Goal: Communication & Community: Answer question/provide support

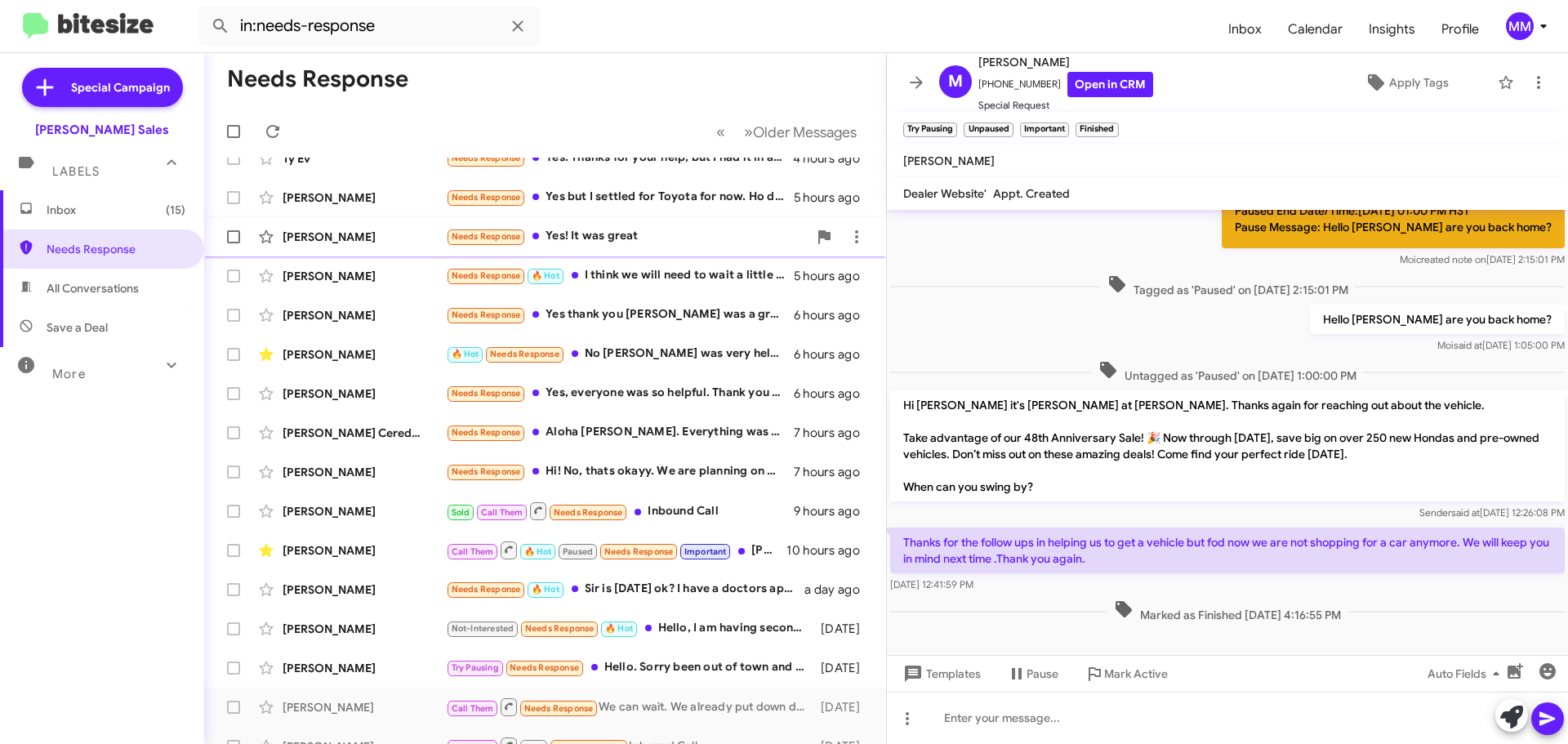
scroll to position [204, 0]
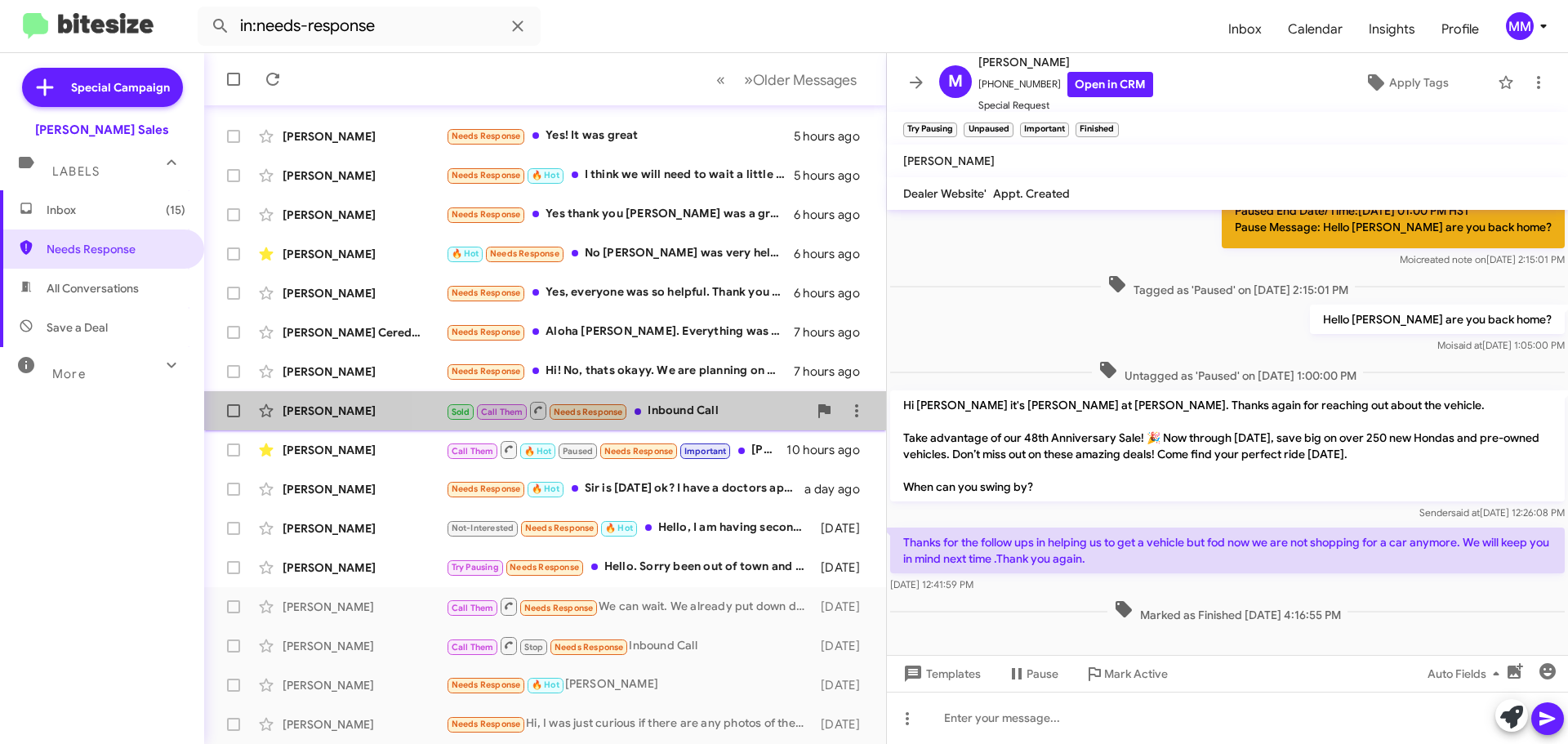
click at [671, 407] on div "Sold Call Them Needs Response Inbound Call" at bounding box center [627, 410] width 362 height 21
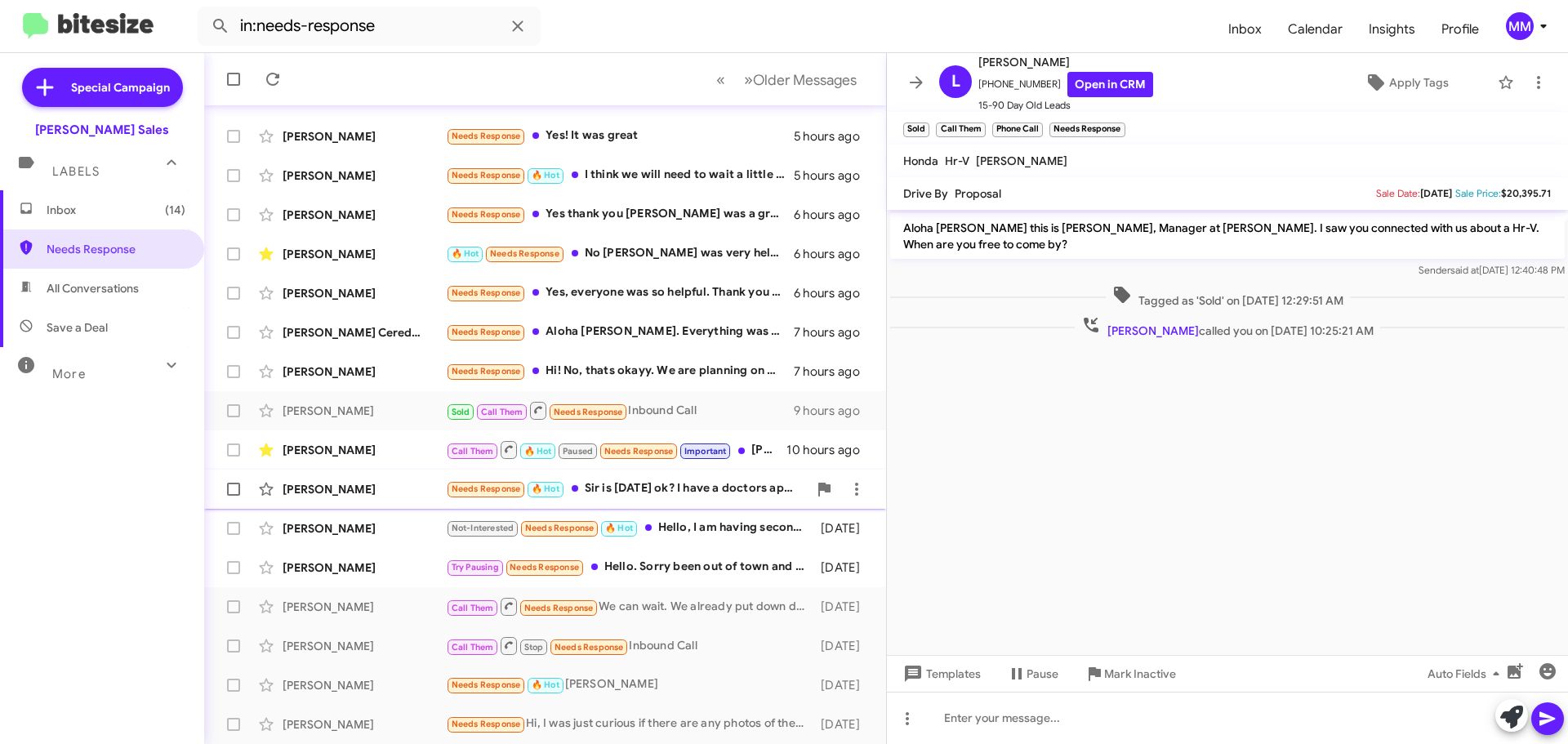
click at [704, 484] on div "Needs Response 🔥 Hot Sir is [DATE] ok? I have a doctors appointment after lunch…" at bounding box center [627, 489] width 362 height 19
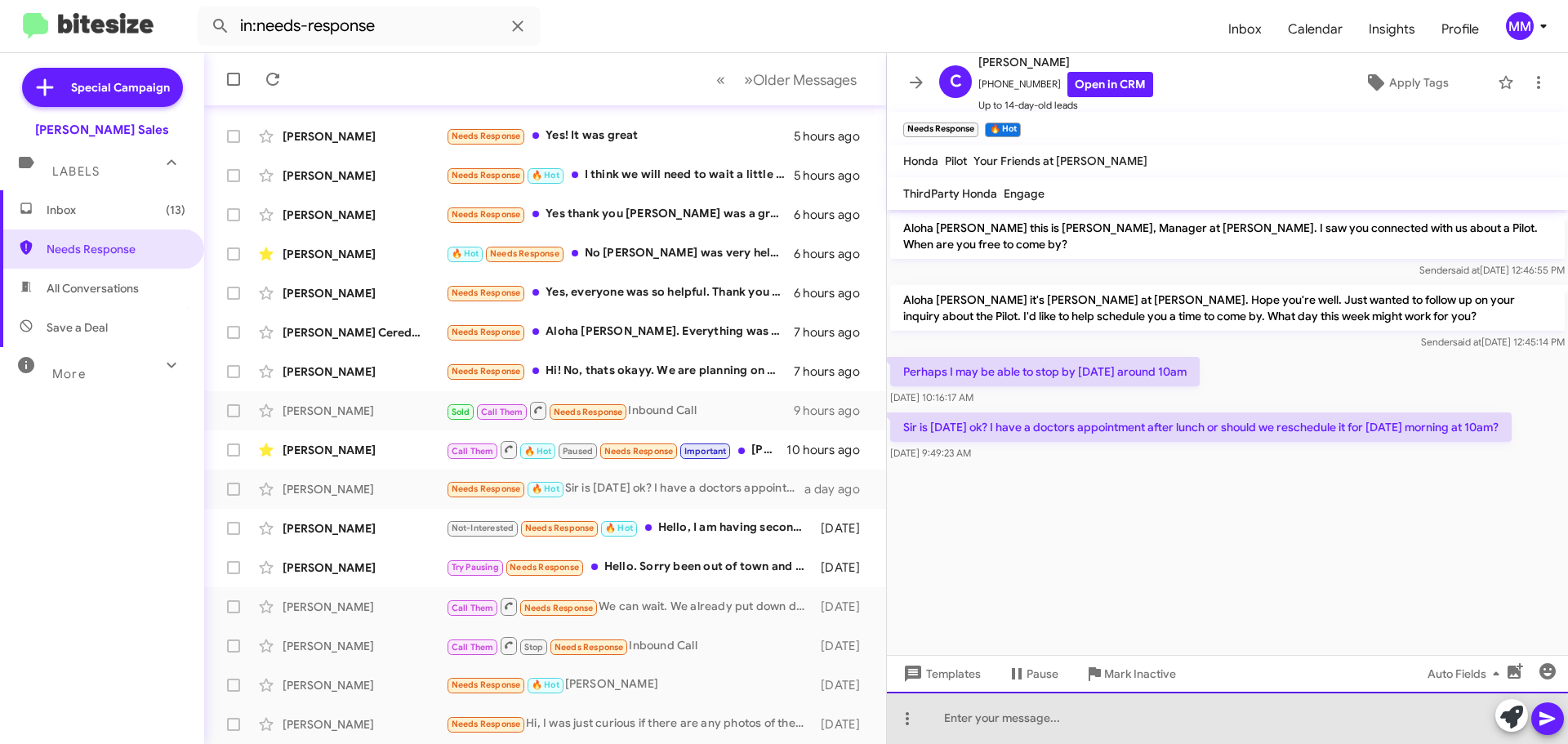
click at [1049, 725] on div at bounding box center [1227, 717] width 681 height 52
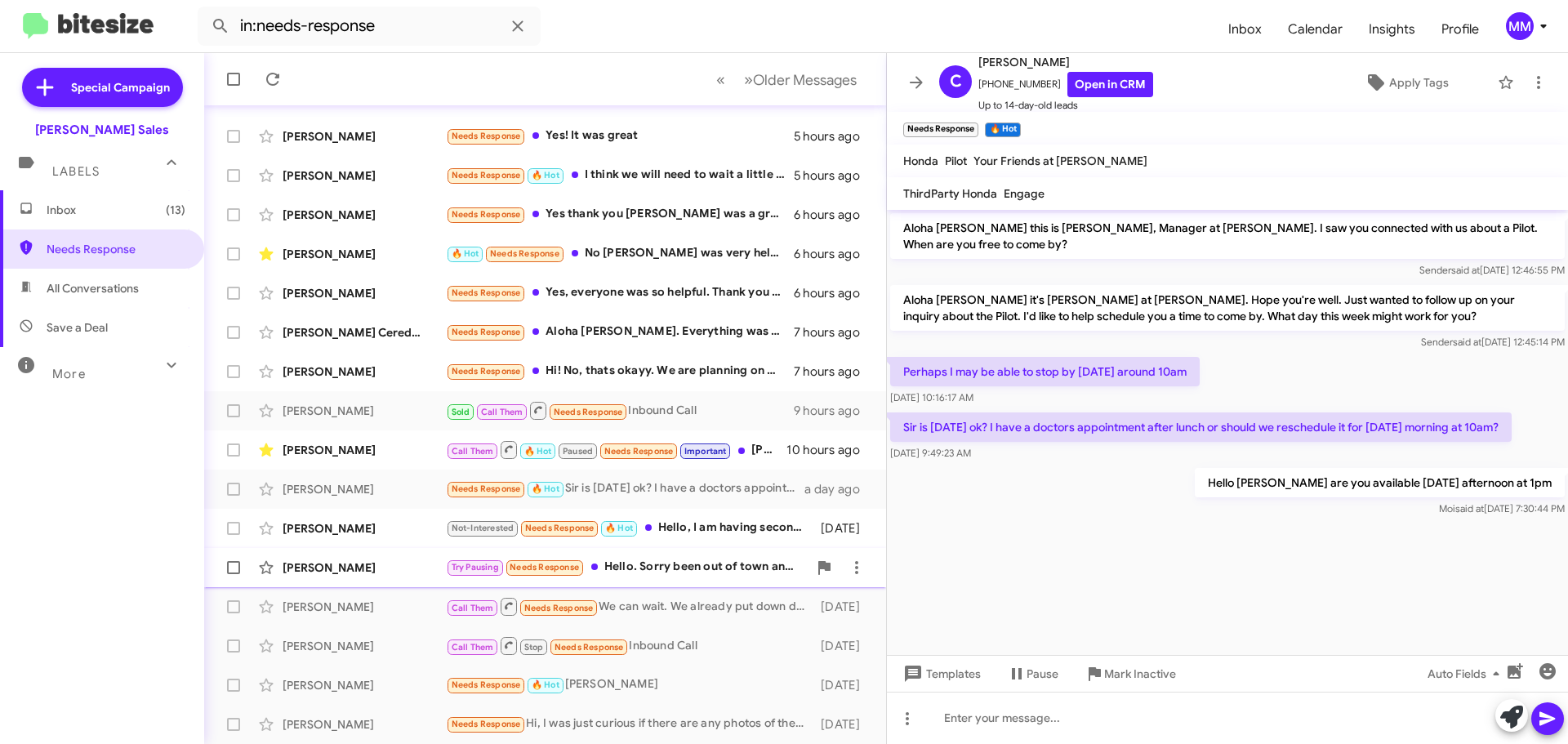
click at [735, 567] on div "Try Pausing Needs Response Hello. Sorry been out of town and come back [DATE]. …" at bounding box center [627, 568] width 362 height 19
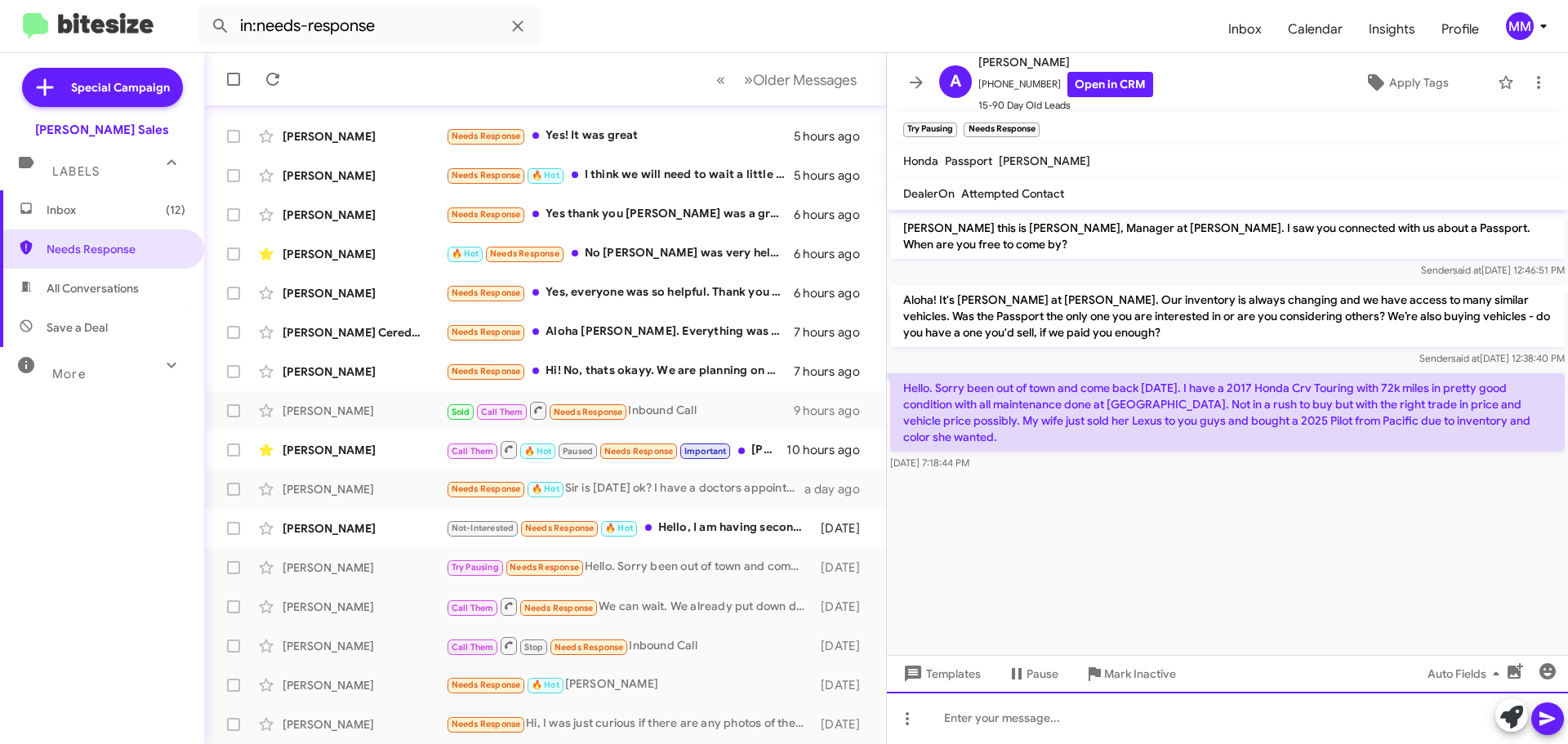
click at [1032, 728] on div at bounding box center [1227, 717] width 681 height 52
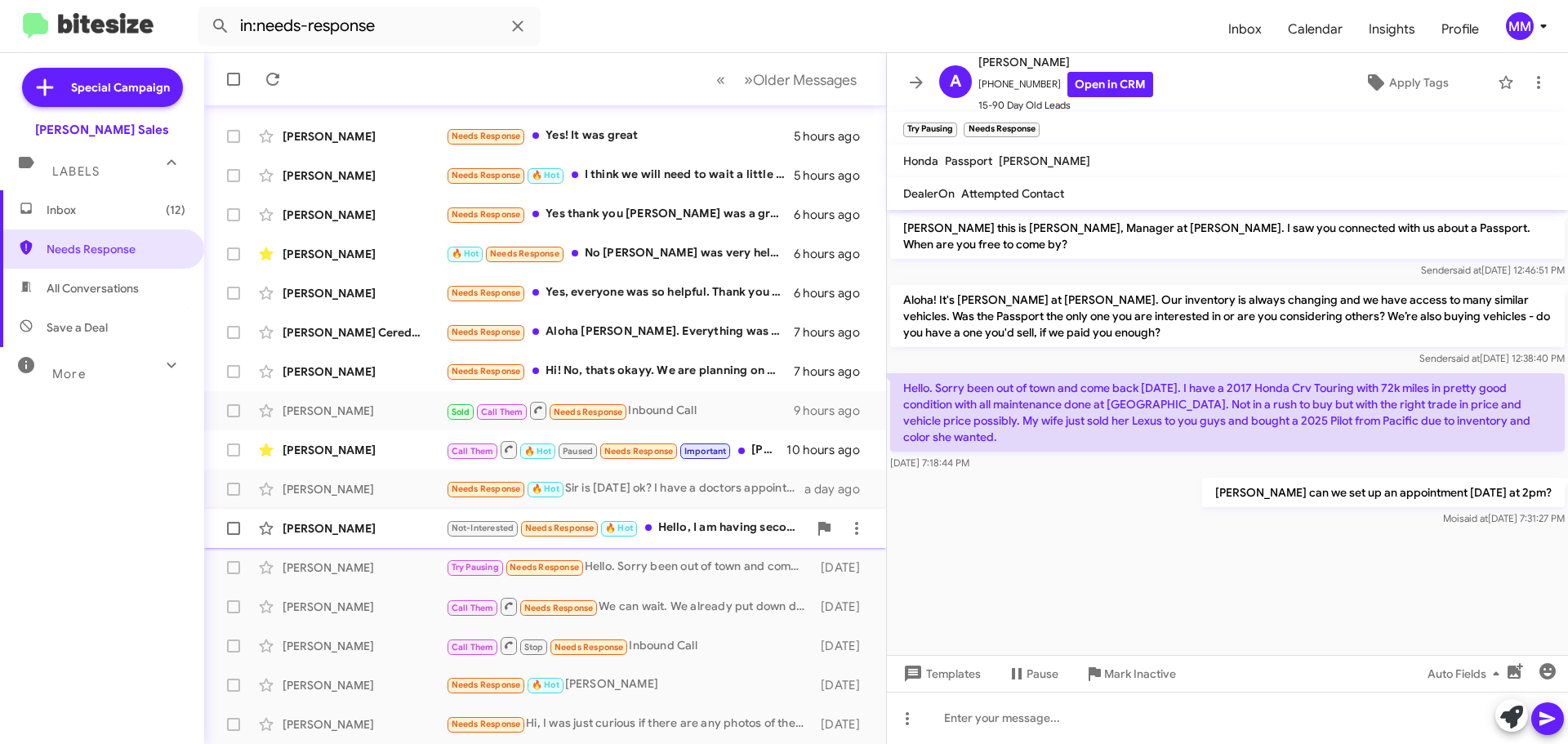
click at [665, 524] on div "Not-Interested Needs Response 🔥 Hot Hello, I am having second thoughts and want…" at bounding box center [627, 528] width 362 height 19
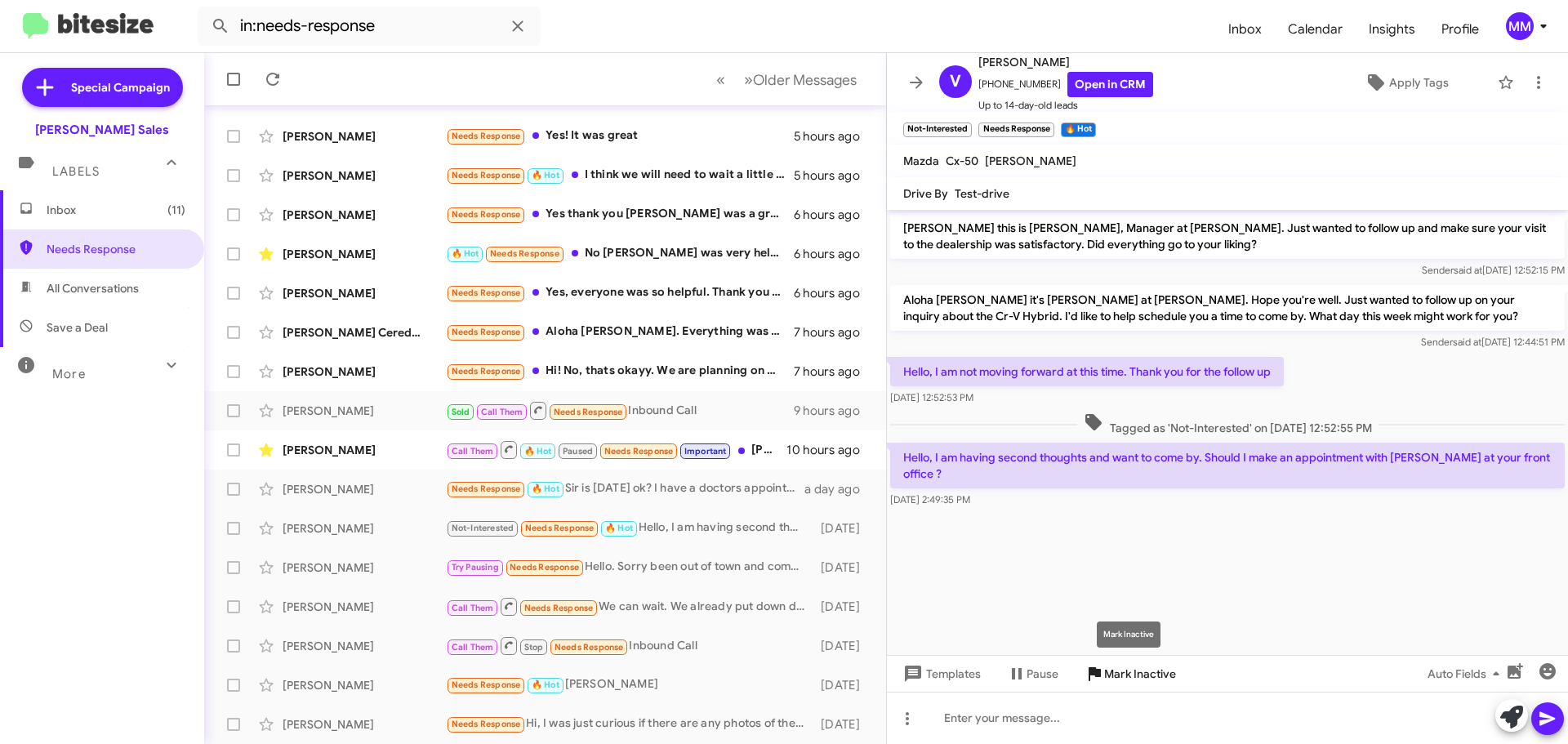
click at [1121, 677] on span "Mark Inactive" at bounding box center [1140, 674] width 72 height 29
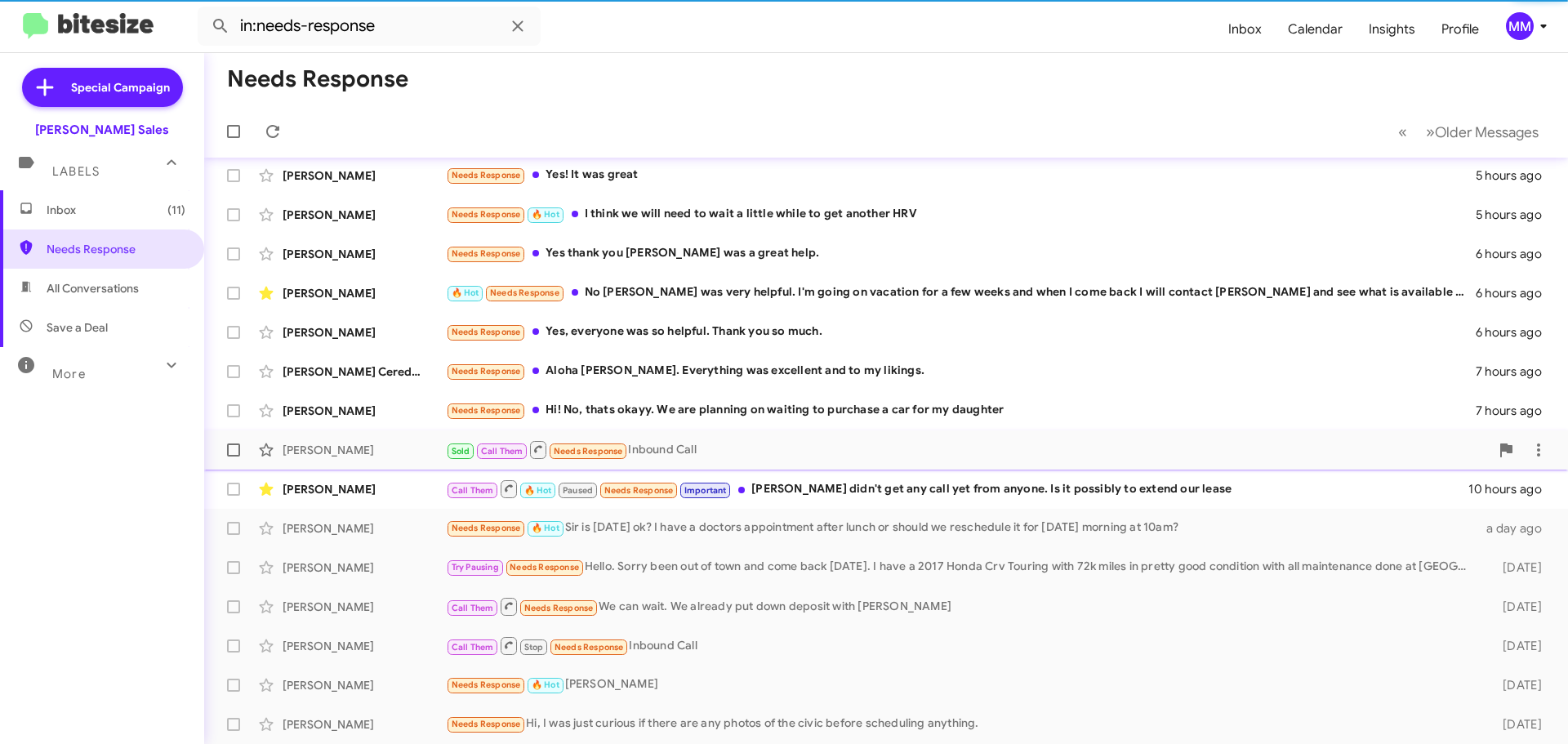
scroll to position [165, 0]
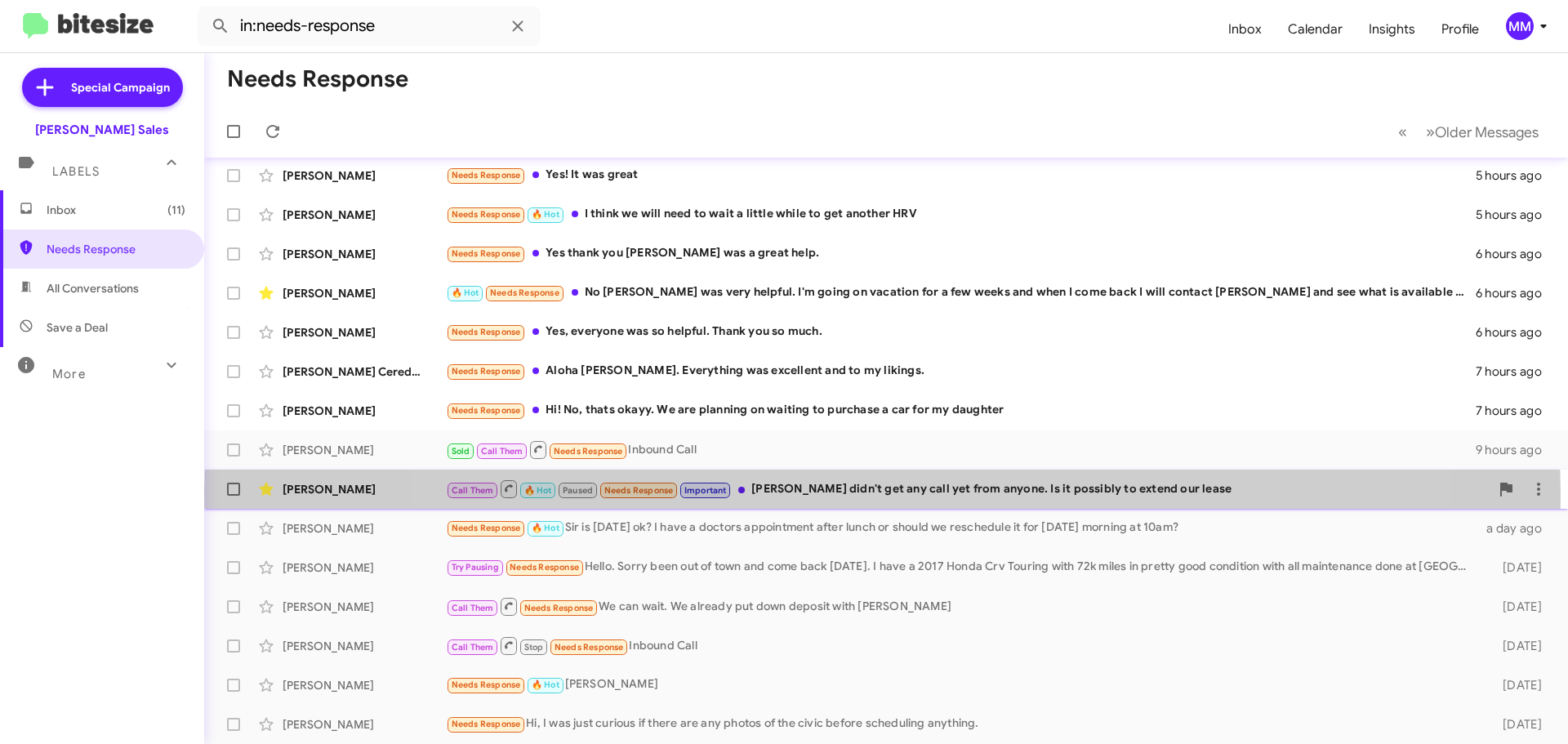
click at [882, 493] on div "Call Them 🔥 Hot Paused Needs Response Important [PERSON_NAME] didn't get any ca…" at bounding box center [967, 489] width 1044 height 21
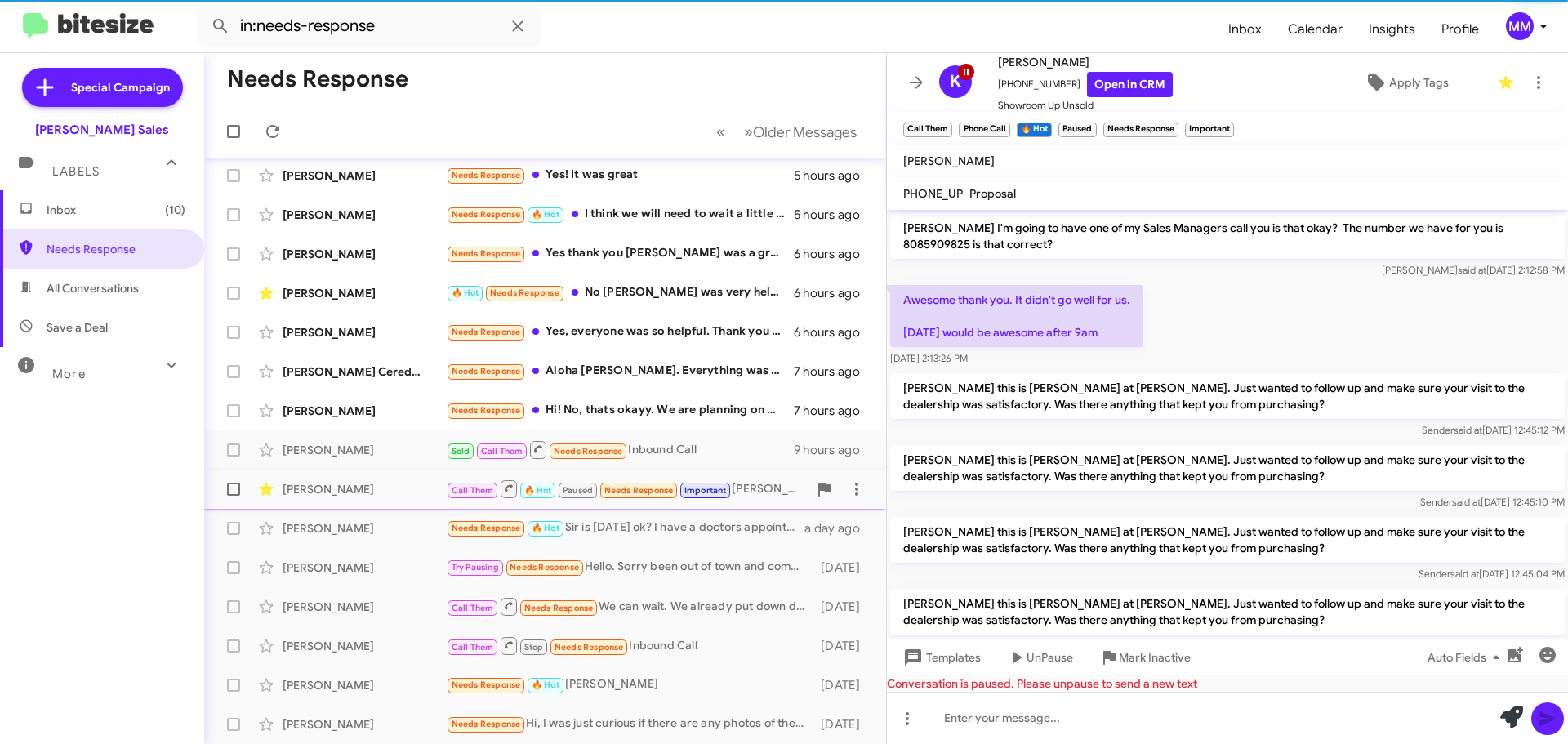
scroll to position [962, 0]
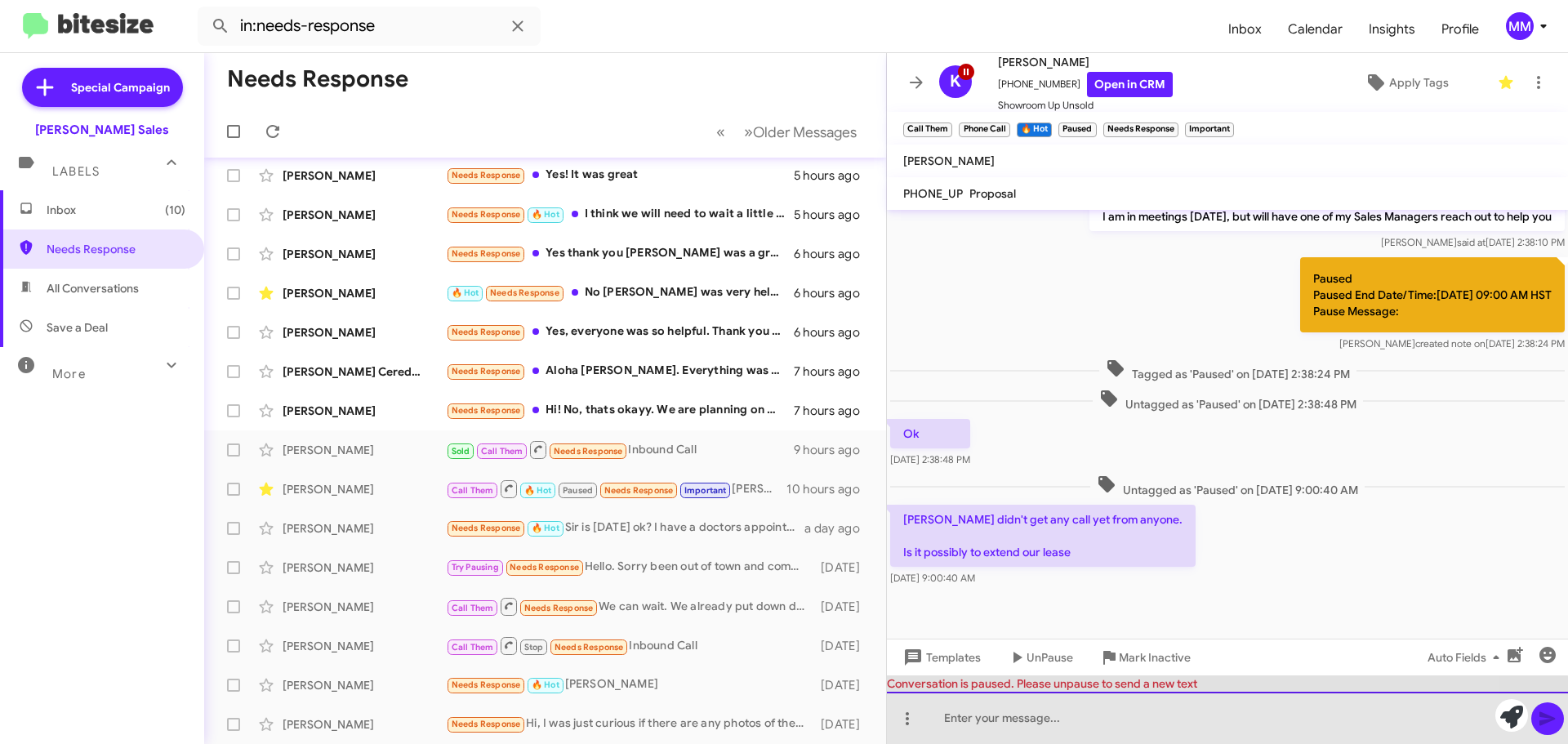
drag, startPoint x: 1015, startPoint y: 717, endPoint x: 1015, endPoint y: 698, distance: 19.0
click at [1015, 716] on div at bounding box center [1227, 717] width 681 height 52
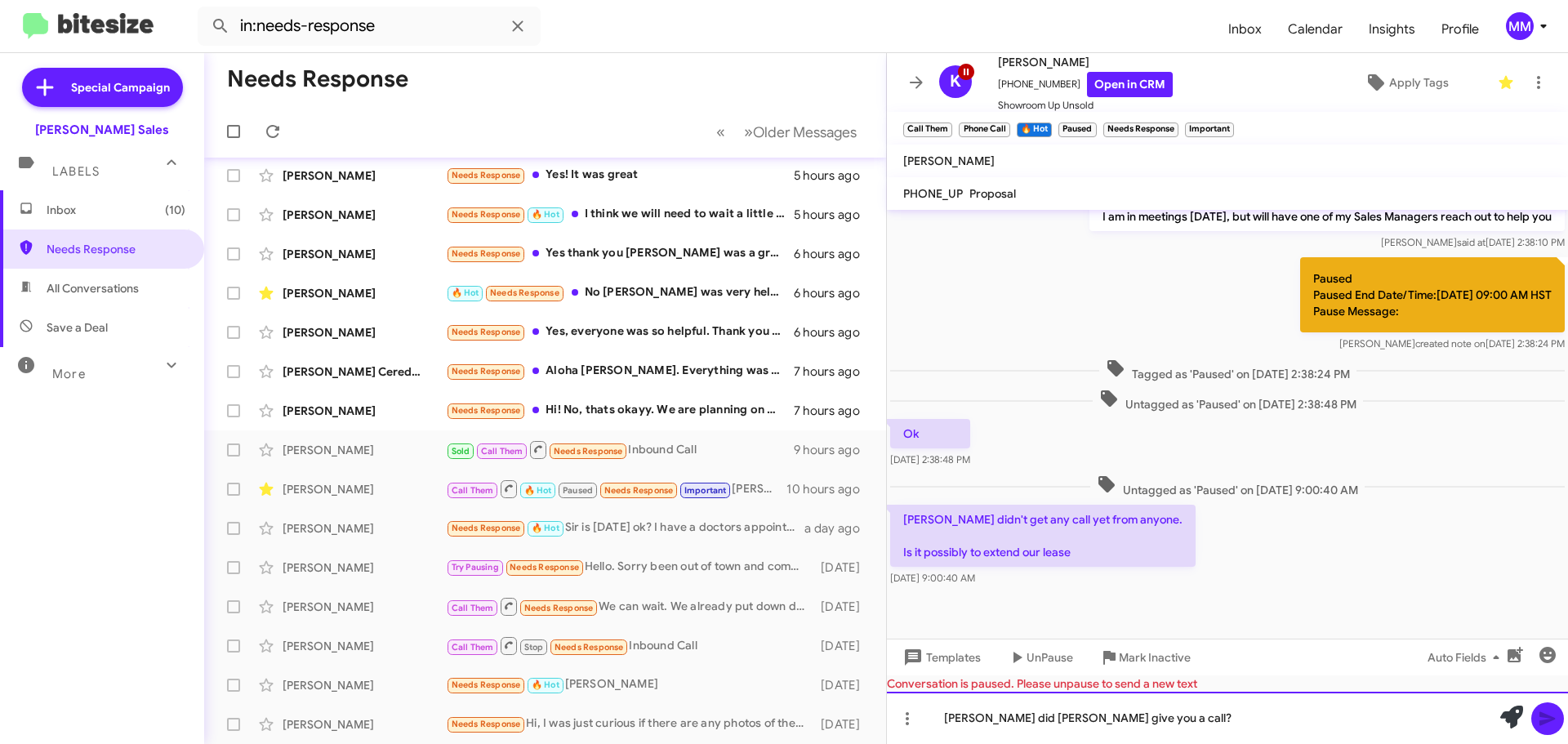
click at [983, 715] on div "[PERSON_NAME] did [PERSON_NAME] give you a call?" at bounding box center [1227, 717] width 681 height 52
click at [1247, 715] on div "[PERSON_NAME] did your associate Miles give you a call?" at bounding box center [1227, 717] width 681 height 52
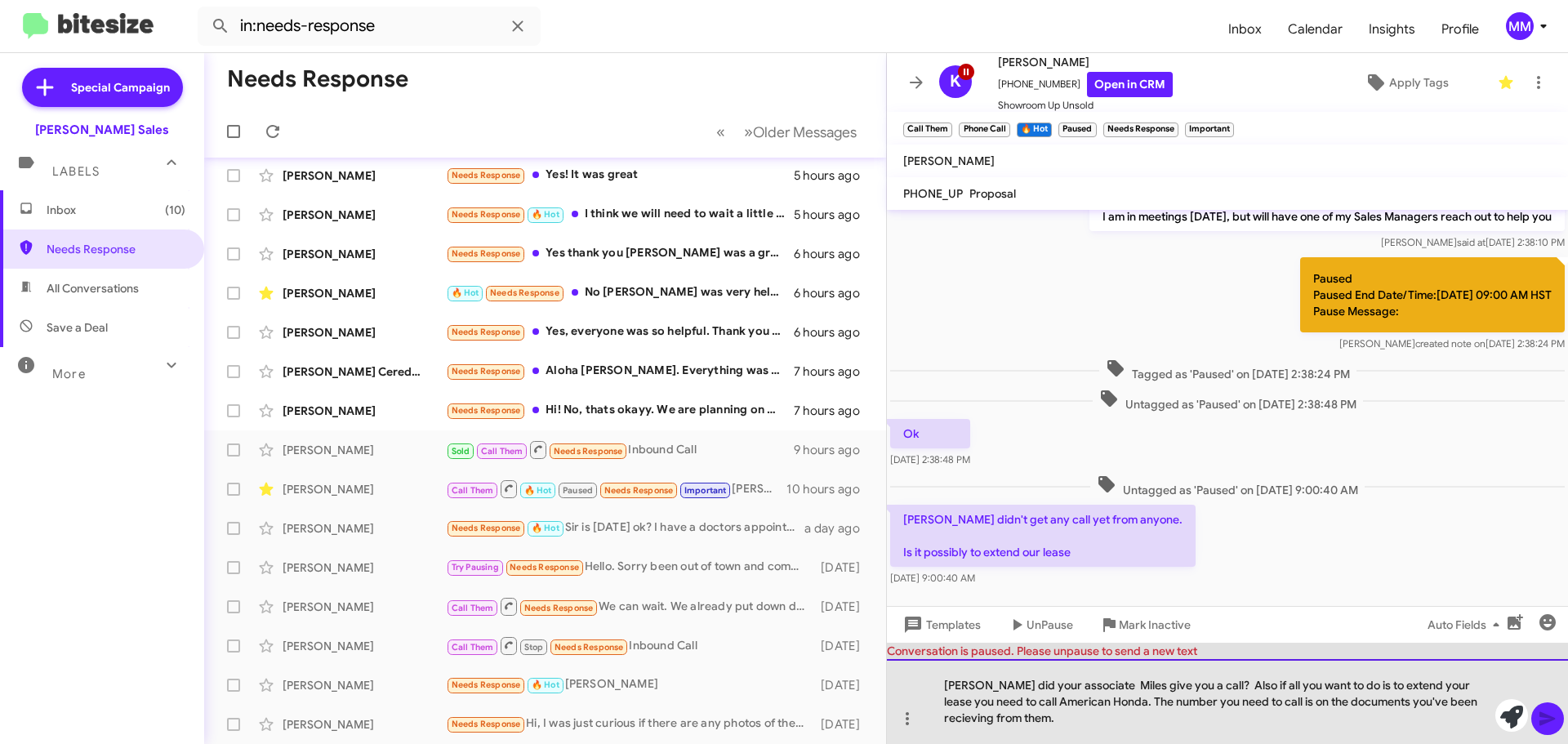
click at [1433, 706] on div "[PERSON_NAME] did your associate Miles give you a call? Also if all you want to…" at bounding box center [1227, 702] width 681 height 85
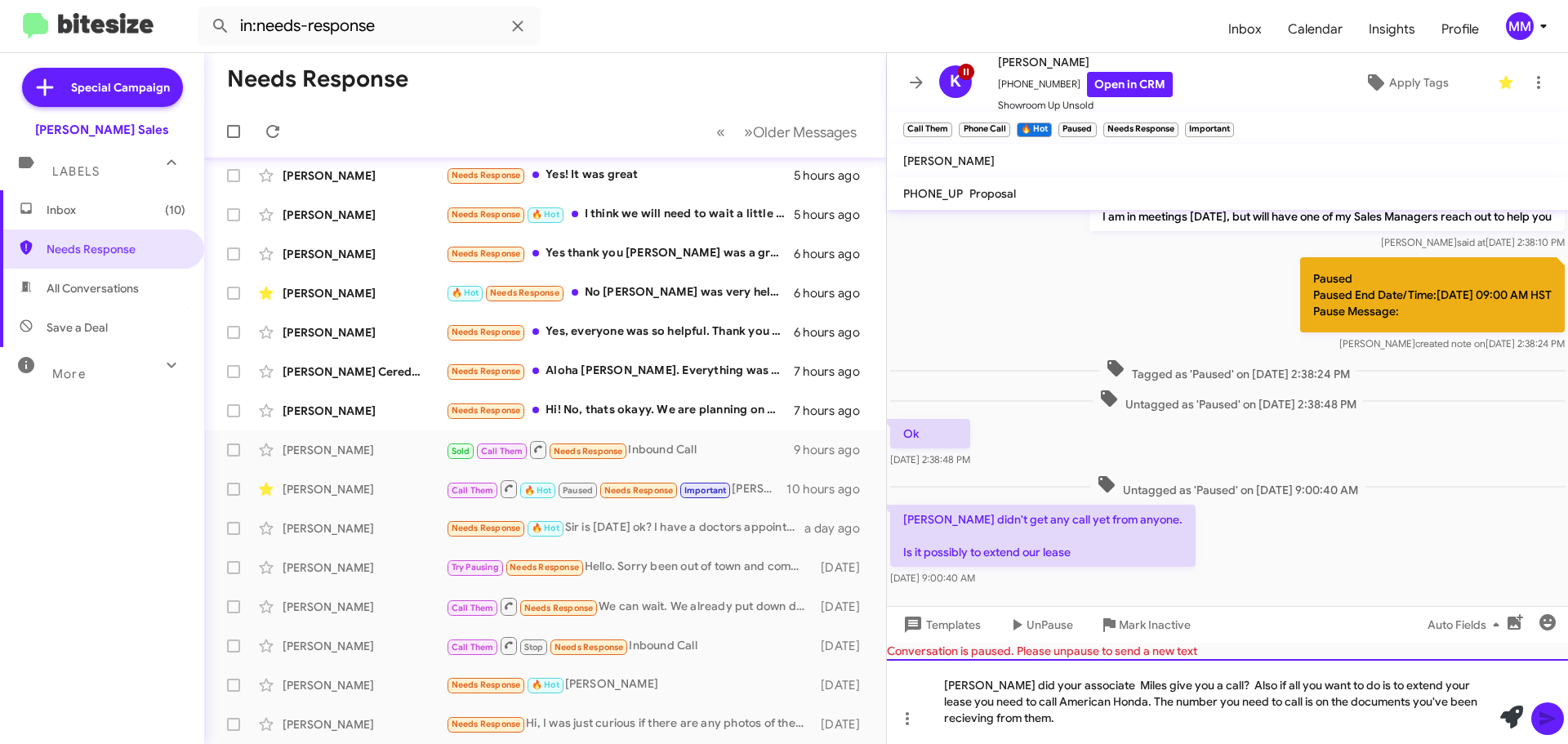
click at [1447, 702] on div "[PERSON_NAME] did your associate Miles give you a call? Also if all you want to…" at bounding box center [1227, 702] width 681 height 85
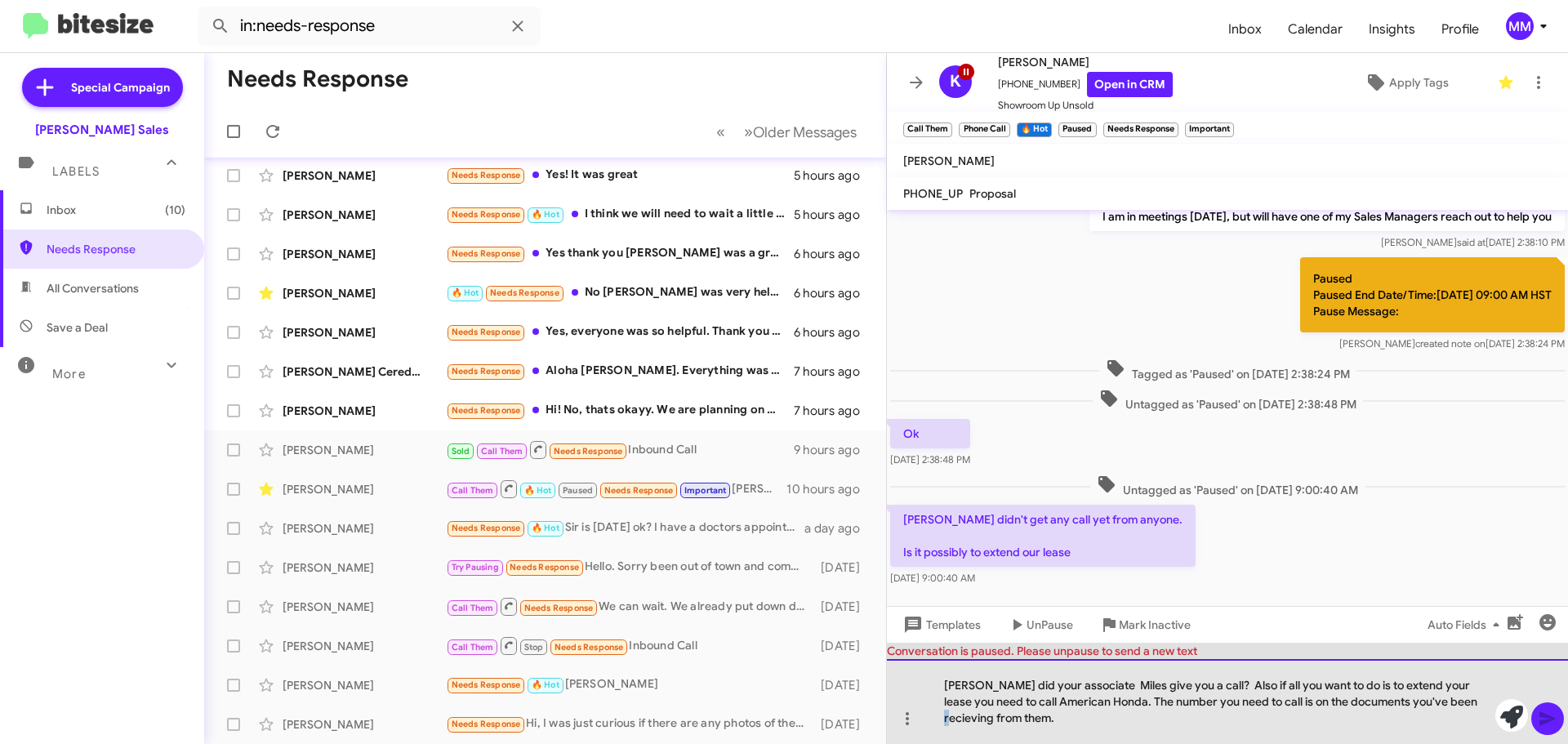
click at [1447, 702] on div "[PERSON_NAME] did your associate Miles give you a call? Also if all you want to…" at bounding box center [1227, 702] width 681 height 85
click at [1052, 728] on div "[PERSON_NAME] did your associate Miles give you a call? Also if all you want to…" at bounding box center [1227, 702] width 681 height 85
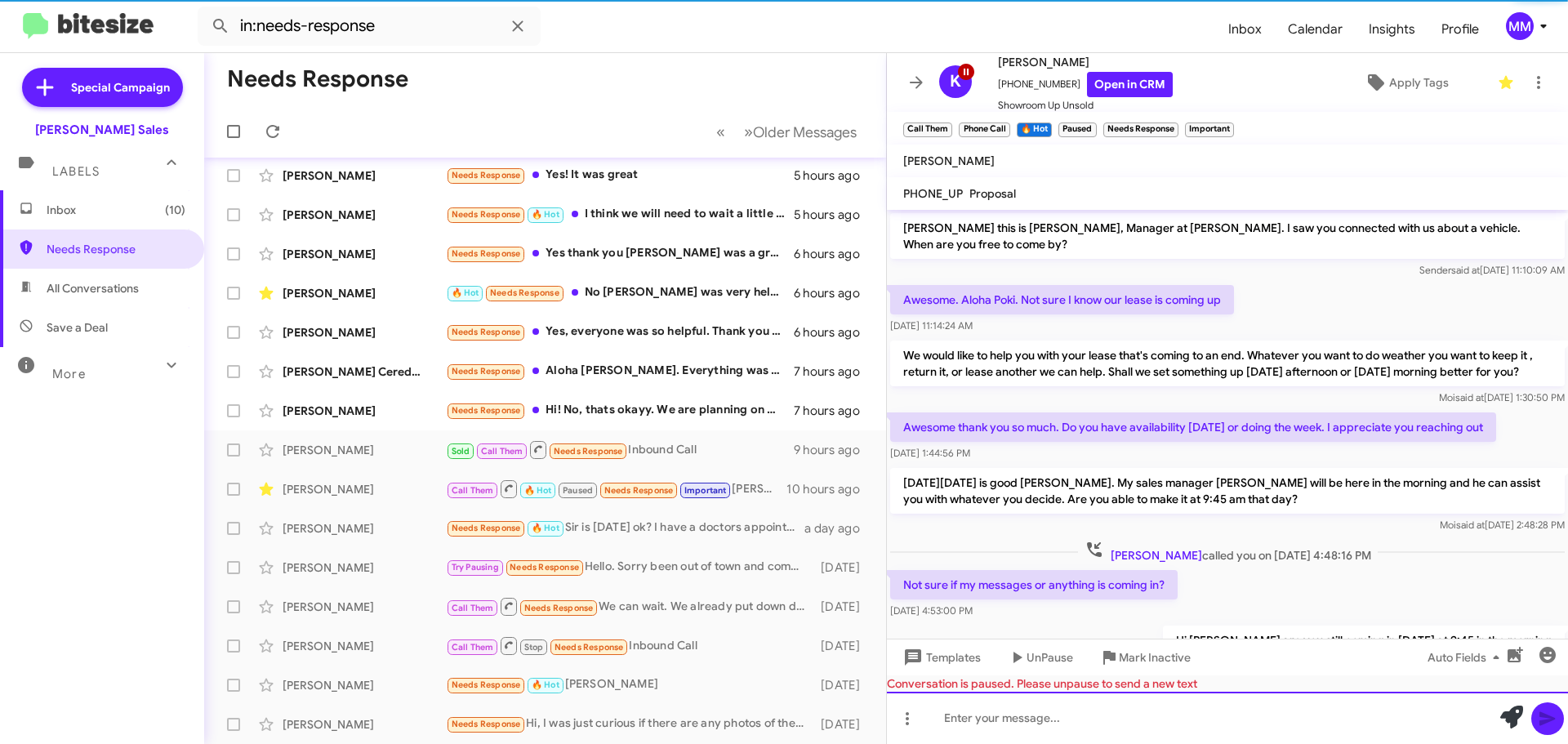
scroll to position [81, 0]
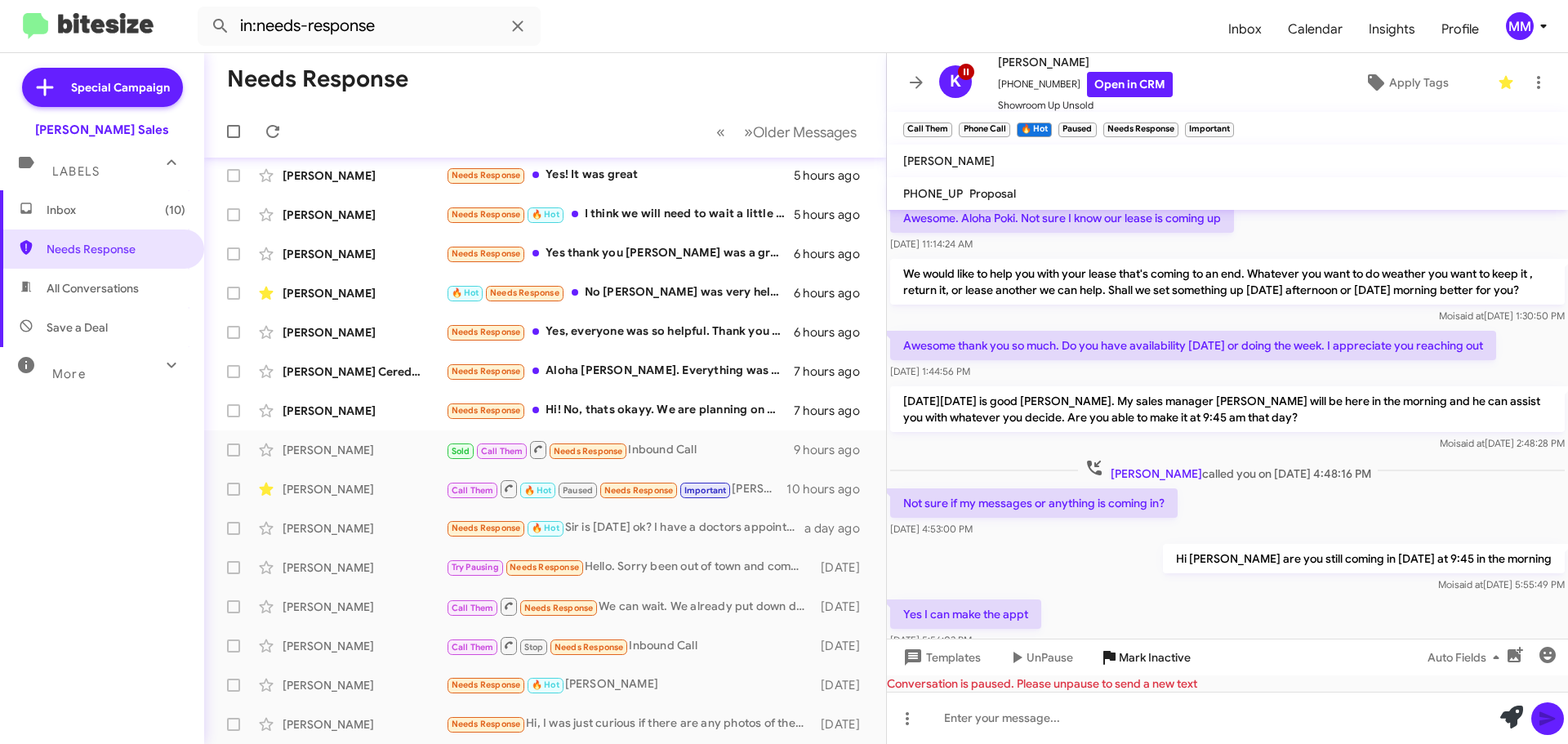
click at [1141, 658] on span "Mark Inactive" at bounding box center [1154, 657] width 72 height 29
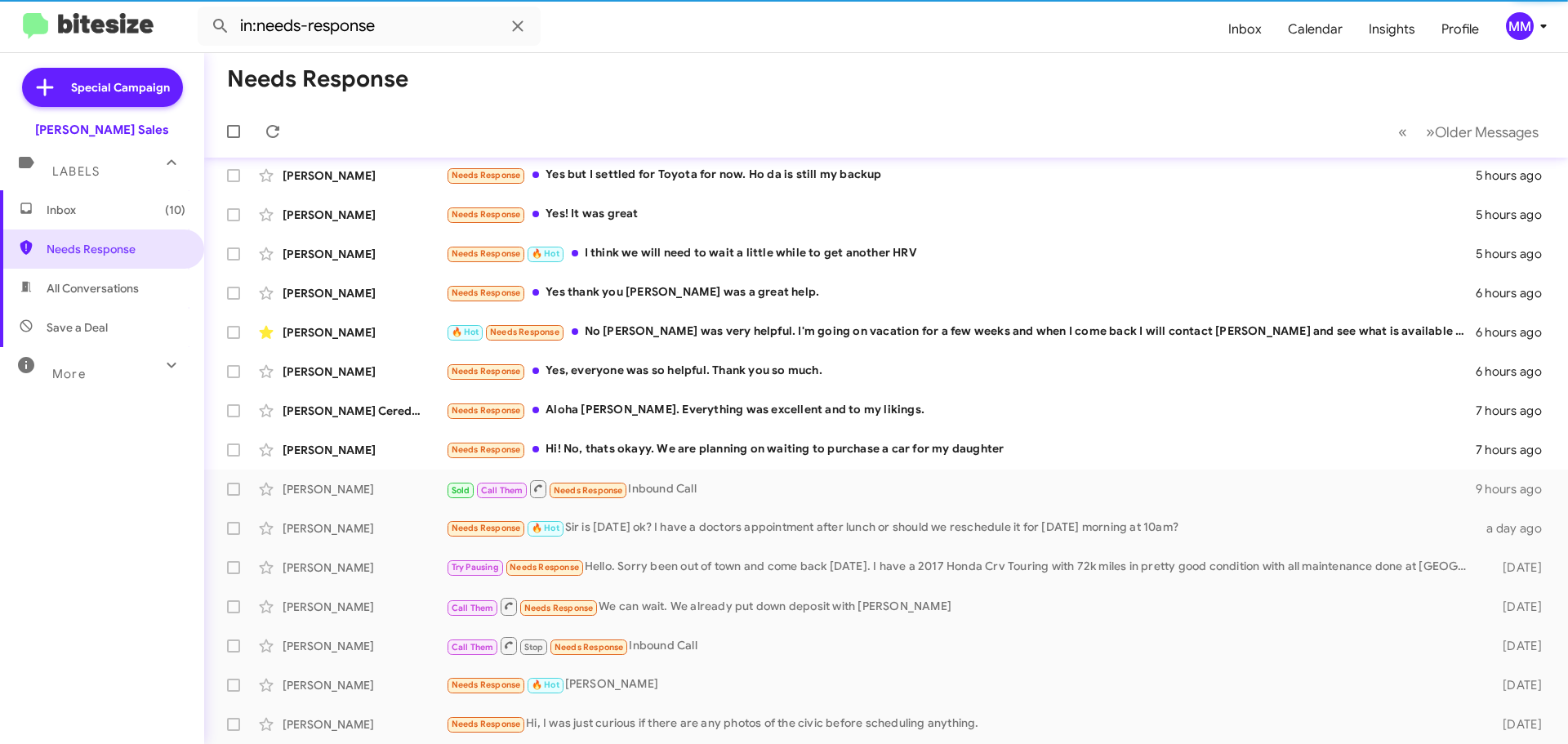
scroll to position [125, 0]
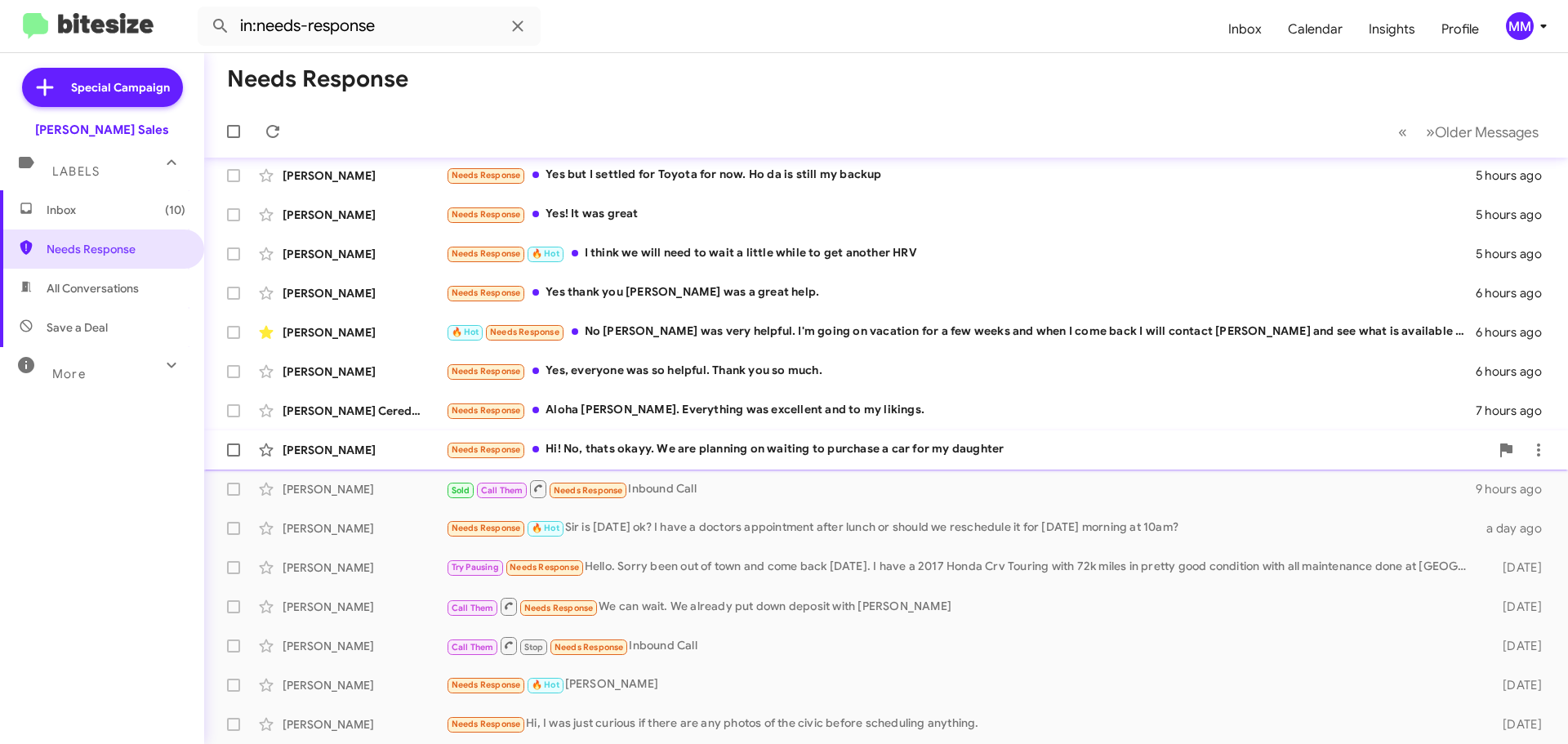
click at [817, 449] on div "Needs Response Hi! No, thats okayy. We are planning on waiting to purchase a ca…" at bounding box center [967, 450] width 1044 height 19
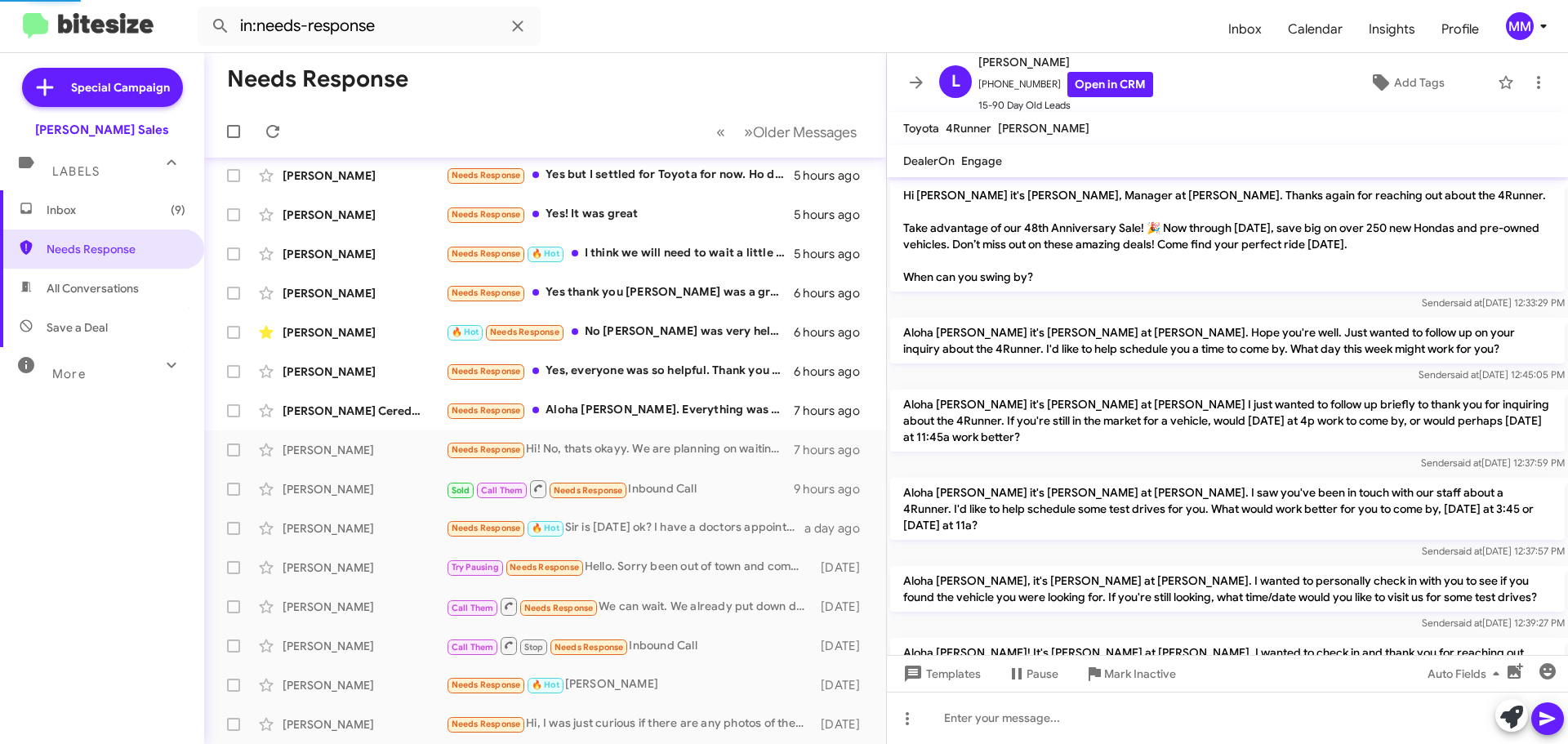
scroll to position [298, 0]
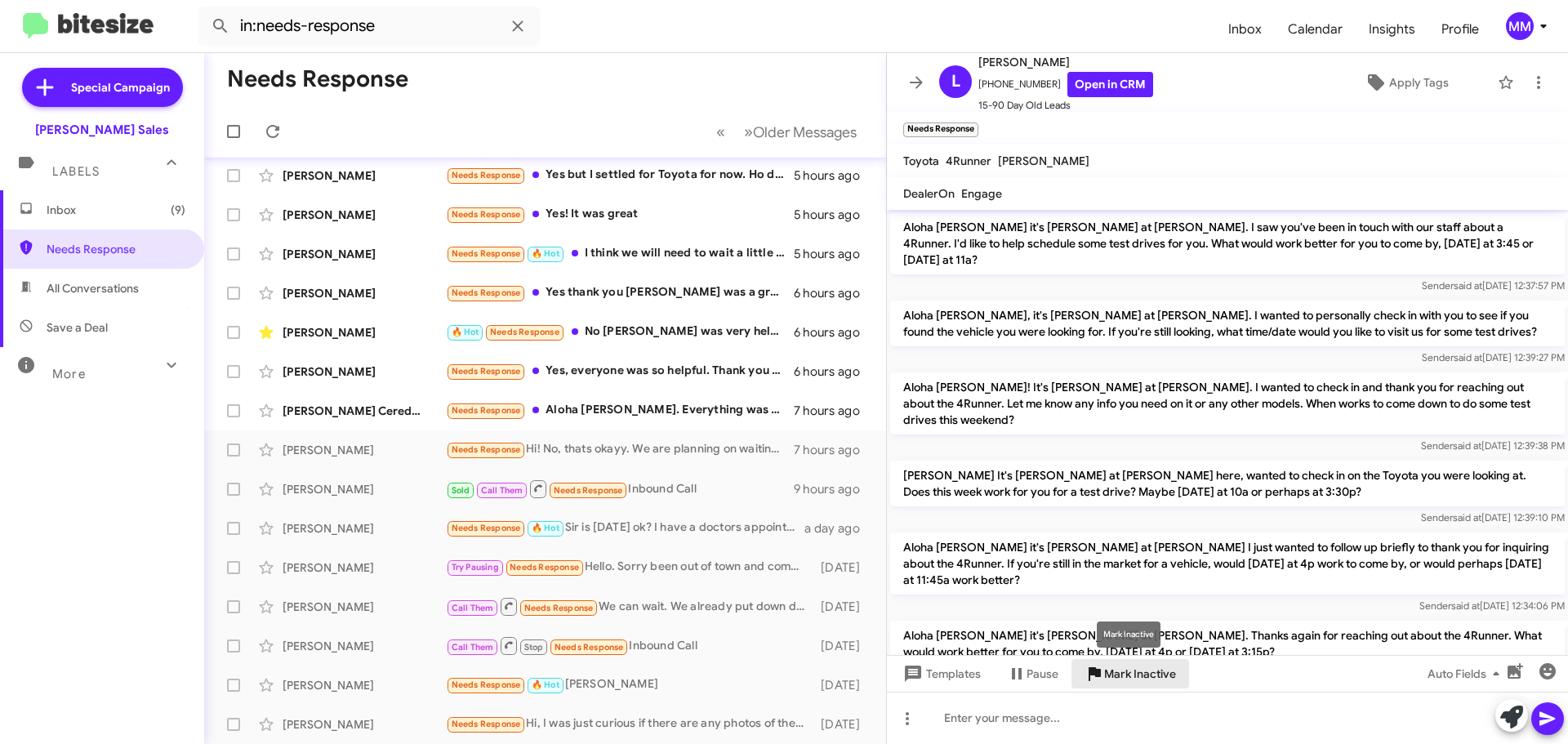
click at [1126, 674] on span "Mark Inactive" at bounding box center [1140, 674] width 72 height 29
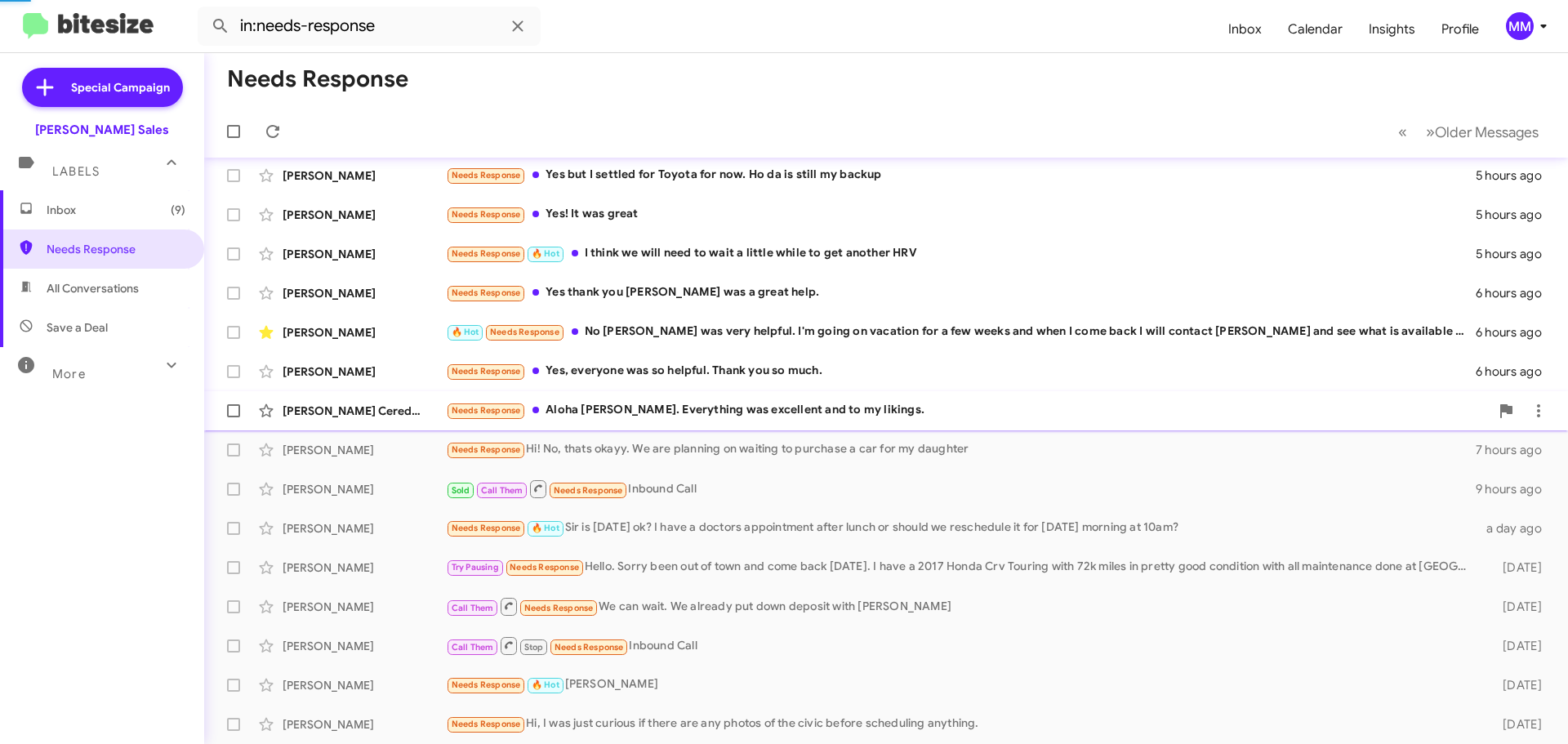
scroll to position [87, 0]
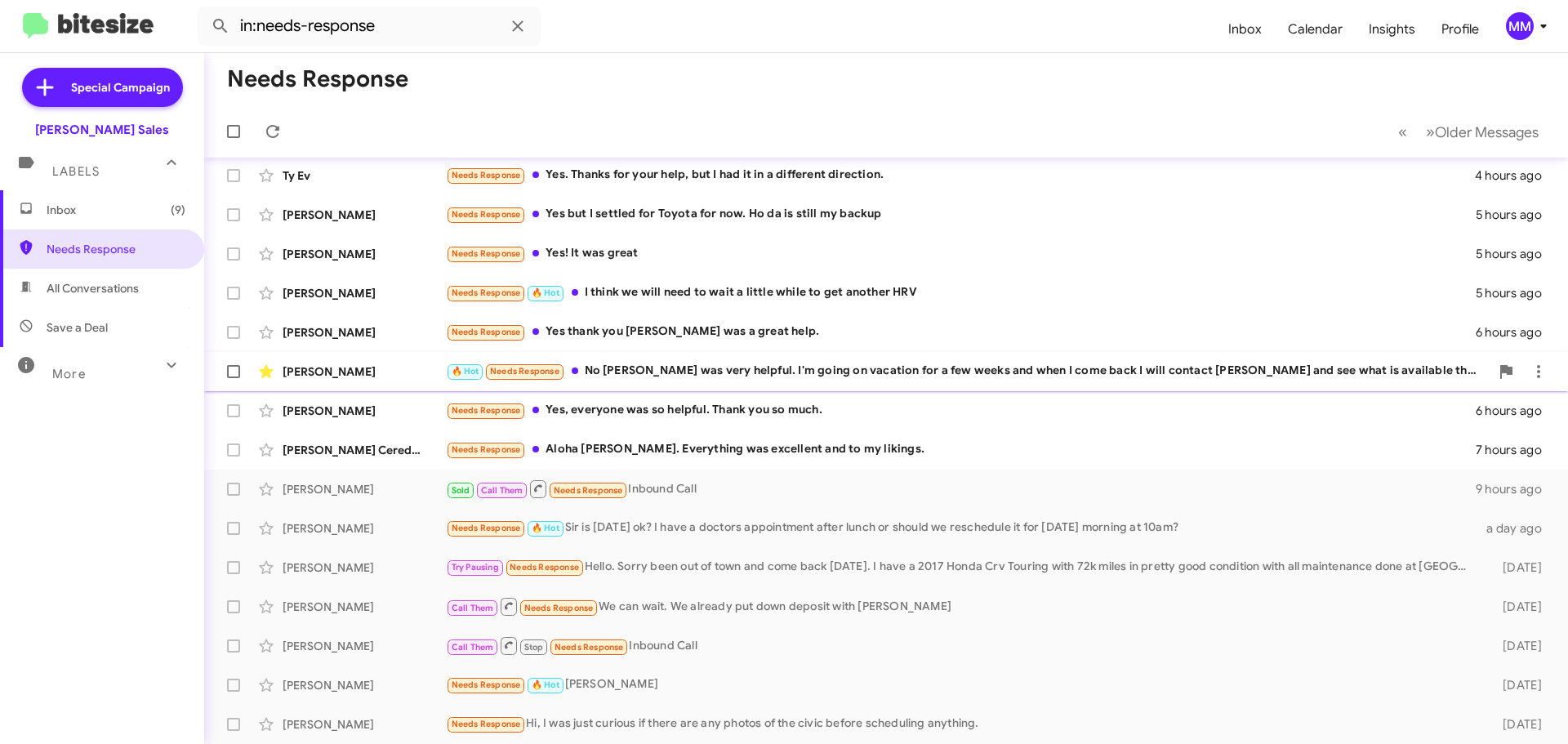
click at [833, 365] on div "🔥 Hot Needs Response No [PERSON_NAME] was very helpful. I'm going on vacation f…" at bounding box center [967, 371] width 1044 height 19
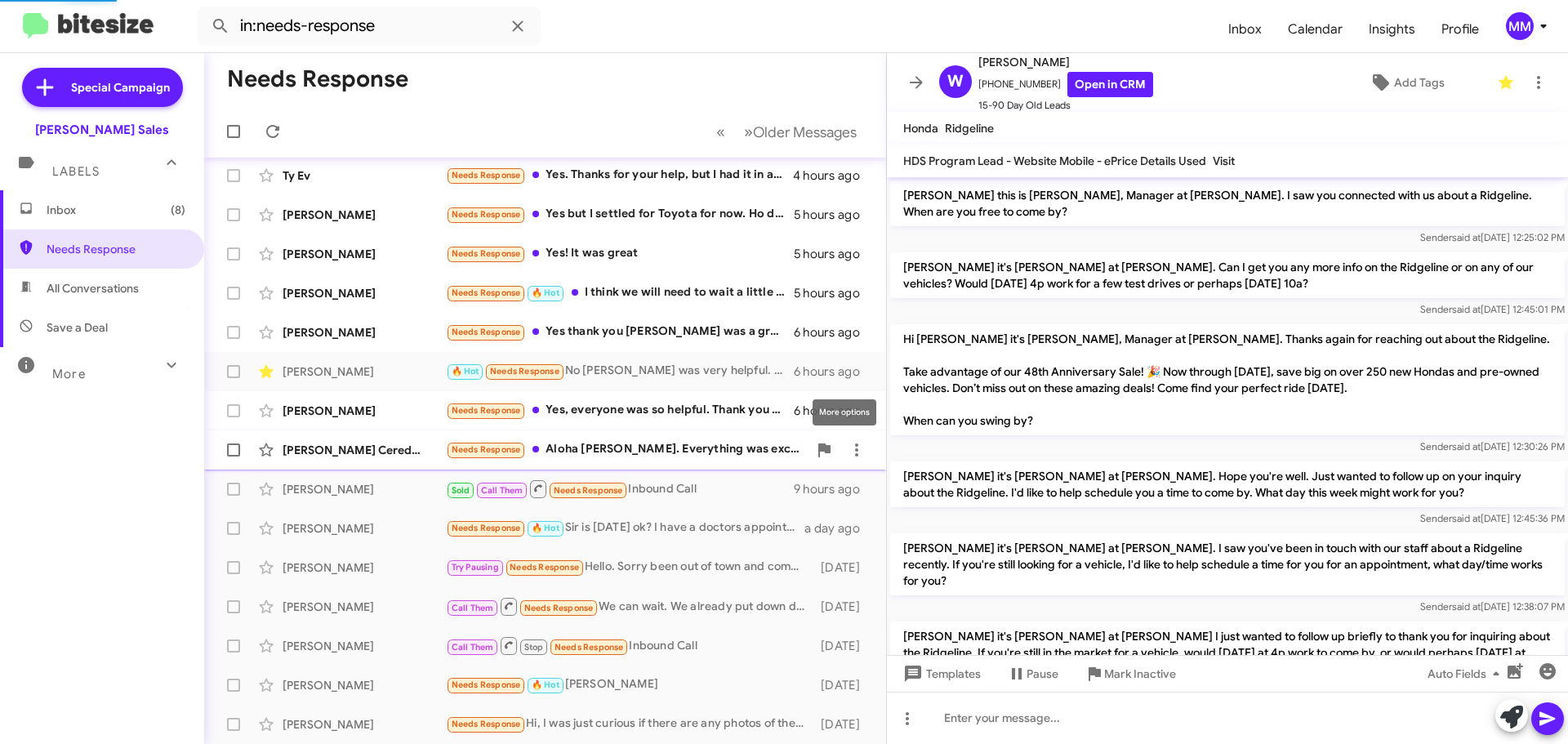
scroll to position [849, 0]
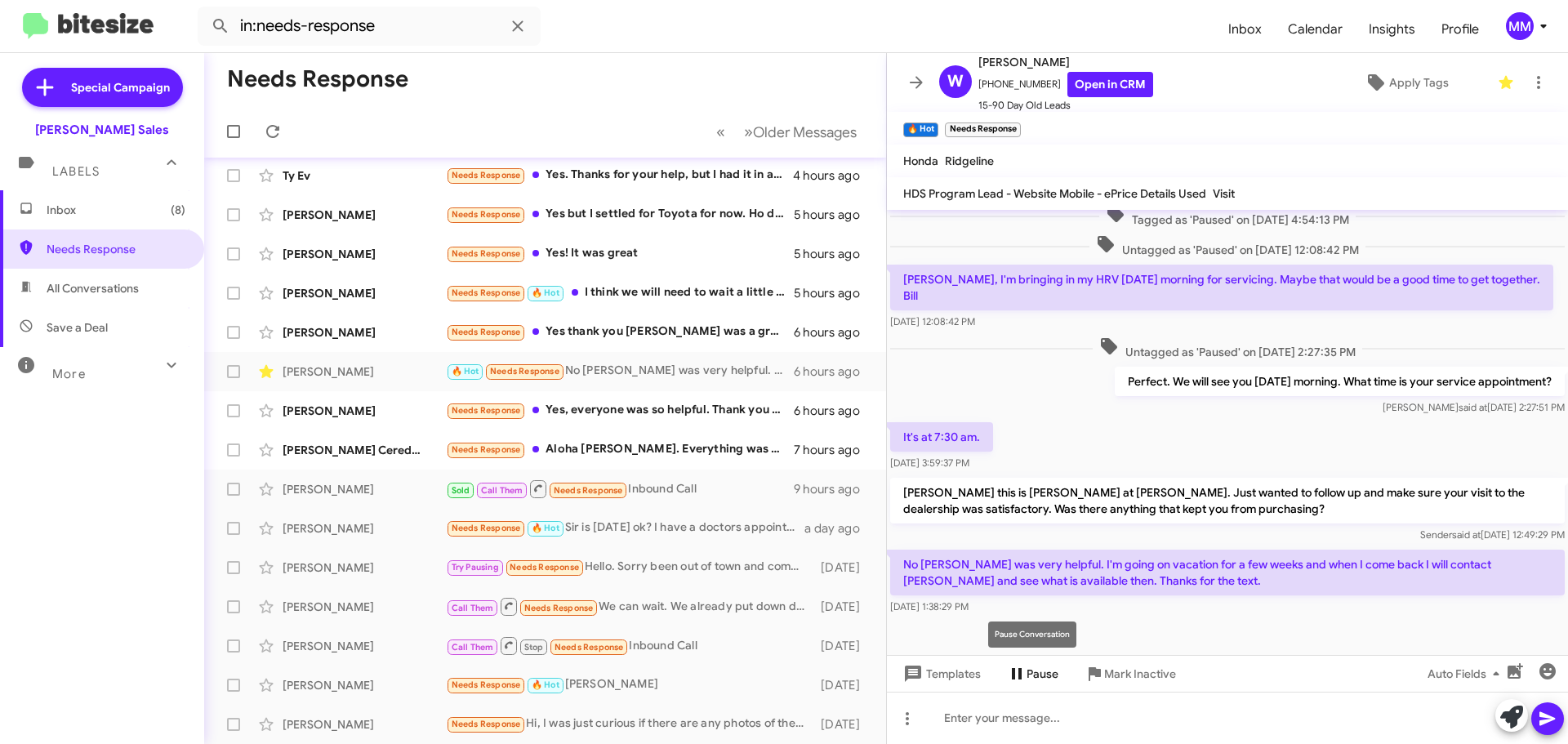
click at [1034, 671] on span "Pause" at bounding box center [1042, 674] width 32 height 29
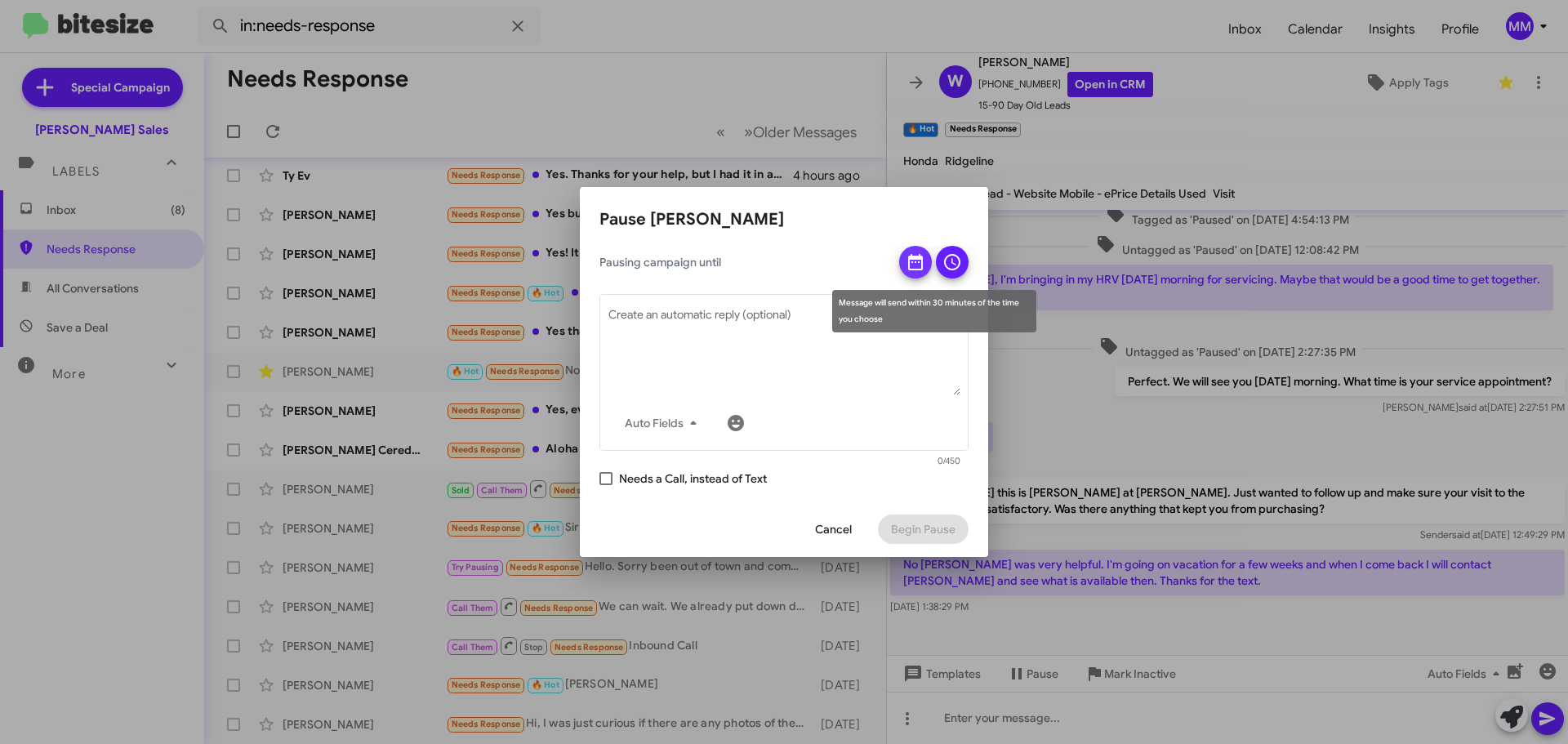
click at [913, 262] on icon at bounding box center [915, 262] width 15 height 16
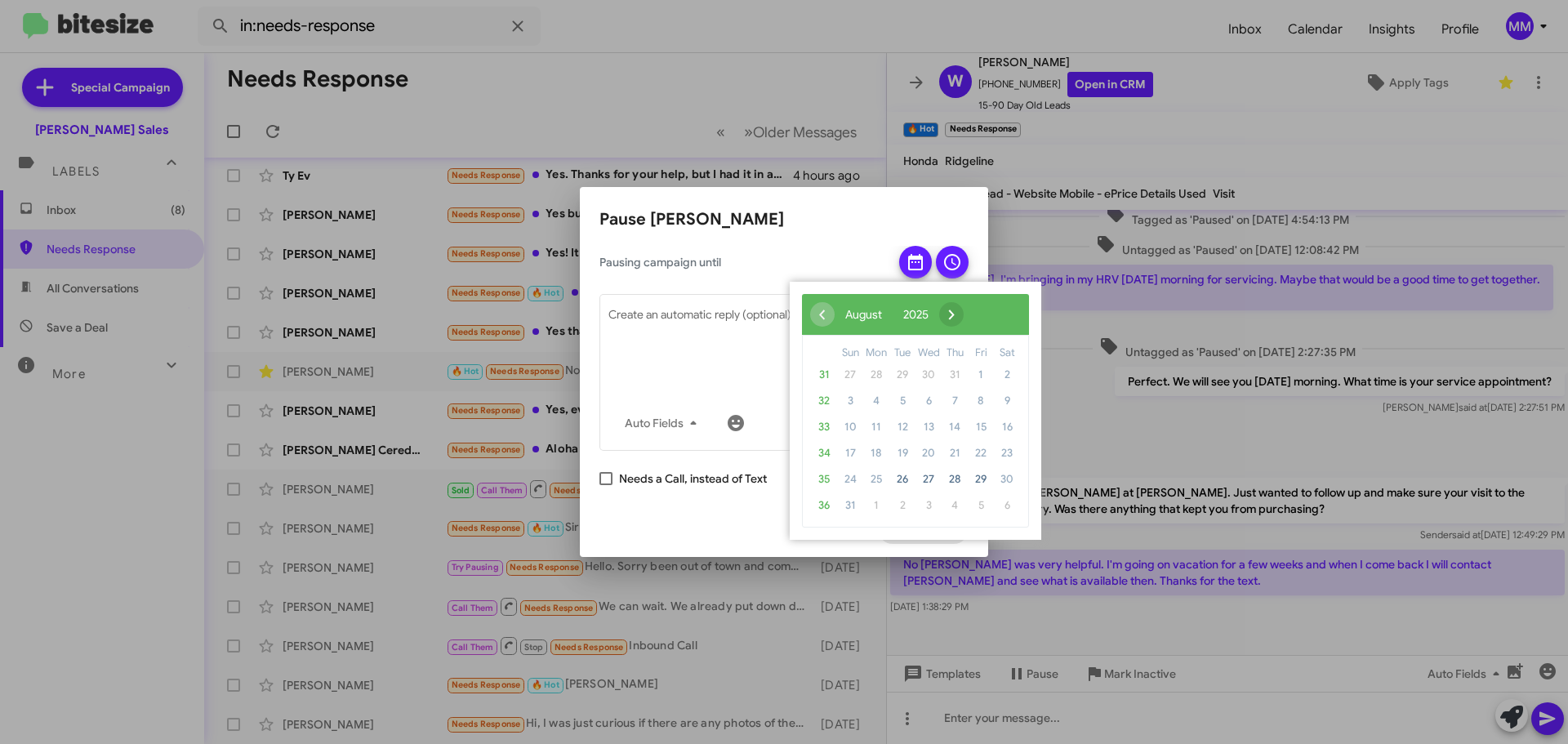
click at [964, 312] on span "›" at bounding box center [951, 314] width 24 height 24
click at [929, 399] on span "10" at bounding box center [929, 401] width 26 height 26
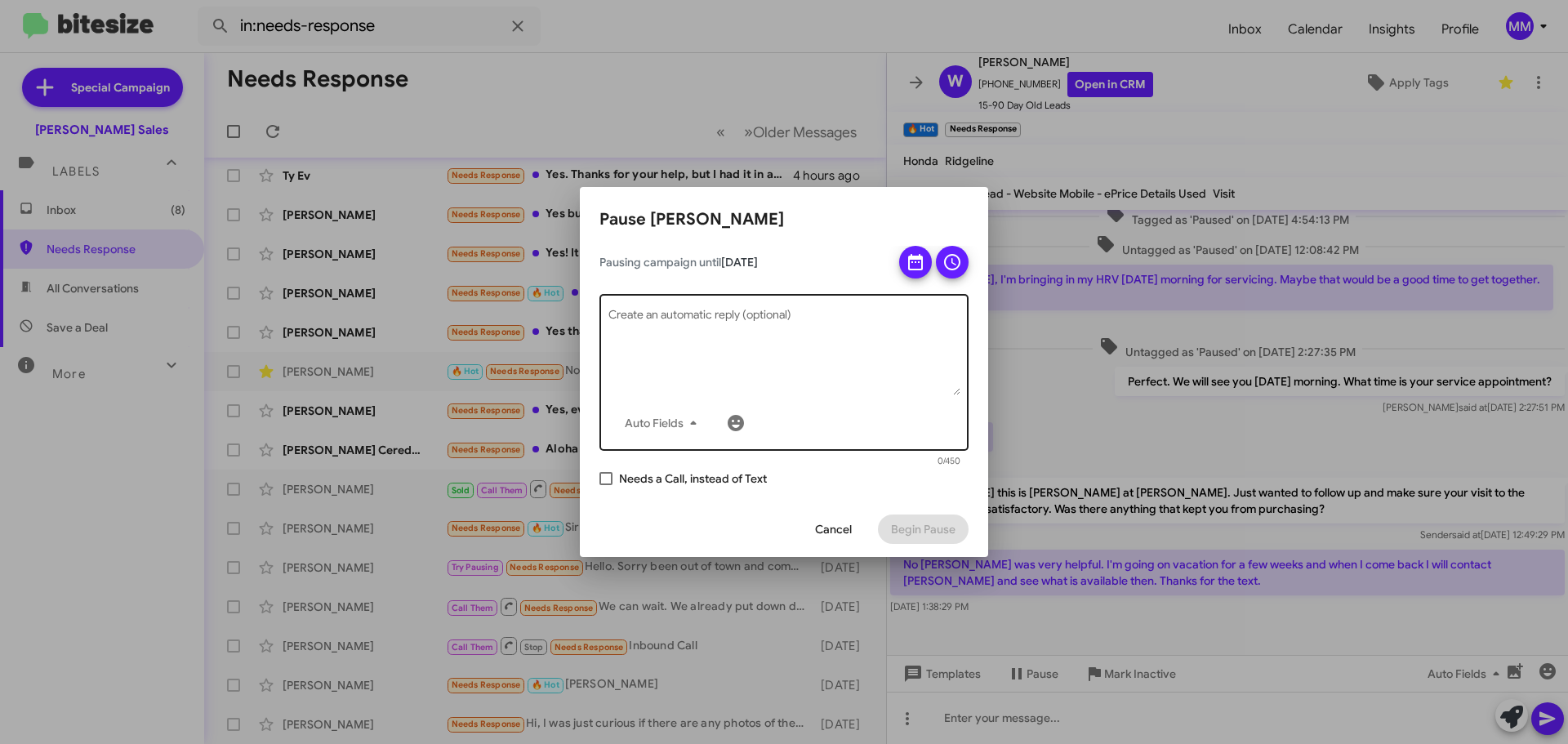
click at [691, 320] on textarea "Create an automatic reply (optional)" at bounding box center [784, 353] width 352 height 85
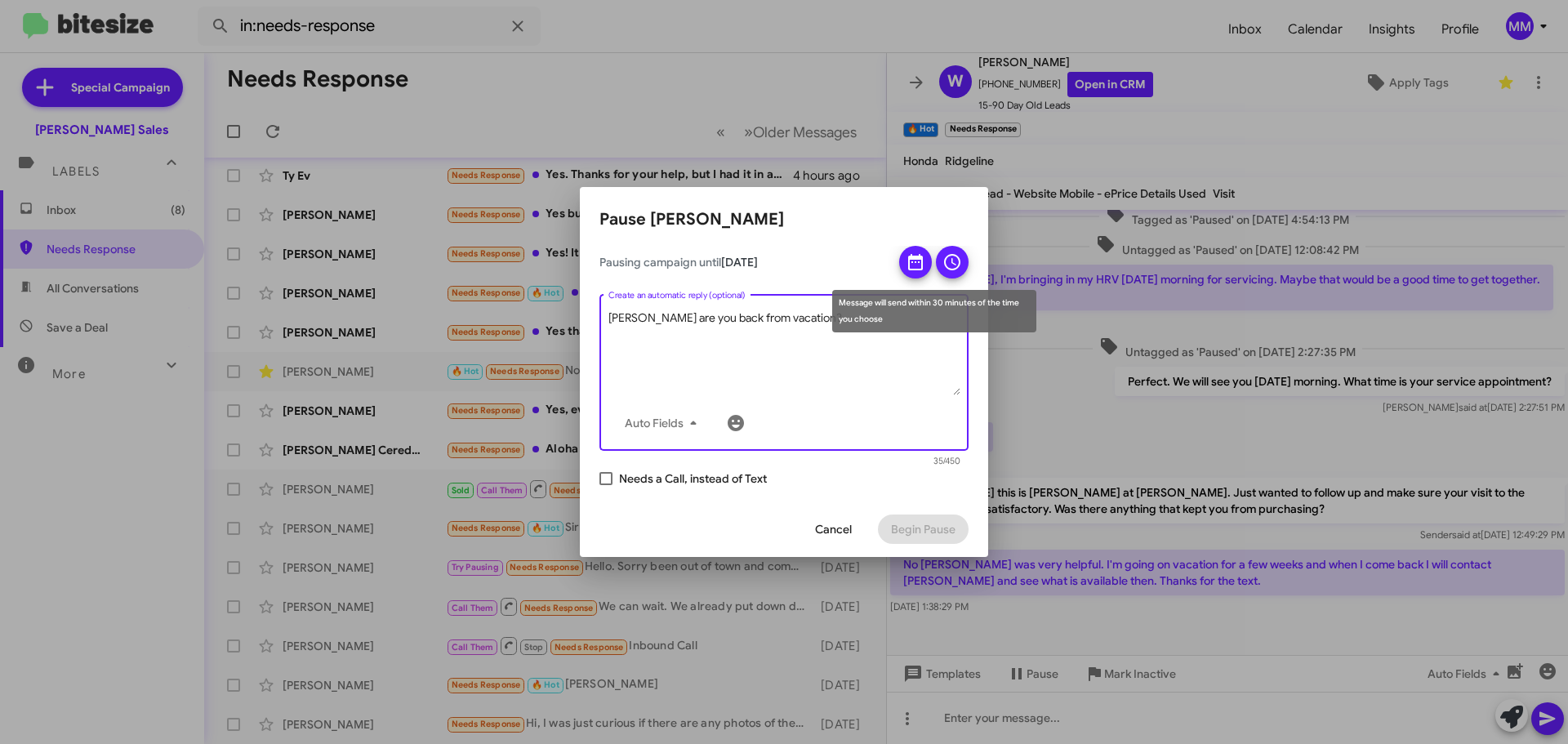
type textarea "[PERSON_NAME] are you back from vacation?"
click at [953, 266] on icon at bounding box center [952, 262] width 20 height 20
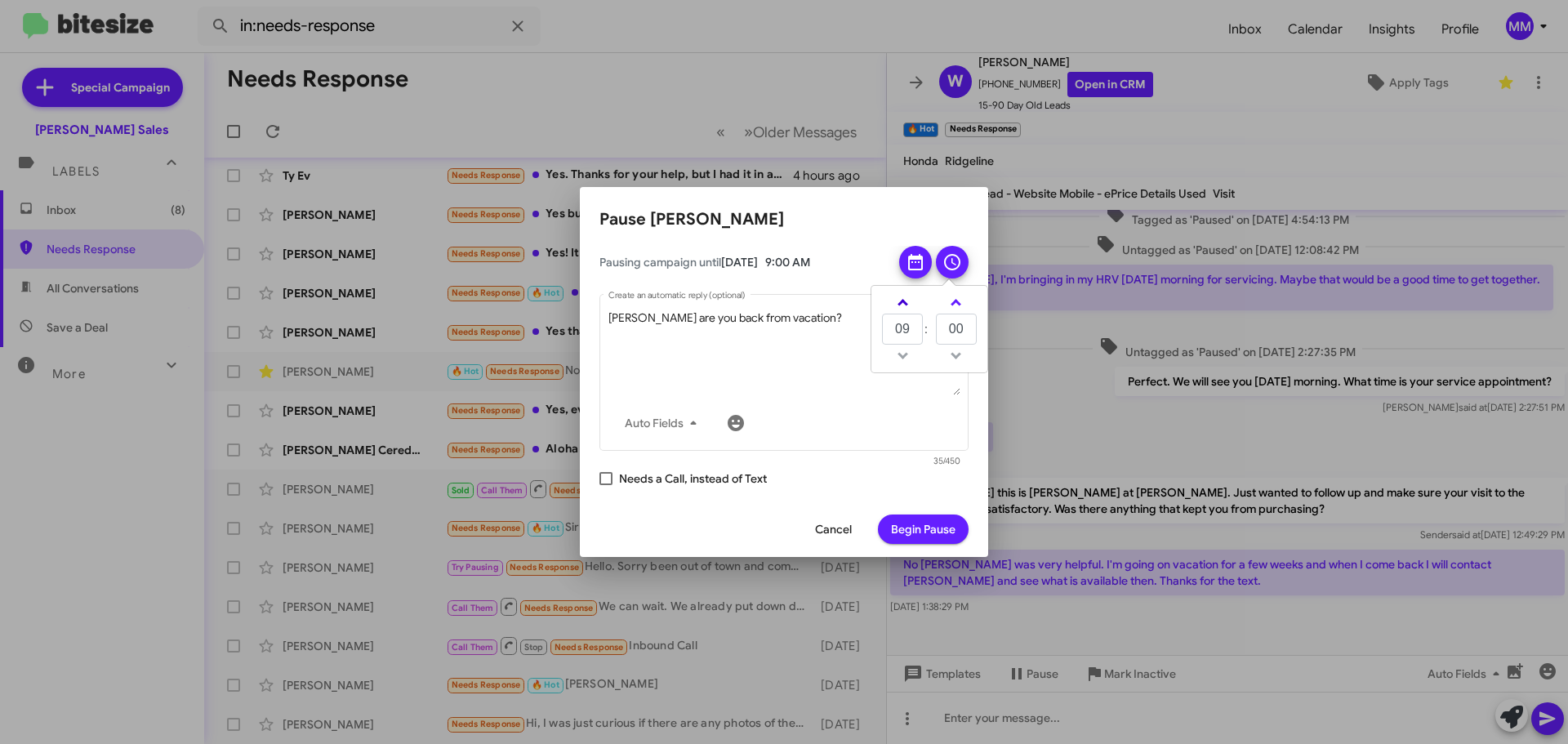
click at [903, 298] on link at bounding box center [903, 303] width 29 height 19
click at [904, 299] on link at bounding box center [903, 303] width 29 height 19
type input "13"
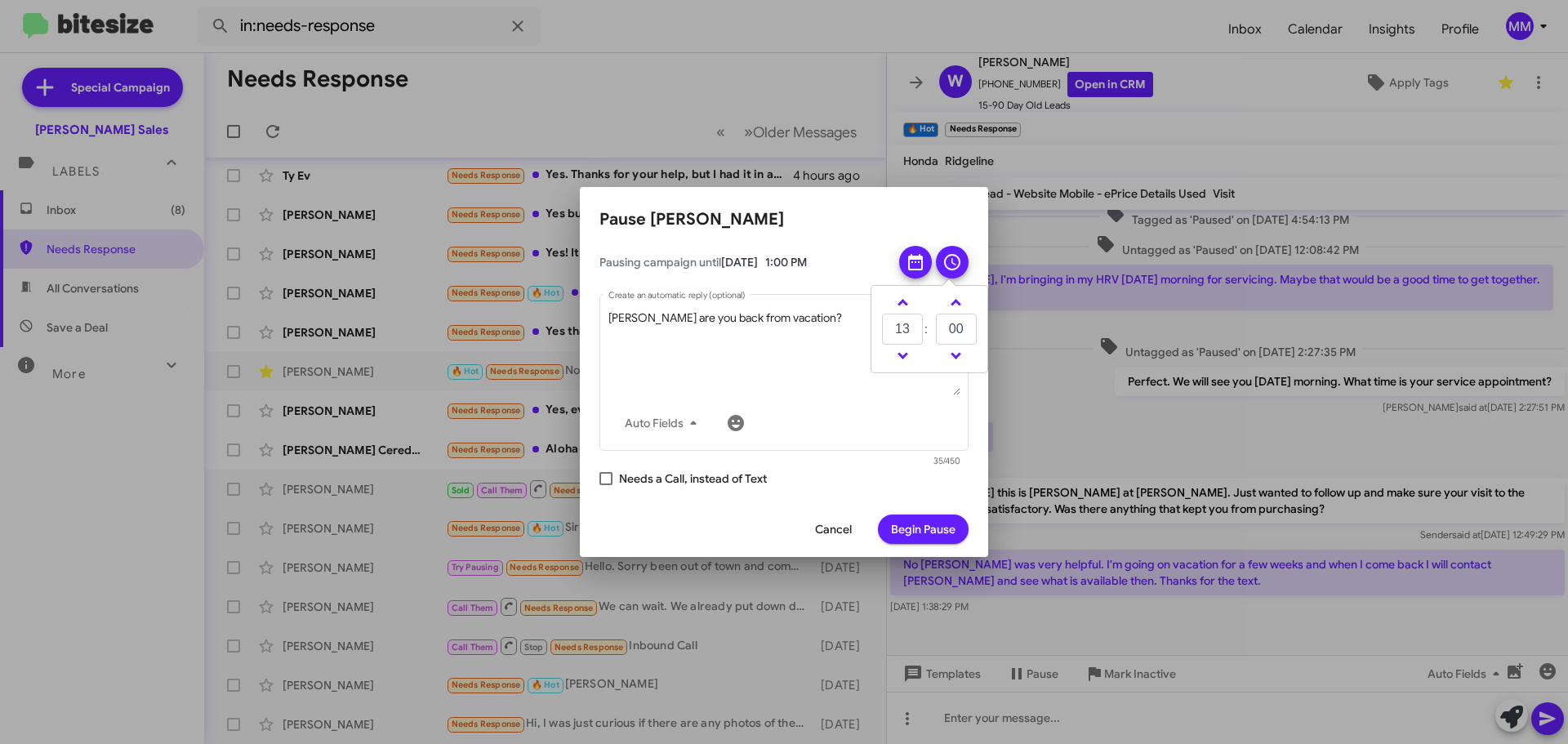
click at [933, 530] on span "Begin Pause" at bounding box center [923, 529] width 65 height 29
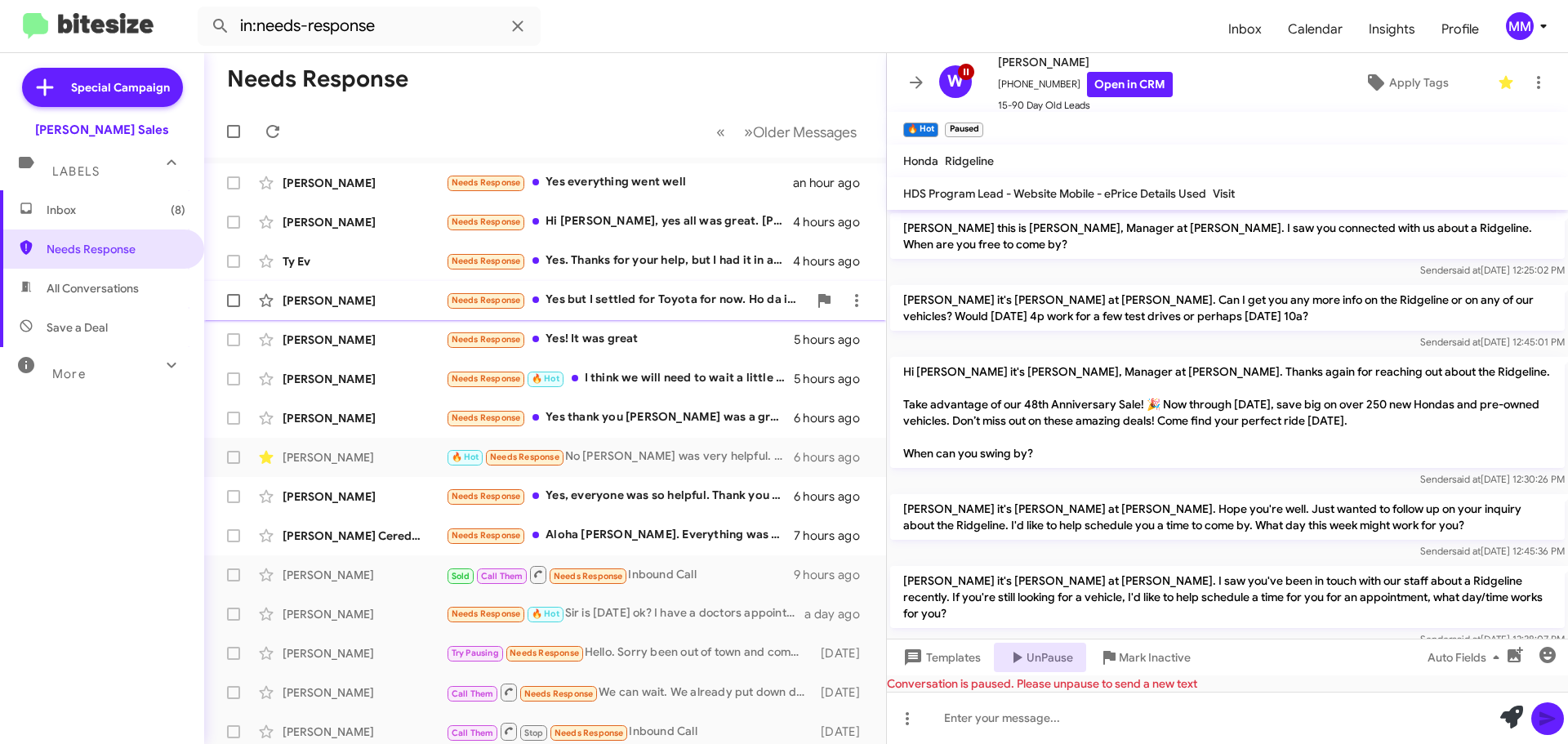
scroll to position [0, 0]
click at [658, 305] on div "Needs Response Yes but I settled for Toyota for now. Ho da is still my backup" at bounding box center [627, 301] width 362 height 19
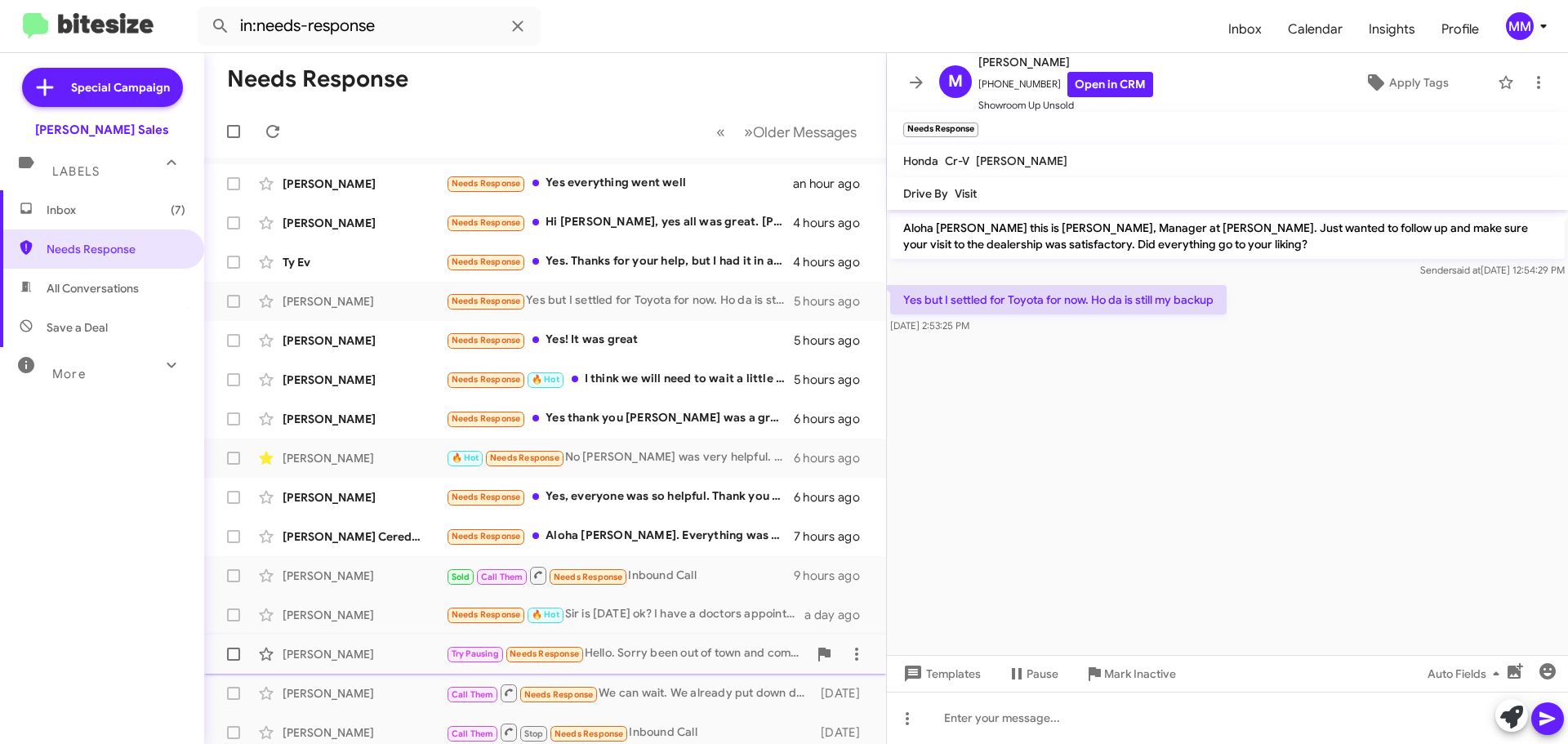
click at [1108, 673] on span "Mark Inactive" at bounding box center [1140, 674] width 72 height 29
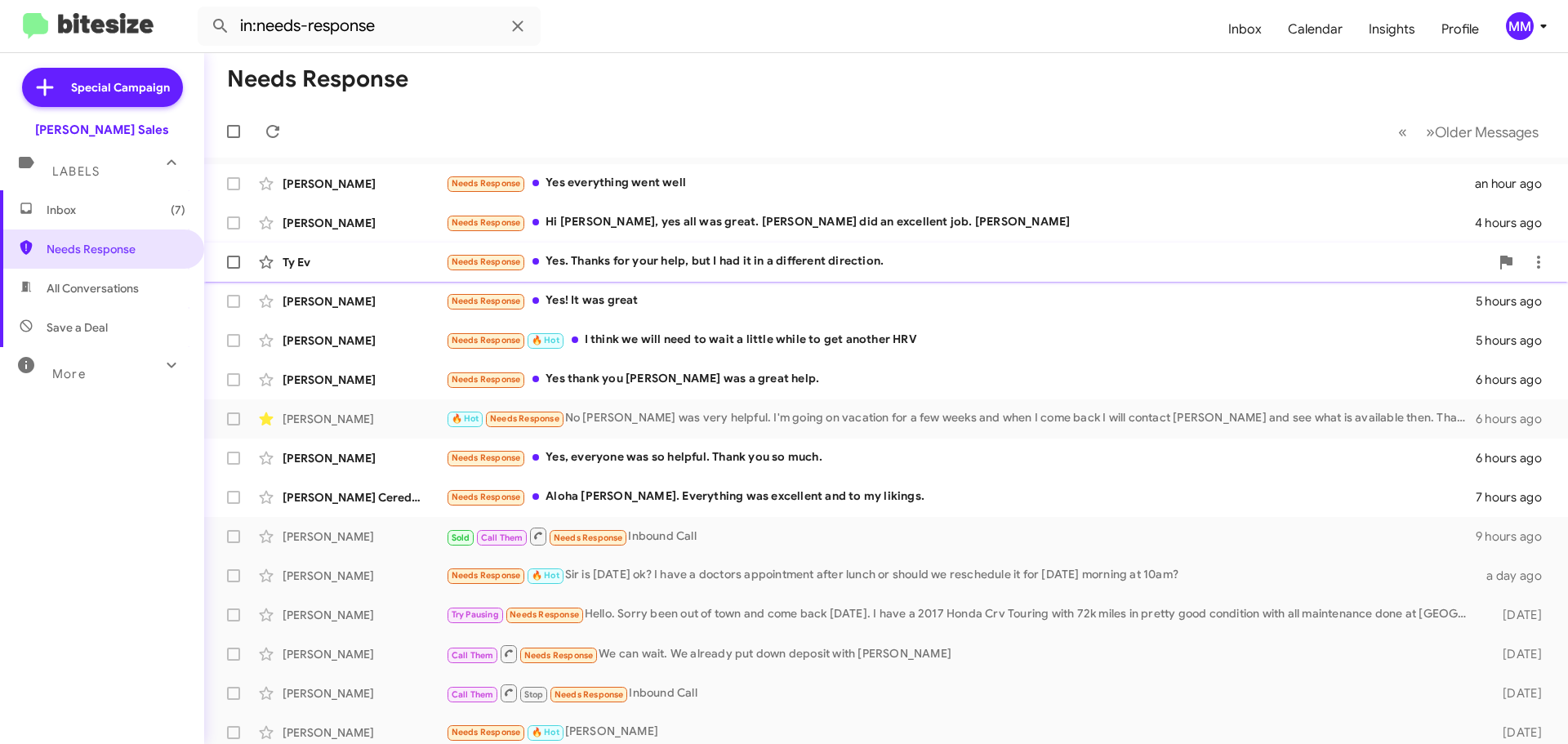
click at [673, 262] on div "Needs Response Yes. Thanks for your help, but I had it in a different direction." at bounding box center [967, 262] width 1044 height 19
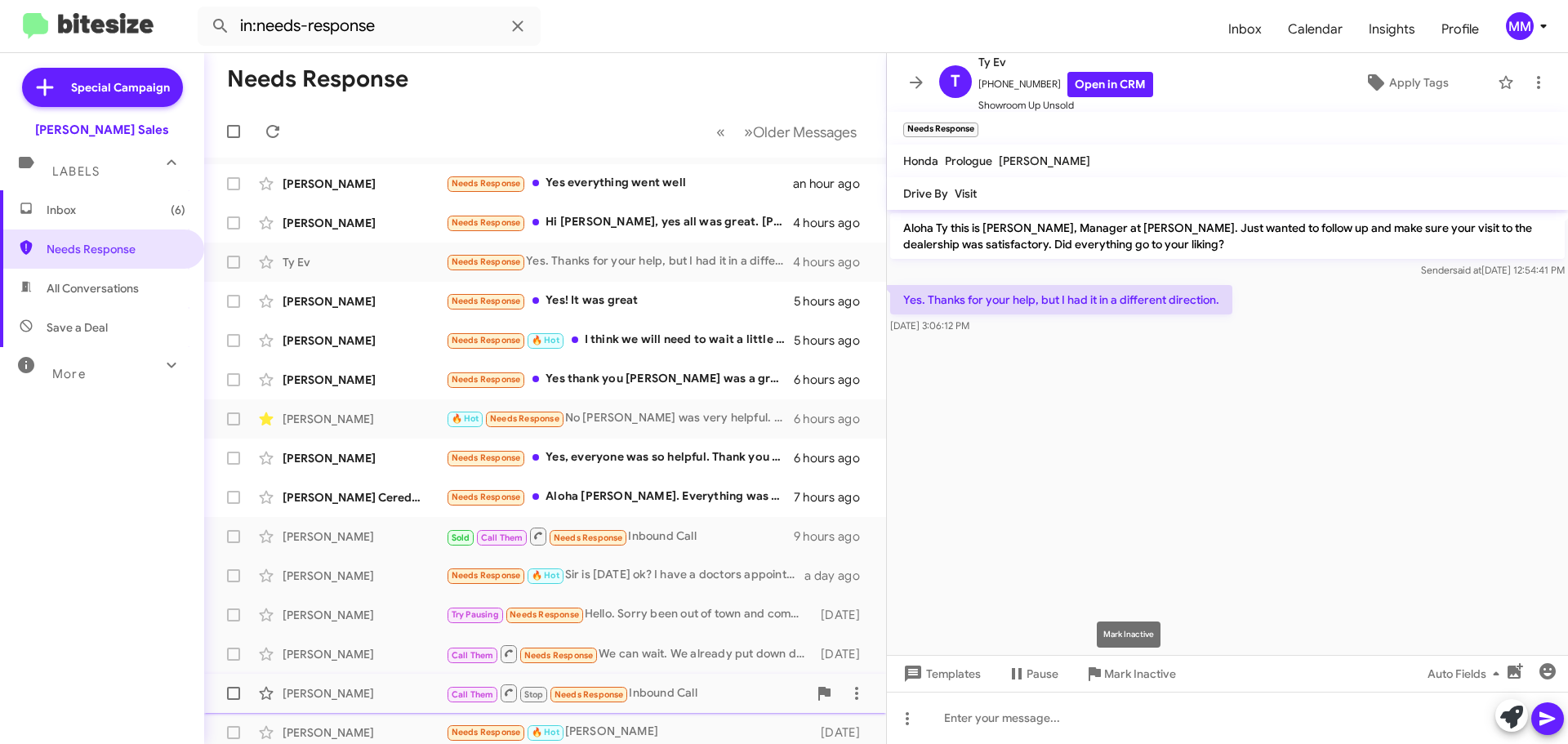
click at [1124, 676] on span "Mark Inactive" at bounding box center [1140, 674] width 72 height 29
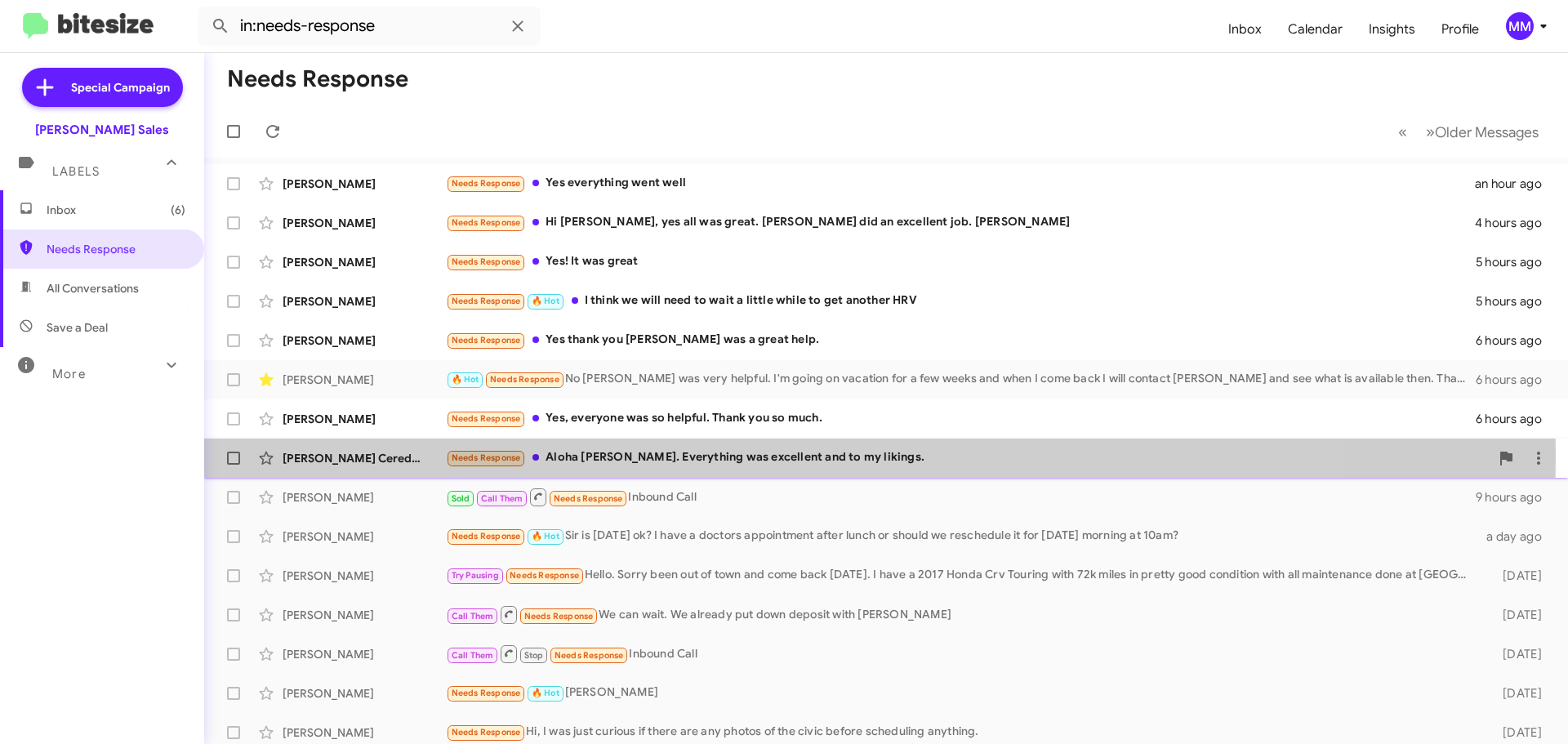
click at [723, 455] on div "Needs Response Aloha [PERSON_NAME]. Everything was excellent and to my likings." at bounding box center [967, 458] width 1044 height 19
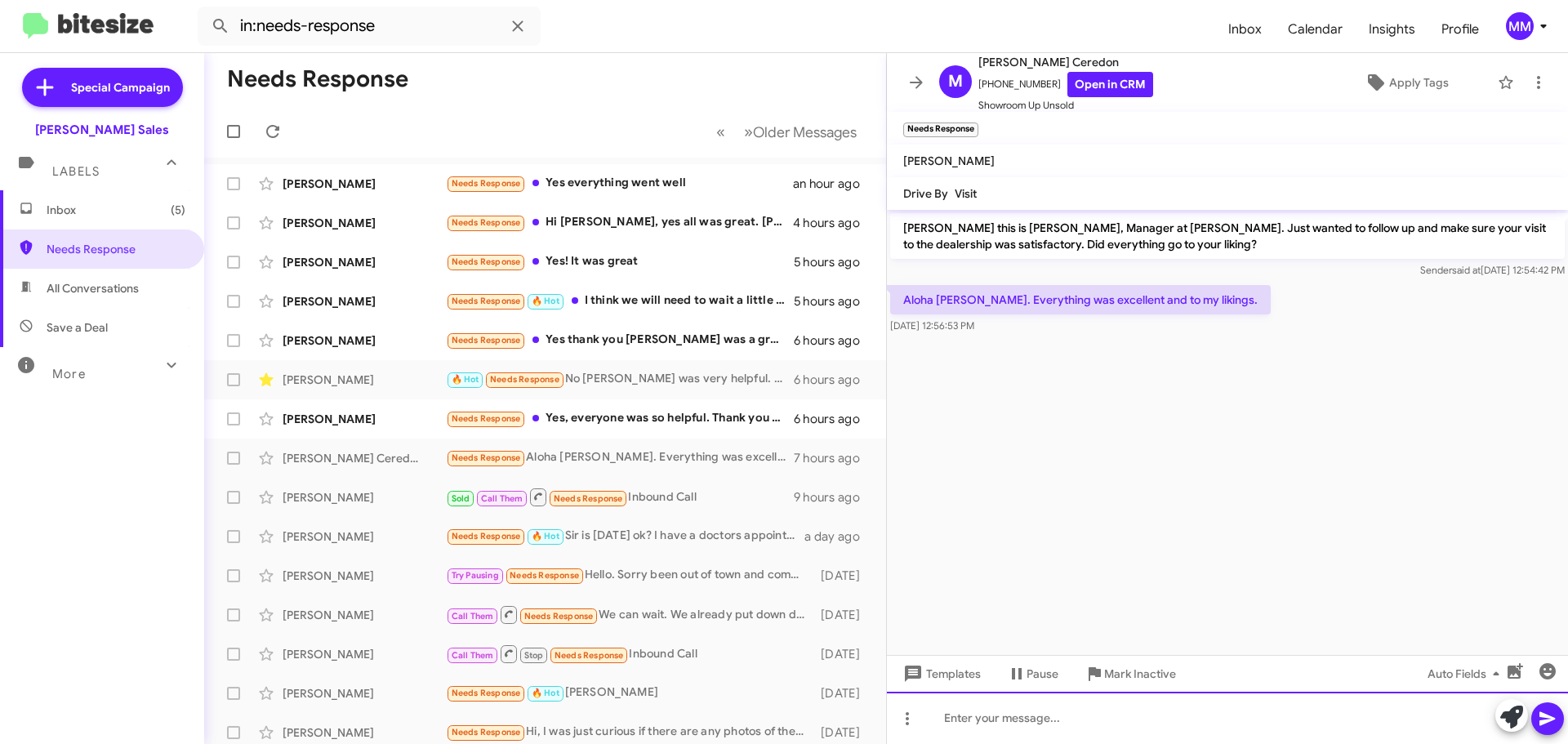
drag, startPoint x: 982, startPoint y: 721, endPoint x: 991, endPoint y: 720, distance: 9.1
click at [984, 722] on div at bounding box center [1227, 717] width 681 height 52
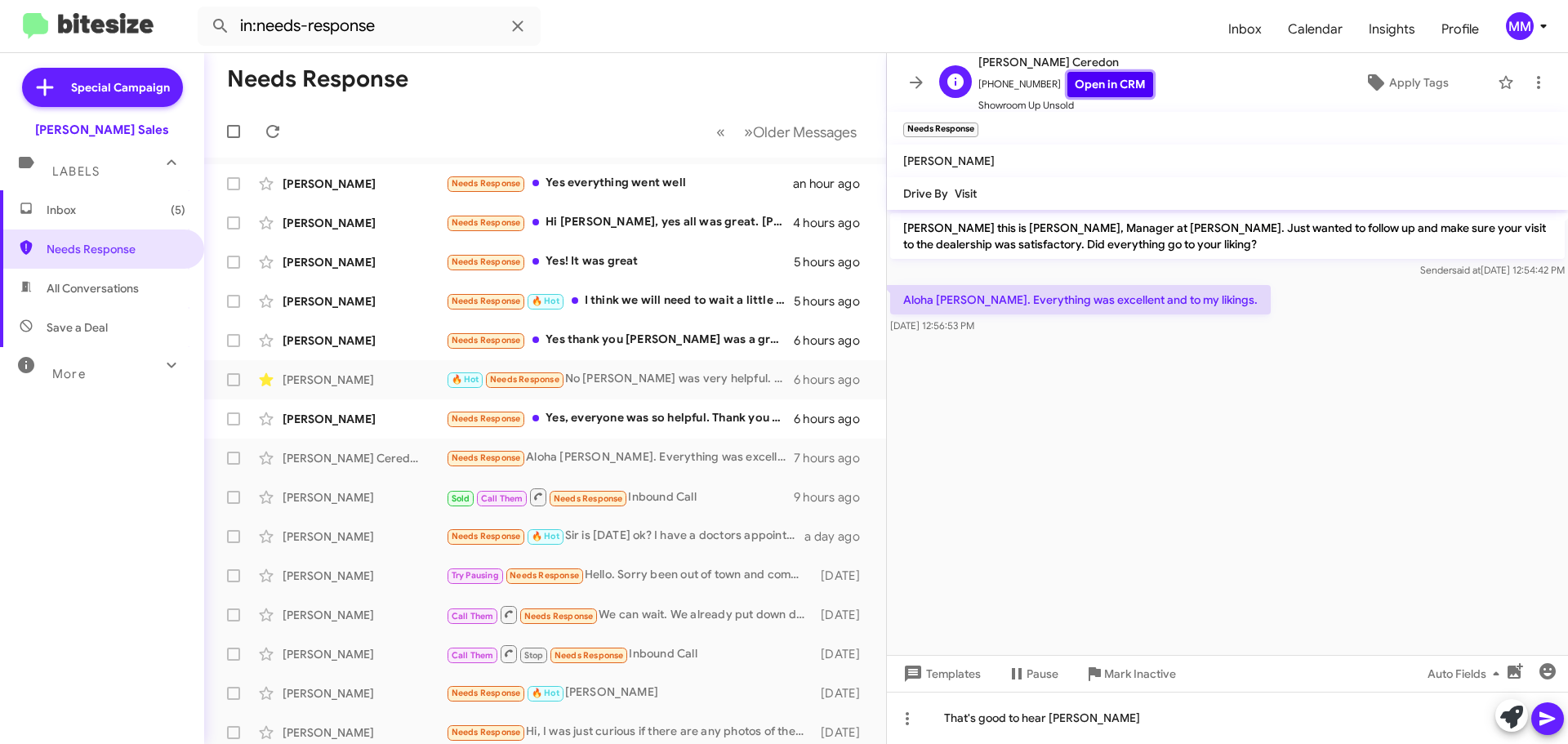
click at [1098, 92] on link "Open in CRM" at bounding box center [1109, 84] width 86 height 25
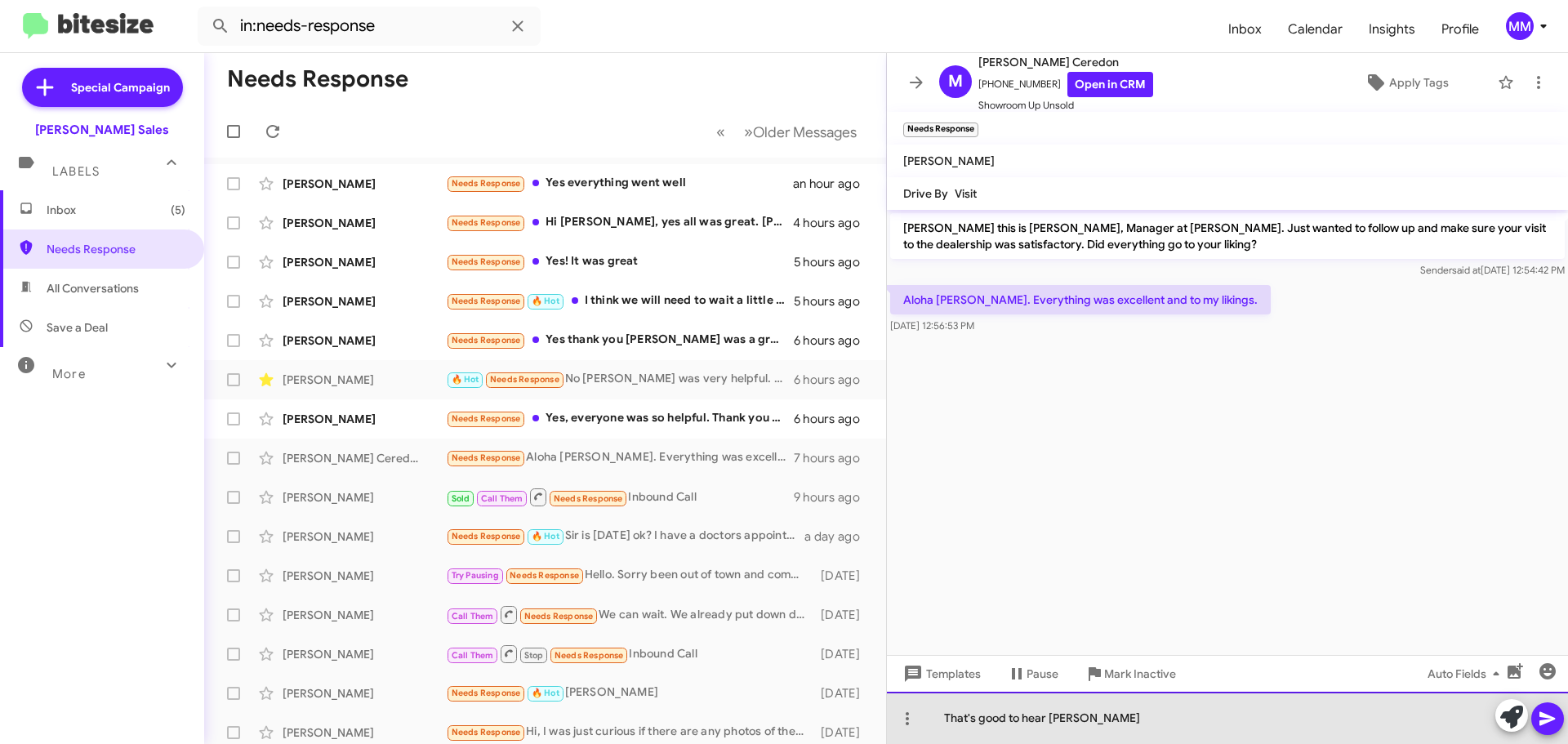
click at [1112, 730] on div "That's good to hear [PERSON_NAME]" at bounding box center [1227, 717] width 681 height 52
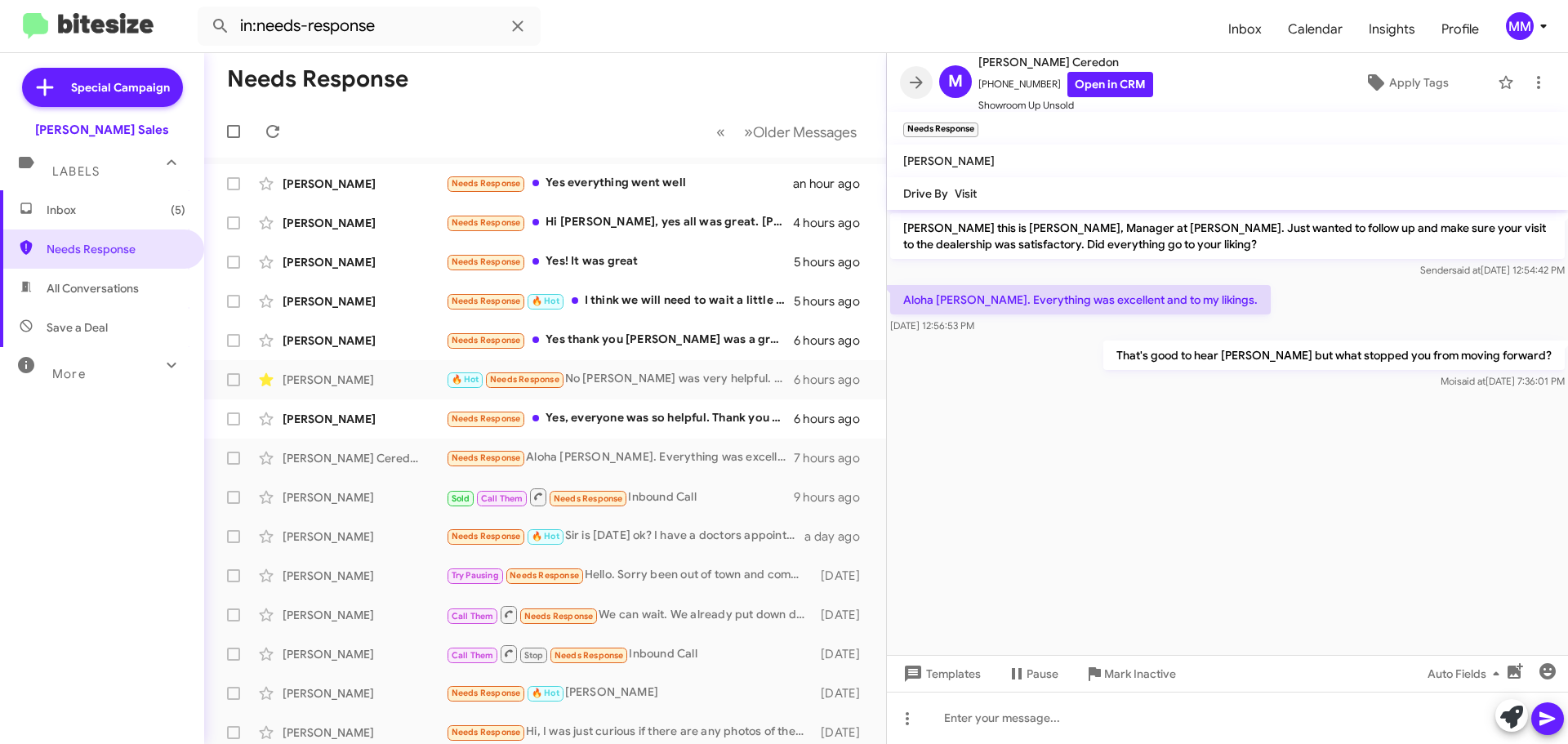
click at [915, 79] on icon at bounding box center [916, 82] width 20 height 20
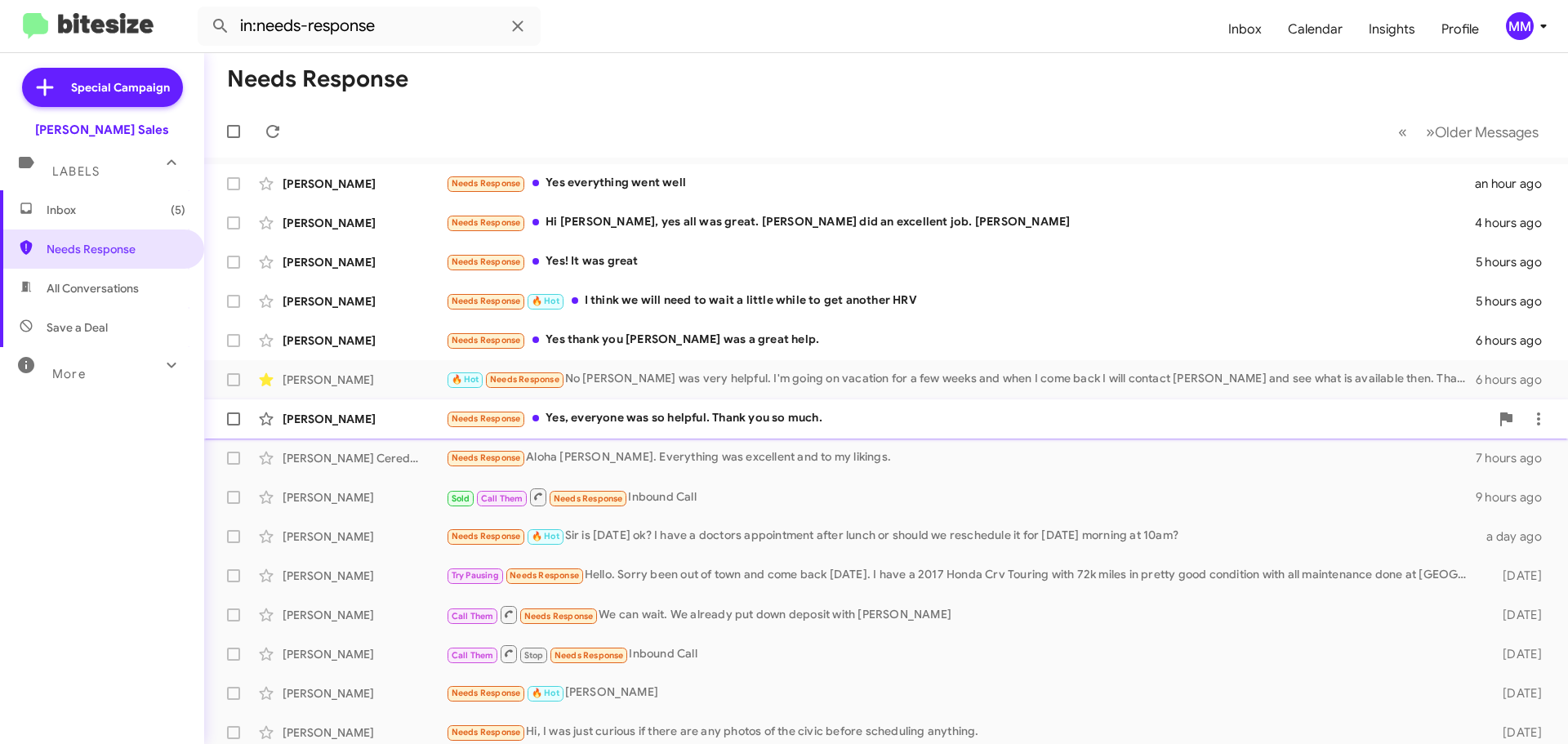
click at [745, 422] on div "Needs Response Yes, everyone was so helpful. Thank you so much." at bounding box center [967, 419] width 1044 height 19
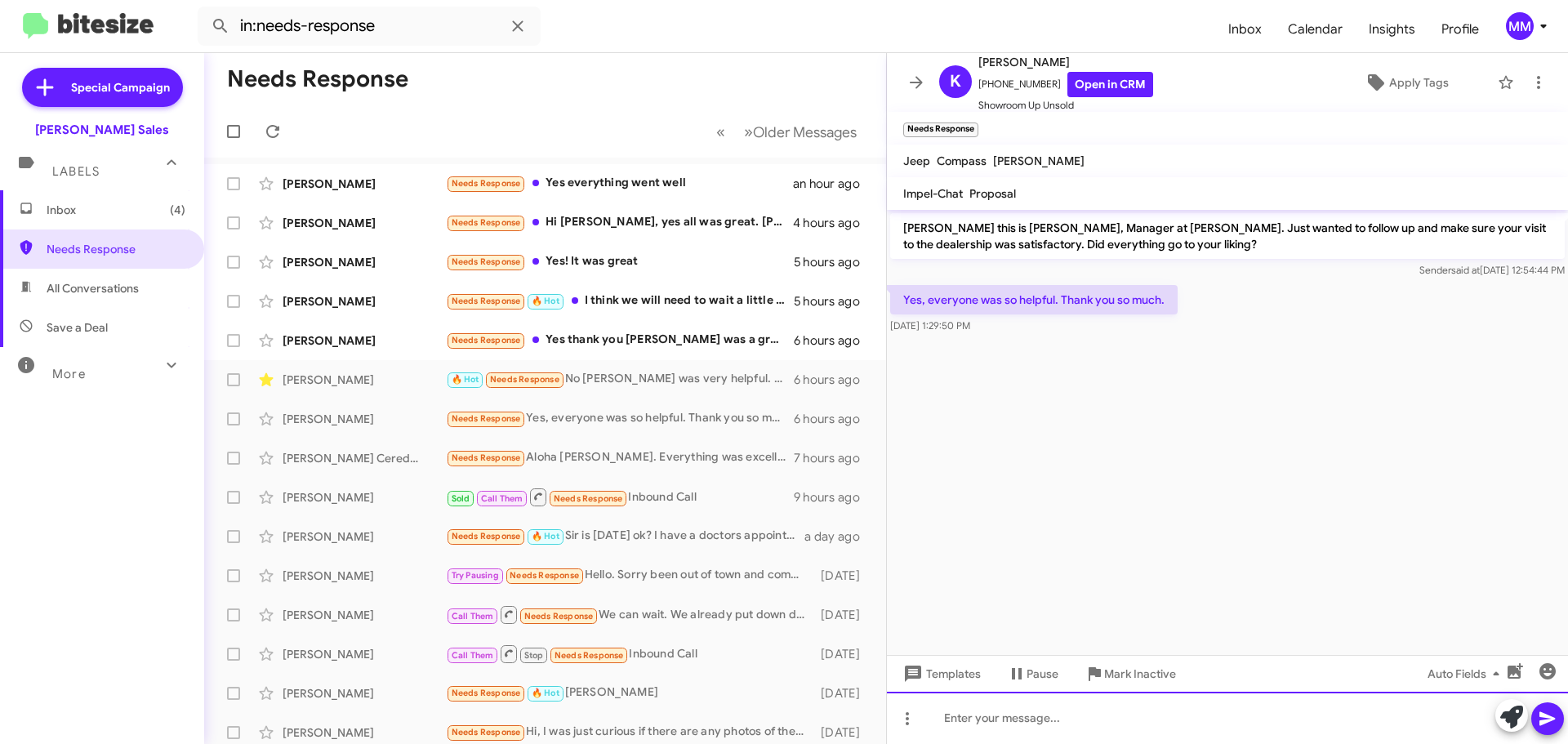
click at [969, 721] on div at bounding box center [1227, 717] width 681 height 52
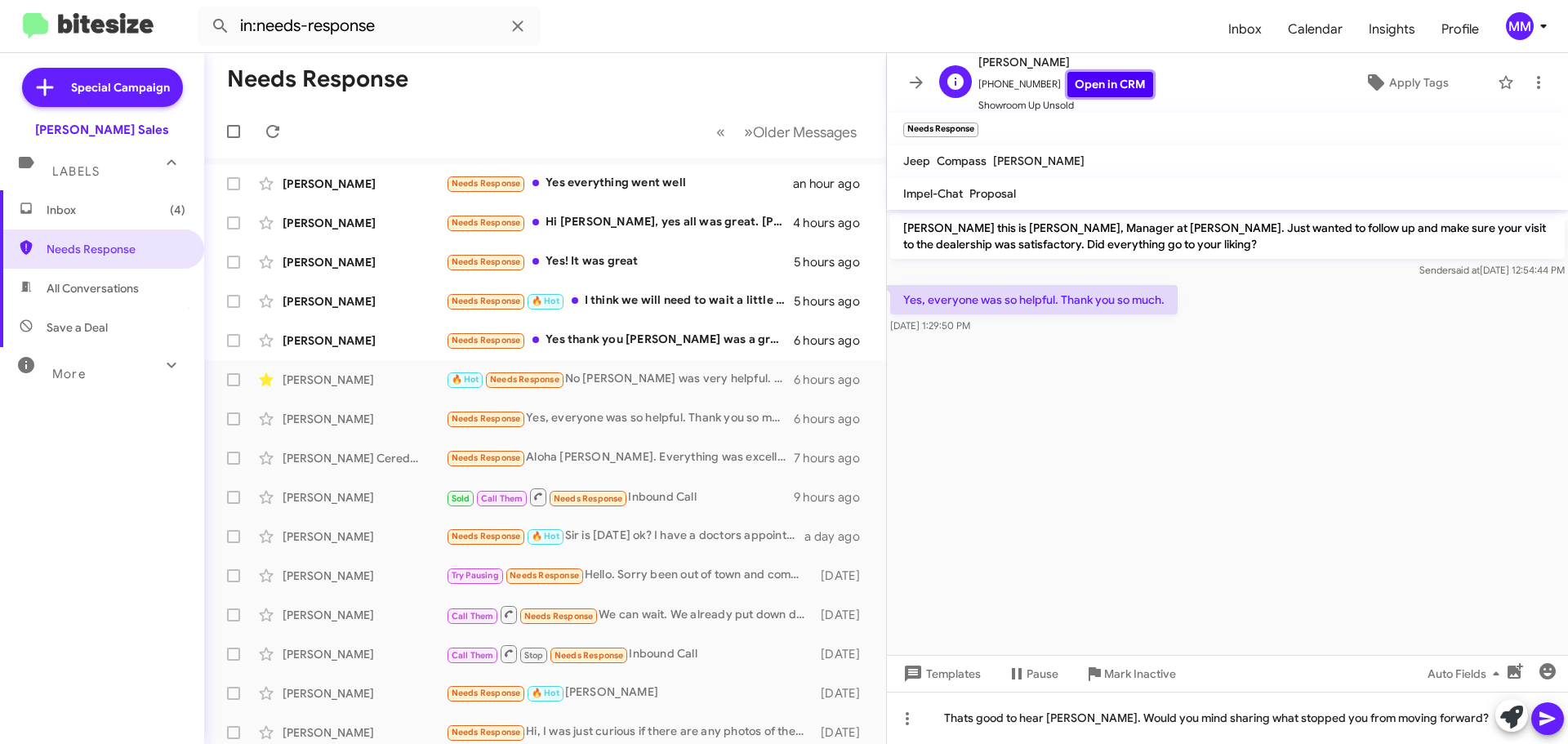
click at [1083, 91] on link "Open in CRM" at bounding box center [1109, 84] width 86 height 25
click at [1540, 719] on icon at bounding box center [1547, 718] width 20 height 20
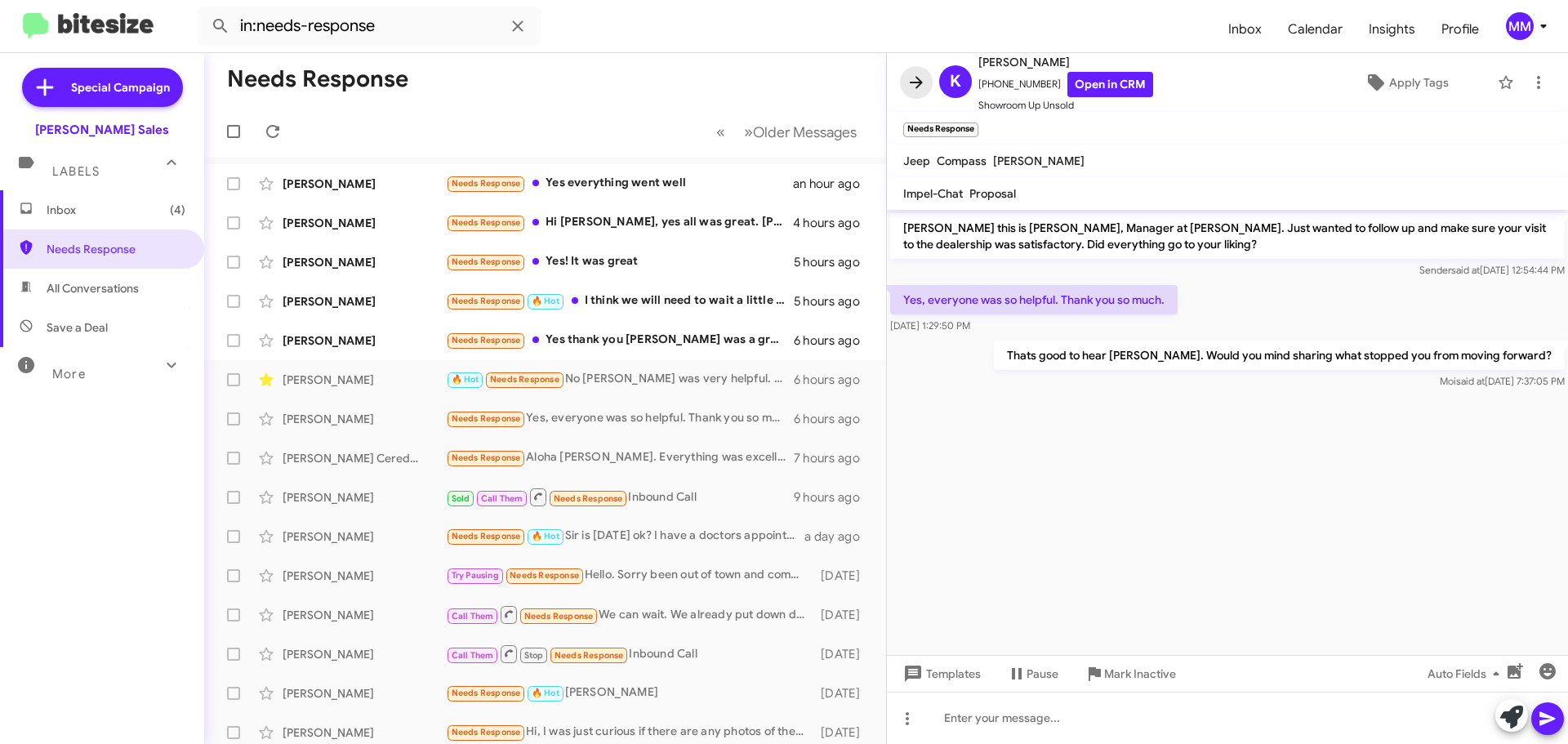
click at [920, 77] on icon at bounding box center [916, 82] width 20 height 20
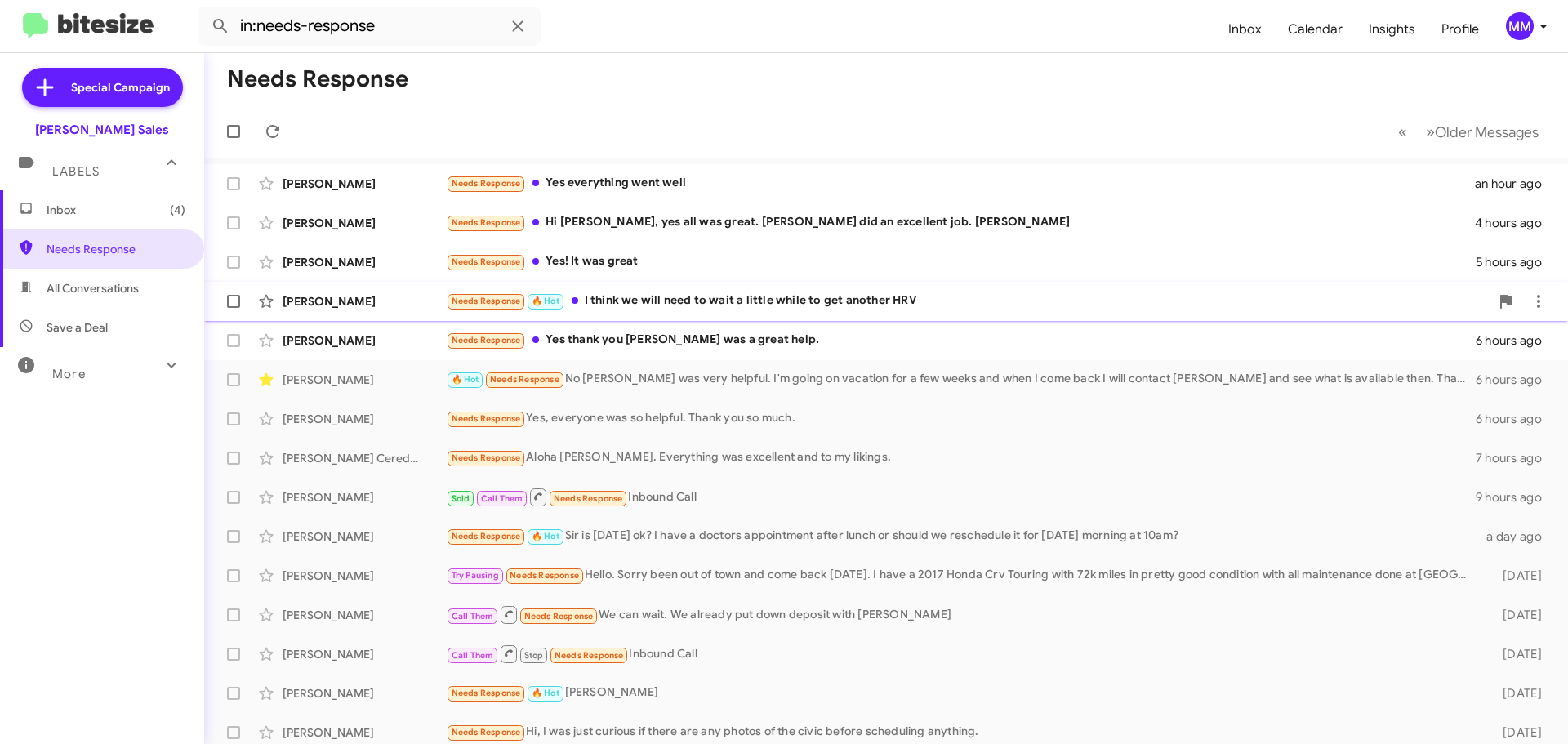
click at [777, 299] on div "Needs Response 🔥 Hot I think we will need to wait a little while to get another…" at bounding box center [967, 301] width 1044 height 19
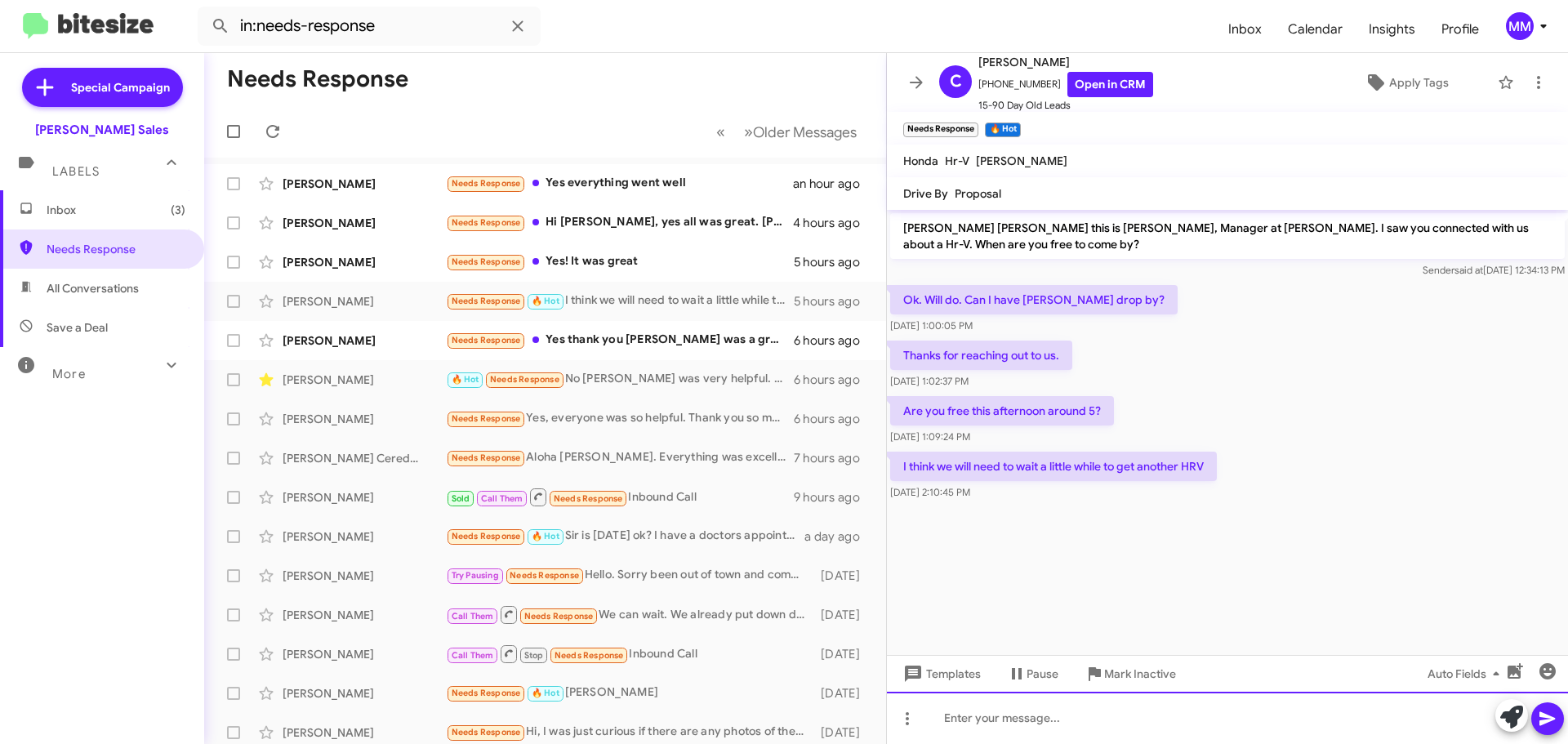
click at [1014, 722] on div at bounding box center [1227, 717] width 681 height 52
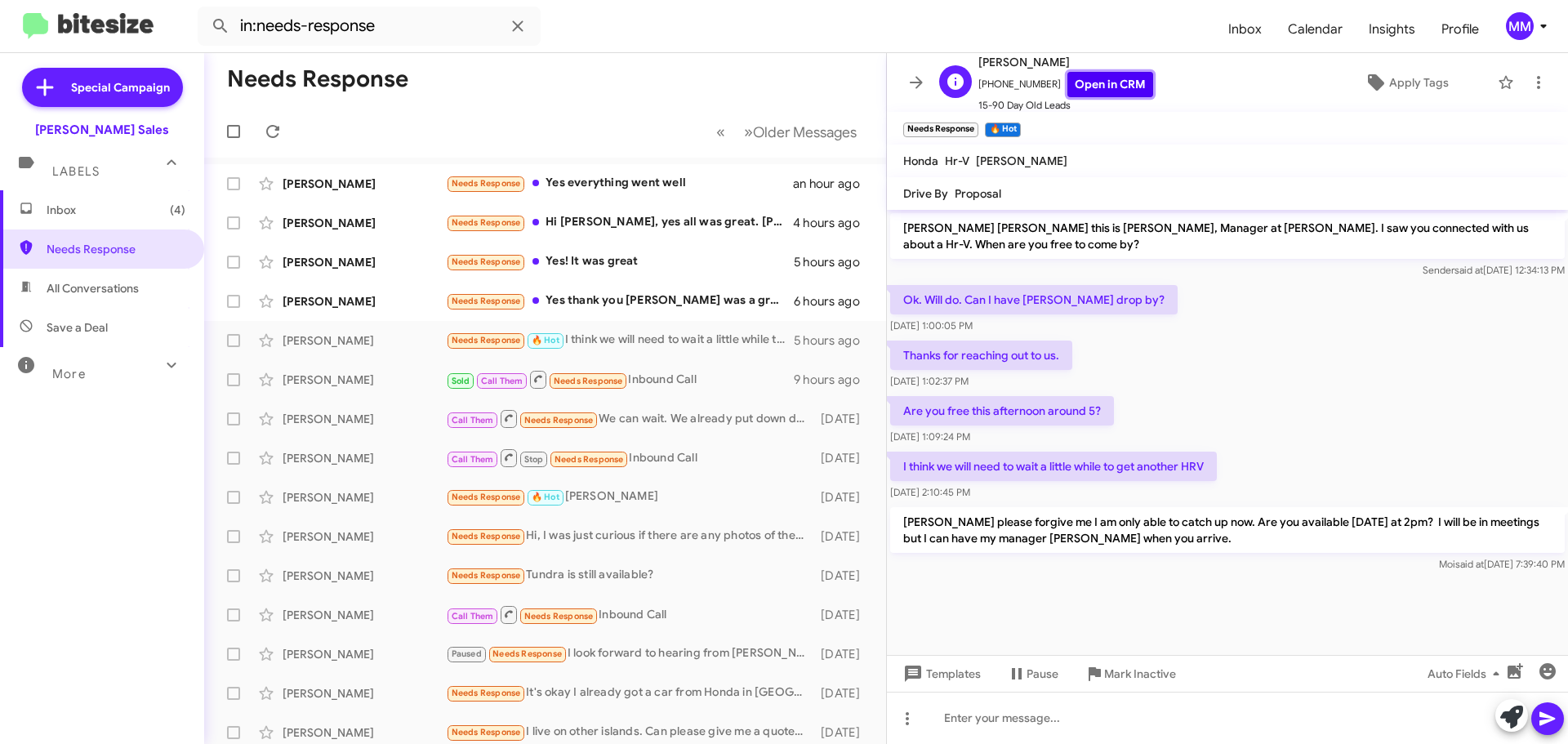
click at [1086, 89] on link "Open in CRM" at bounding box center [1109, 84] width 86 height 25
click at [922, 79] on icon at bounding box center [916, 82] width 20 height 20
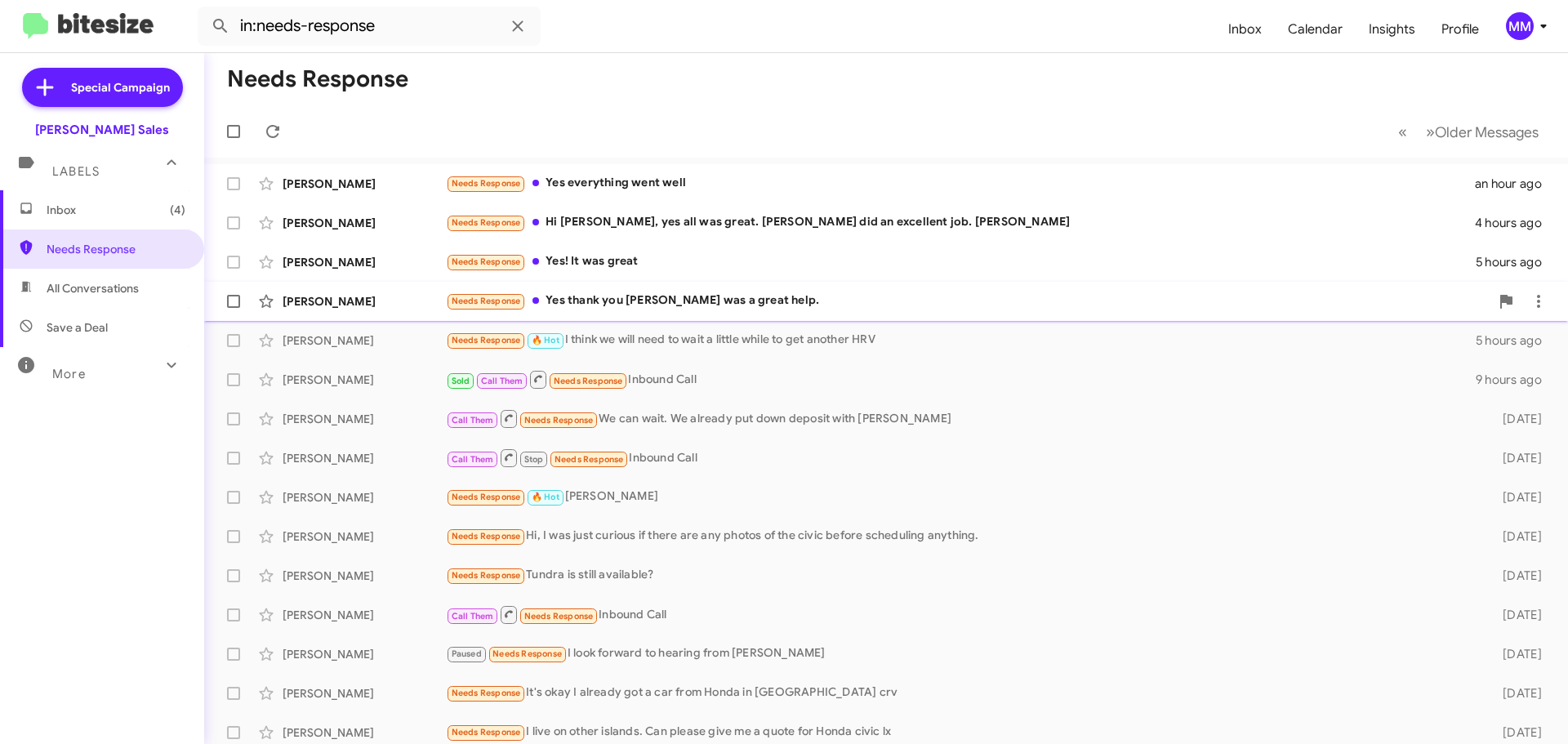
click at [646, 303] on div "Needs Response Yes thank you [PERSON_NAME] was a great help." at bounding box center [967, 301] width 1044 height 19
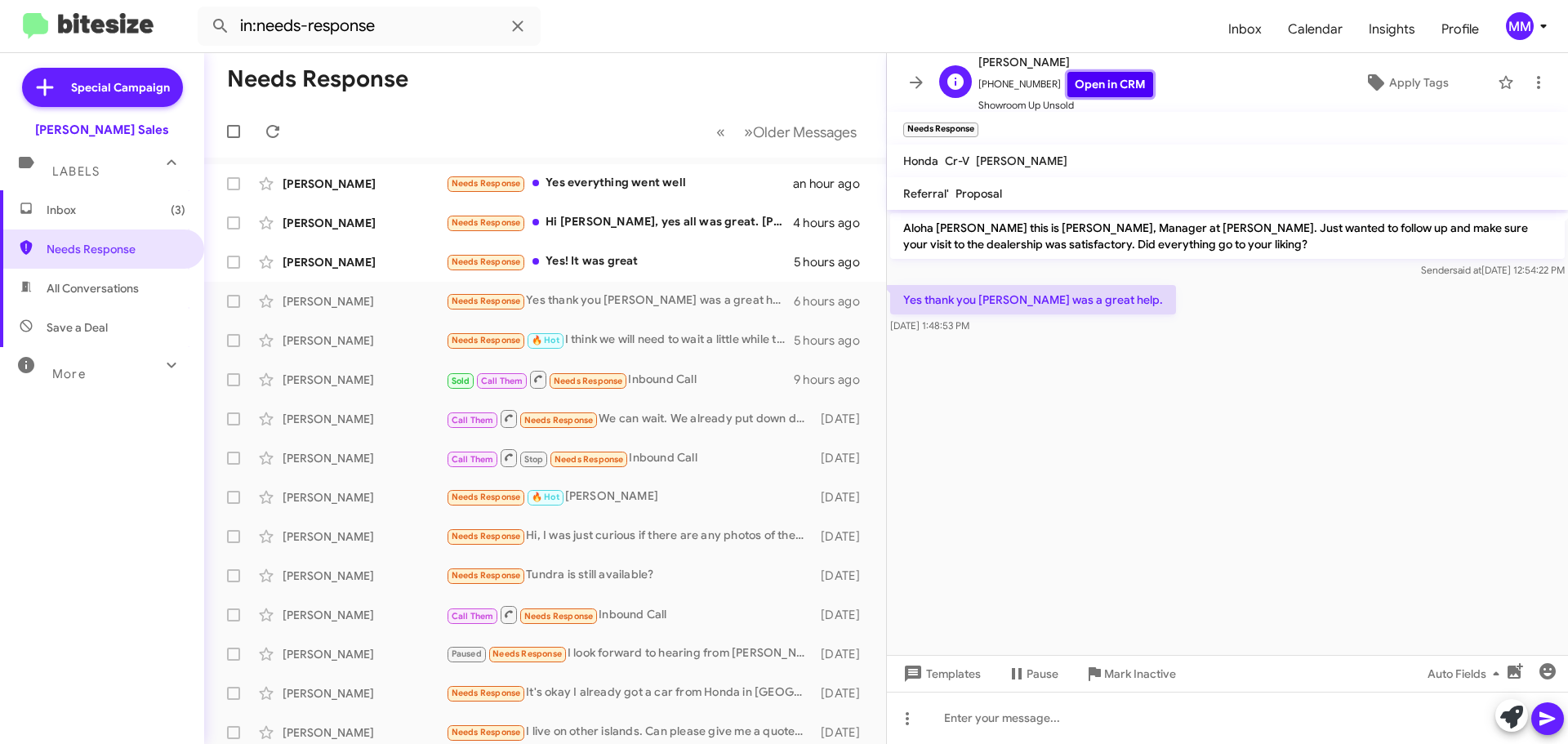
click at [1093, 80] on link "Open in CRM" at bounding box center [1109, 84] width 86 height 25
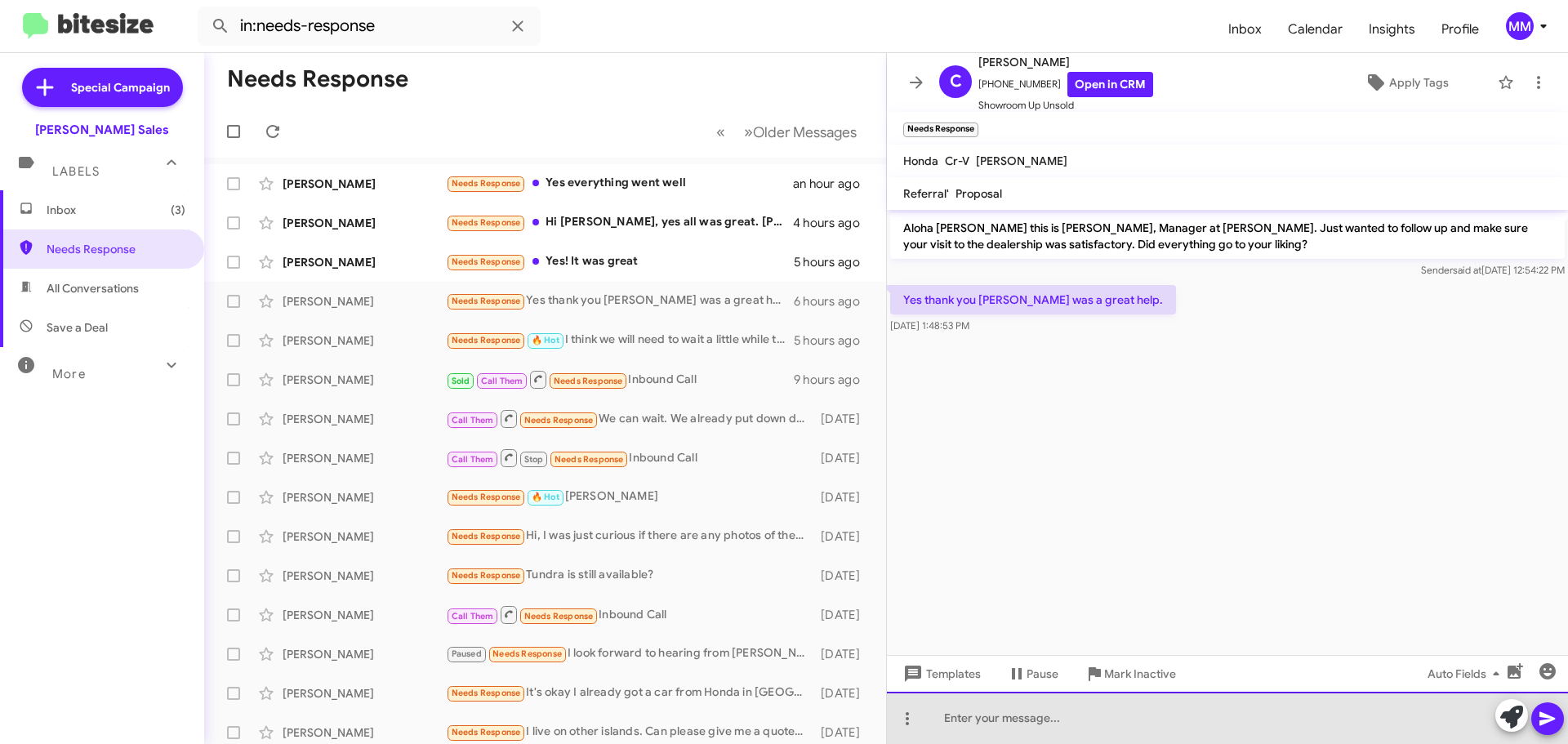
drag, startPoint x: 982, startPoint y: 720, endPoint x: 1018, endPoint y: 725, distance: 36.3
click at [999, 722] on div at bounding box center [1227, 717] width 681 height 52
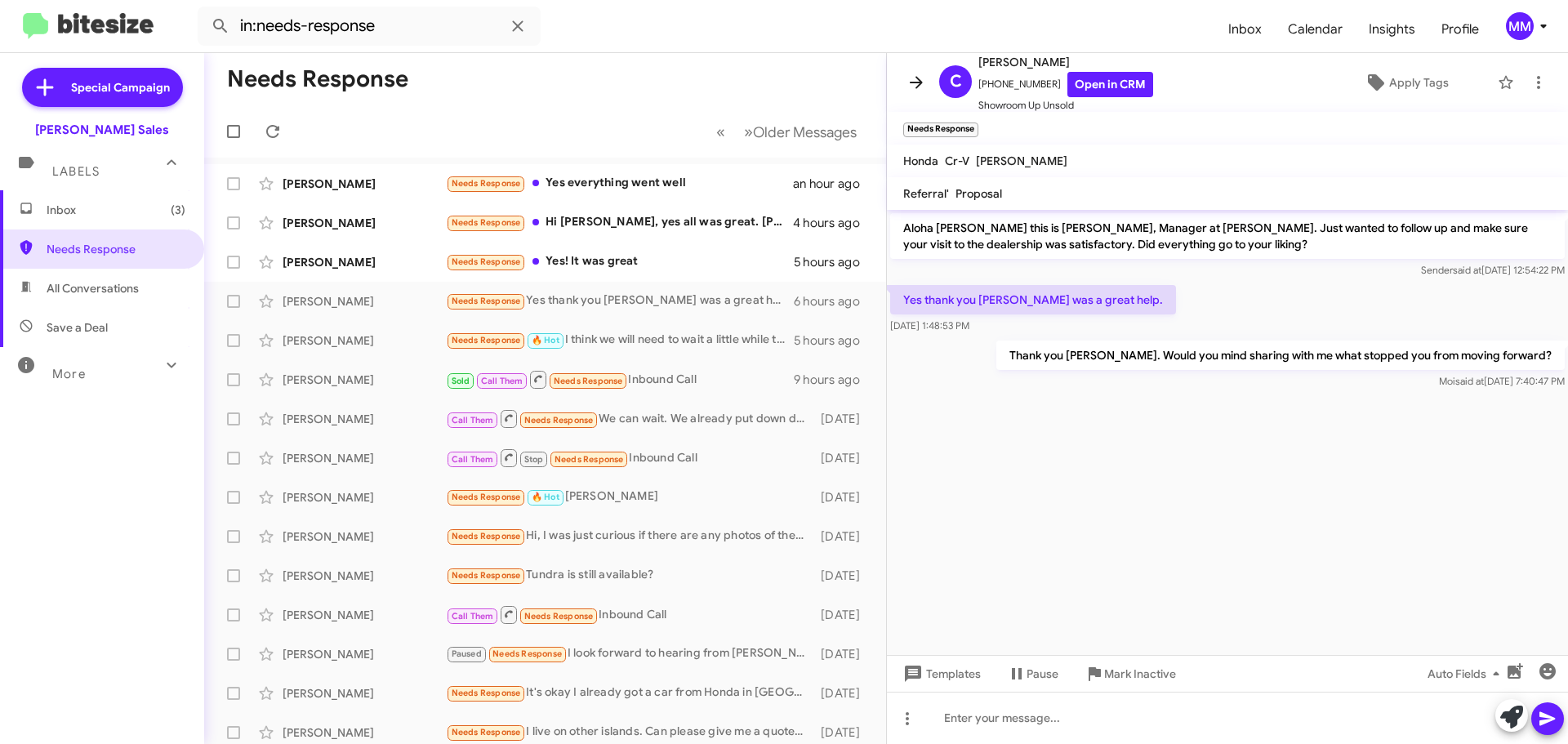
click at [911, 80] on icon at bounding box center [916, 82] width 20 height 20
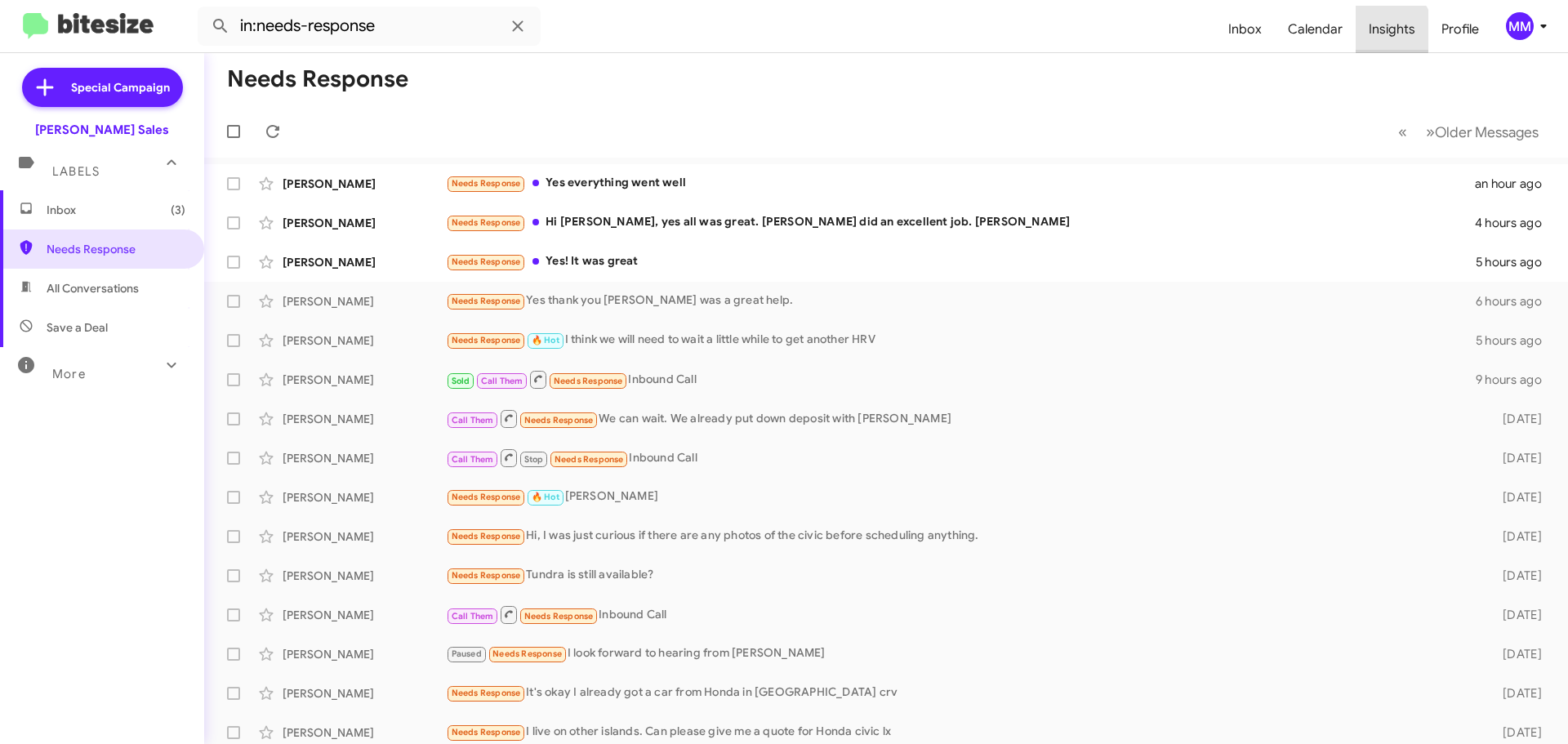
click at [1386, 31] on span "Insights" at bounding box center [1392, 29] width 73 height 48
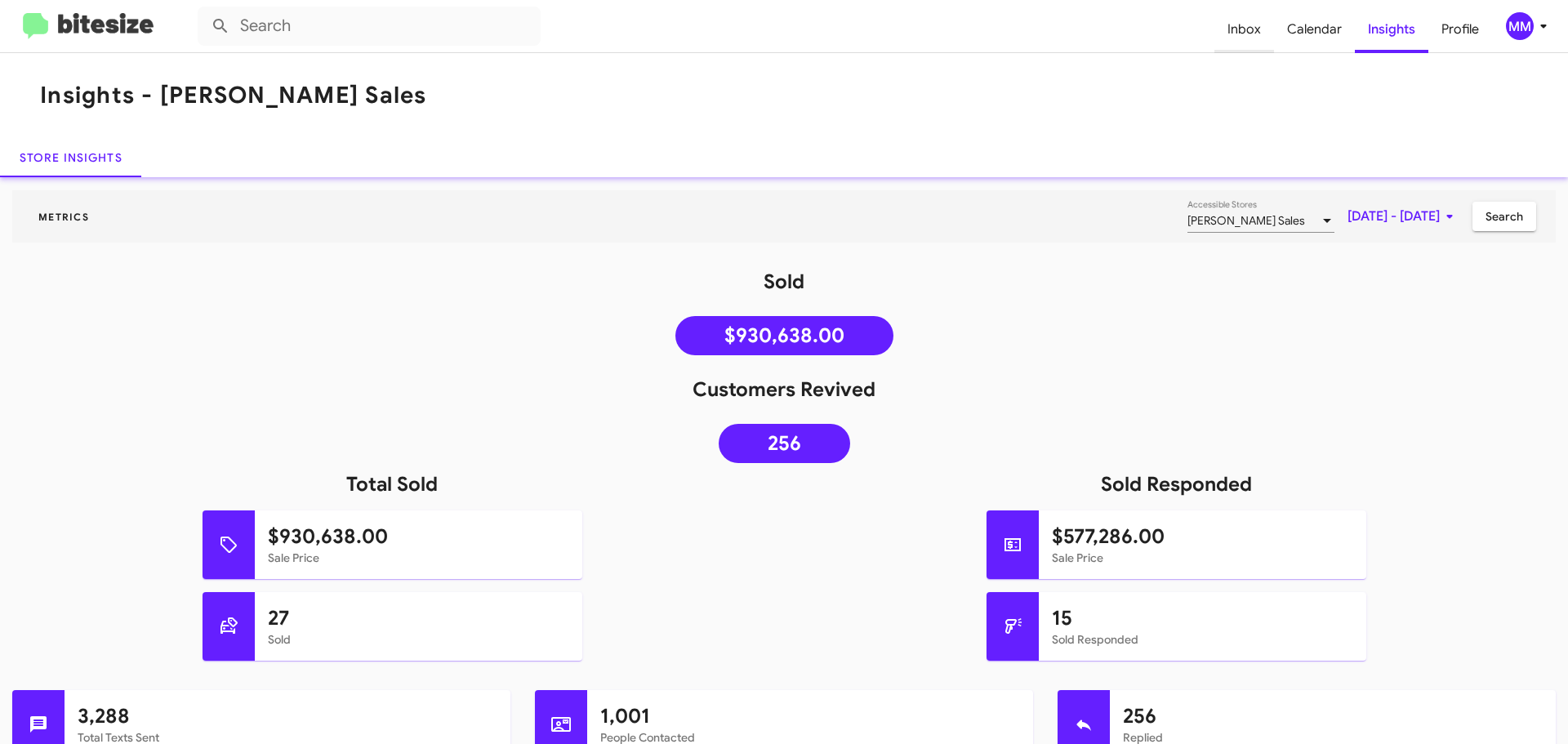
click at [1251, 35] on span "Inbox" at bounding box center [1243, 29] width 60 height 48
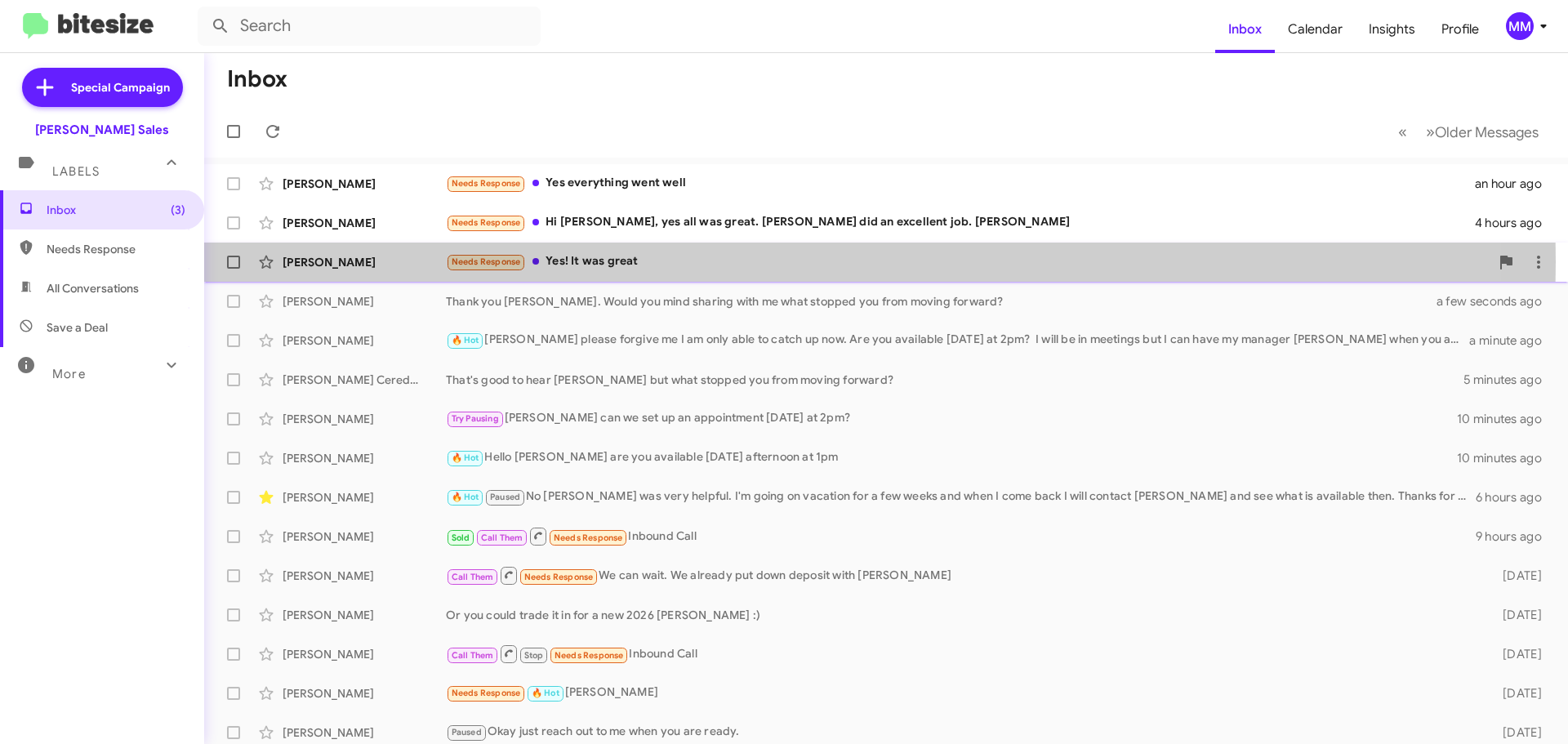
click at [594, 261] on div "Needs Response Yes! It was great" at bounding box center [967, 262] width 1044 height 19
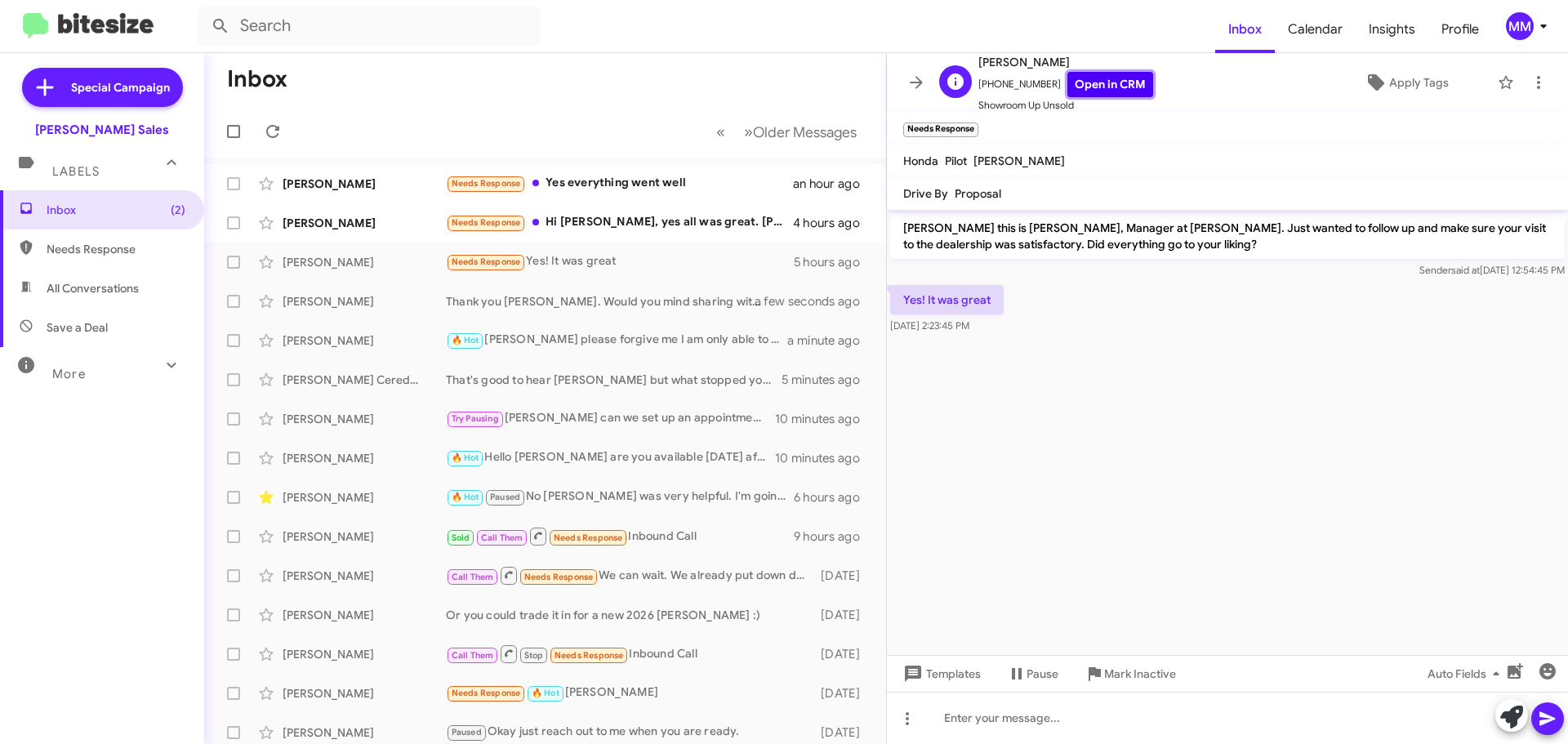
click at [1098, 87] on link "Open in CRM" at bounding box center [1109, 84] width 86 height 25
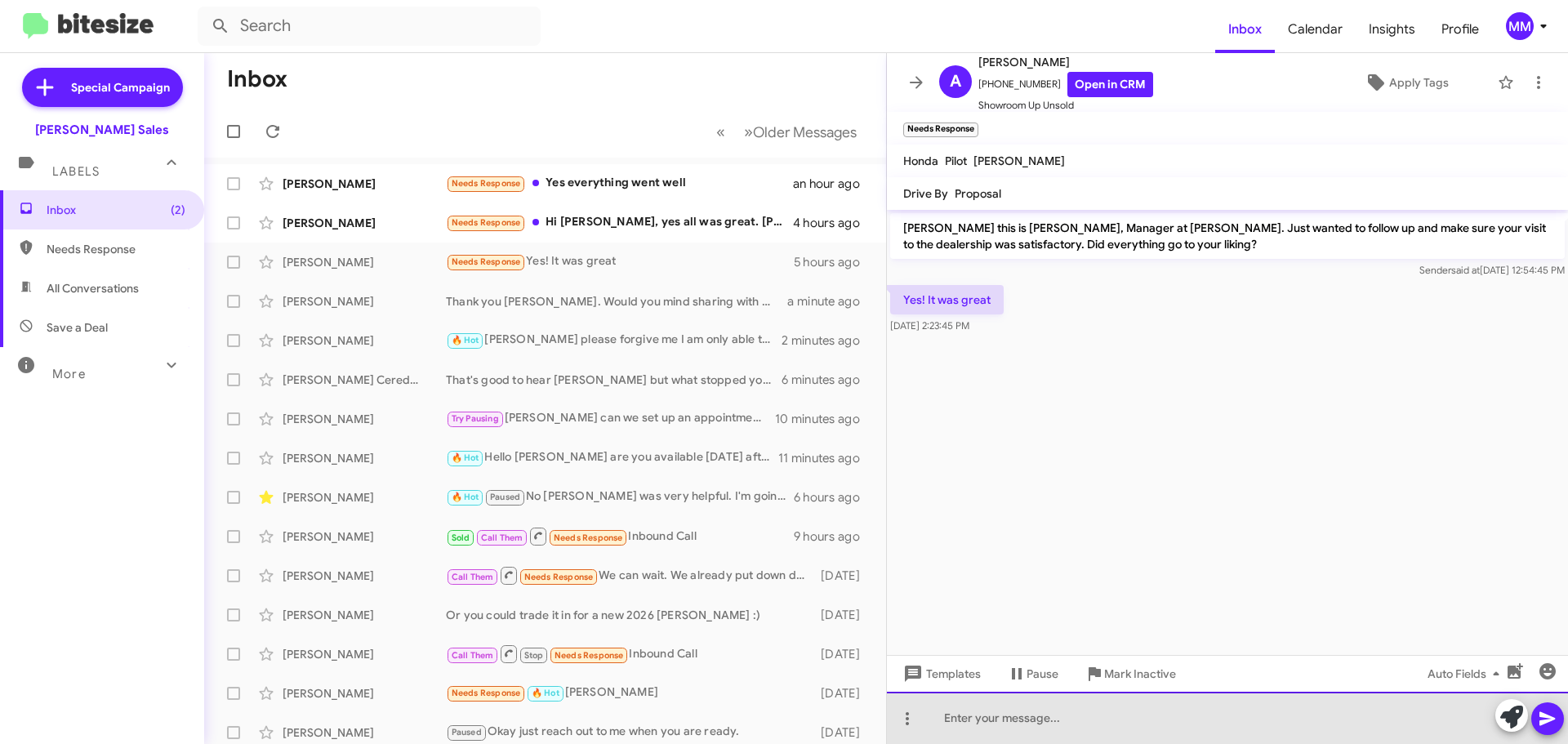
drag, startPoint x: 1006, startPoint y: 715, endPoint x: 1011, endPoint y: 689, distance: 26.5
click at [1007, 694] on div at bounding box center [1227, 717] width 681 height 52
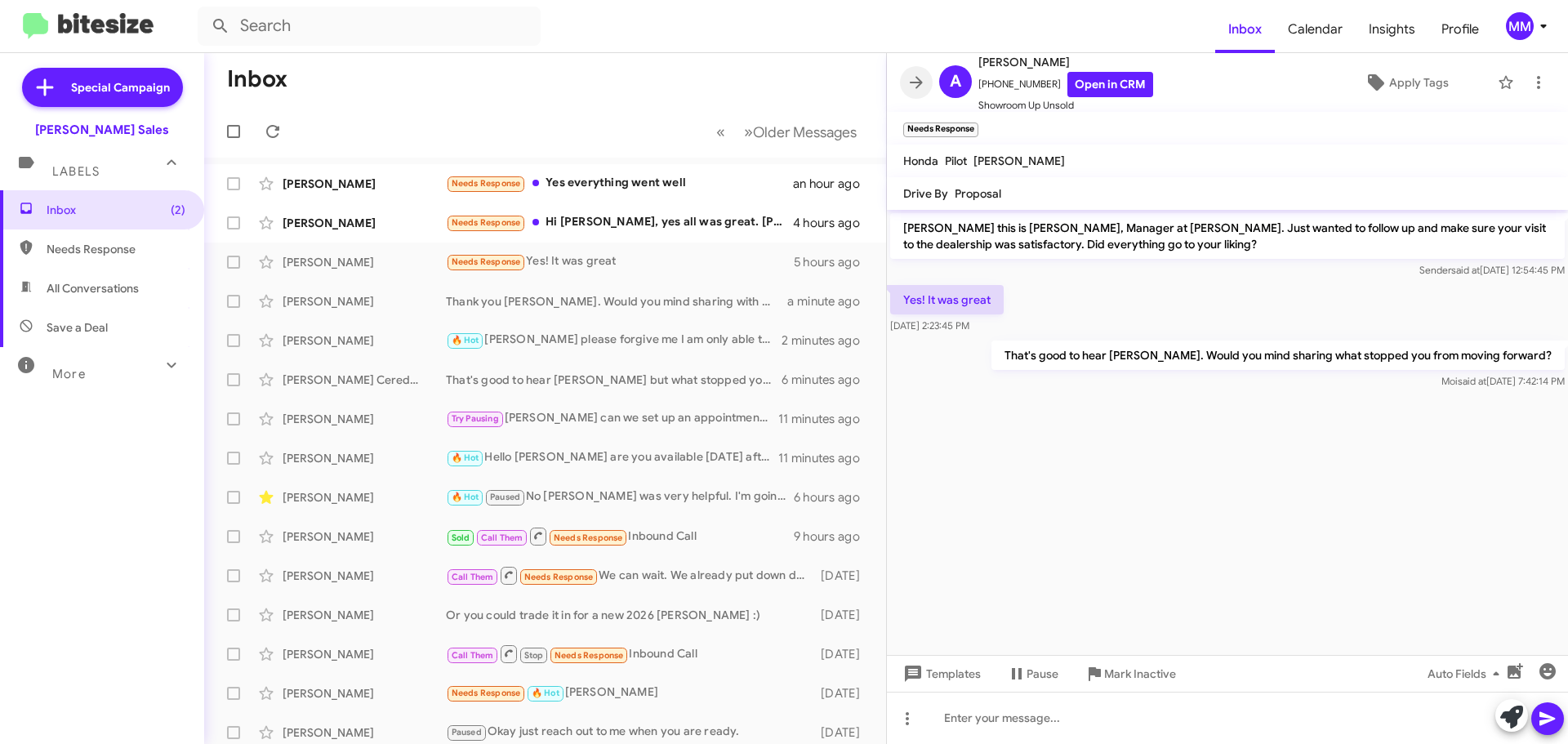
click at [917, 80] on icon at bounding box center [916, 82] width 20 height 20
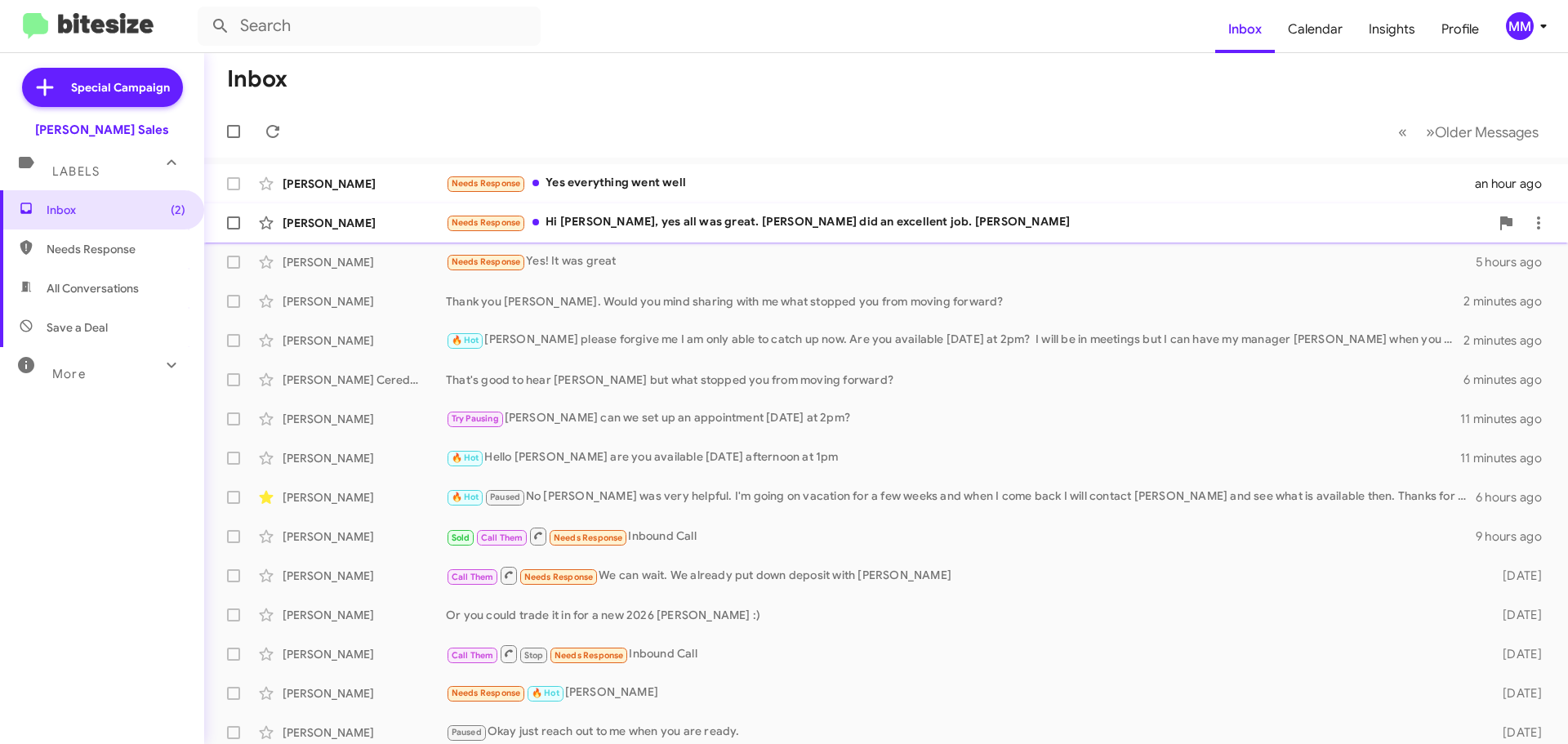
click at [677, 224] on div "Needs Response Hi [PERSON_NAME], yes all was great. [PERSON_NAME] did an excell…" at bounding box center [967, 222] width 1044 height 19
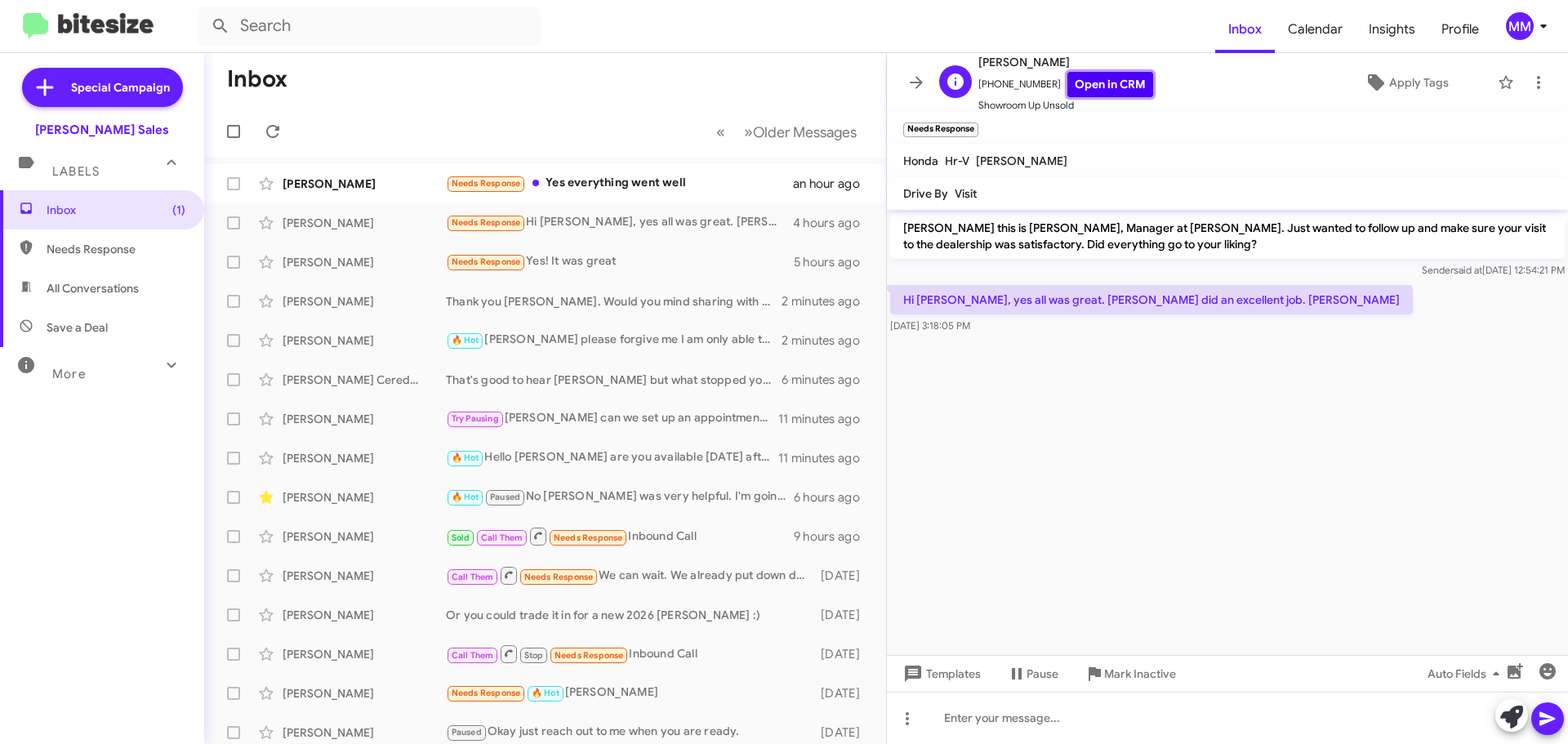
click at [1101, 82] on link "Open in CRM" at bounding box center [1109, 84] width 86 height 25
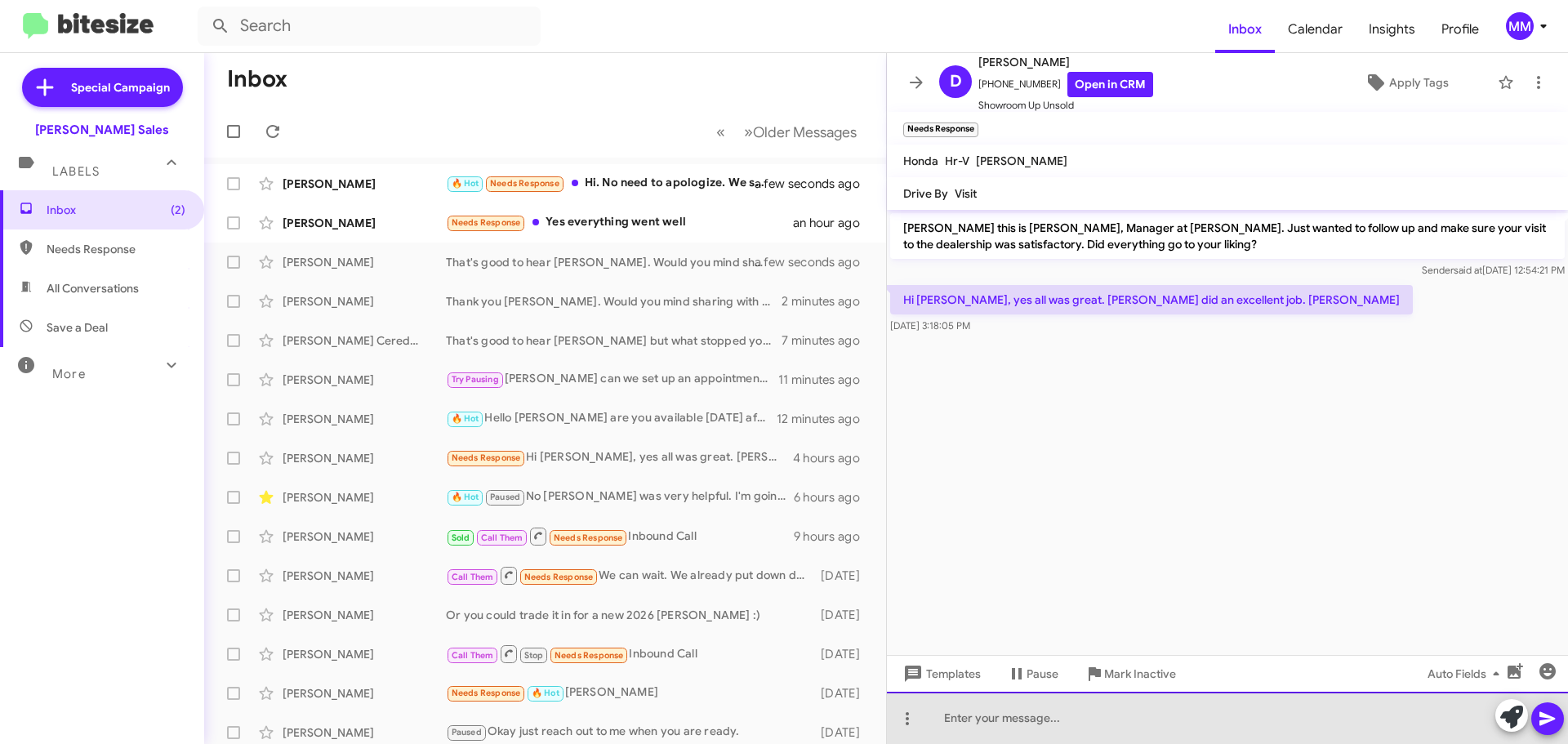
click at [1020, 724] on div at bounding box center [1227, 717] width 681 height 52
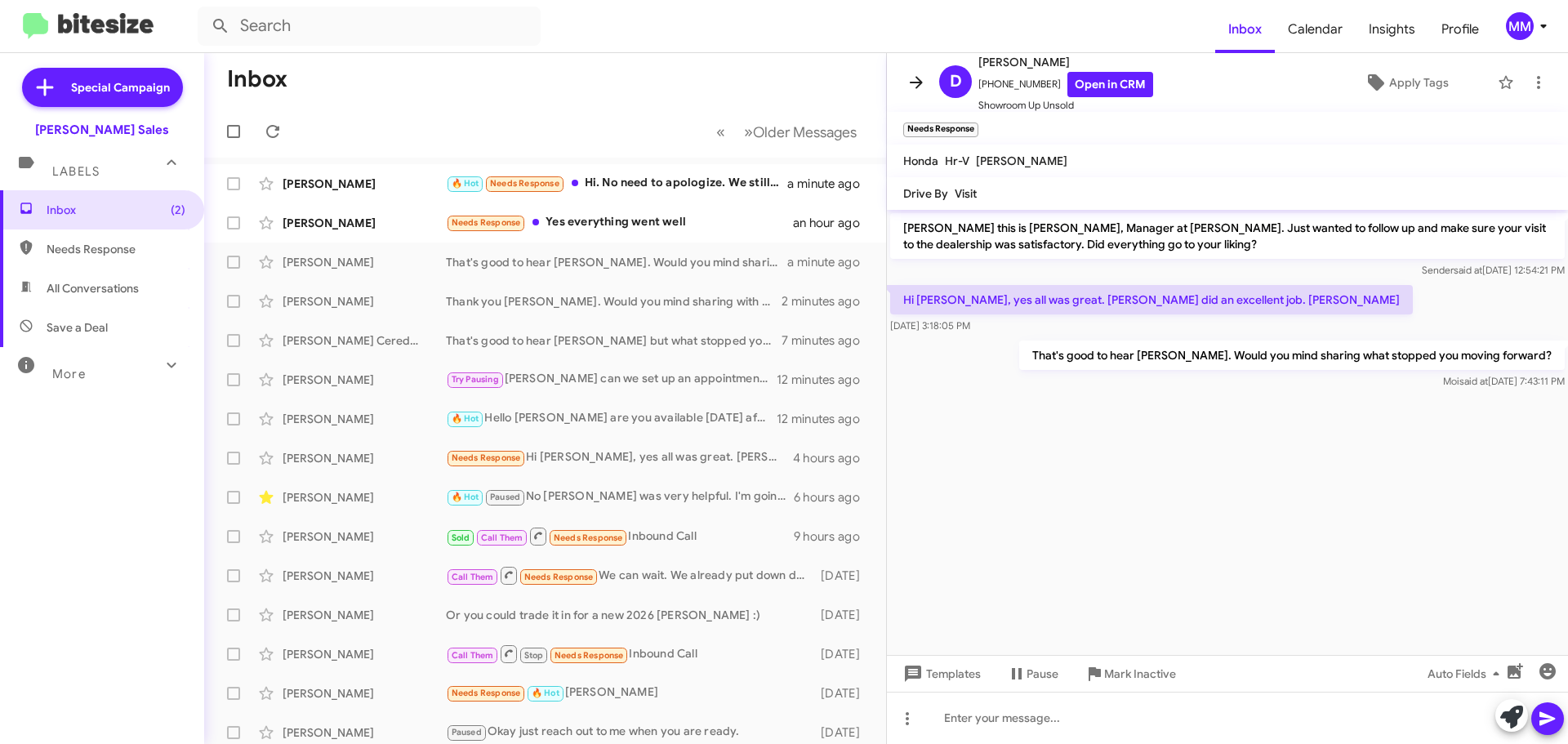
click at [922, 80] on icon at bounding box center [916, 82] width 20 height 20
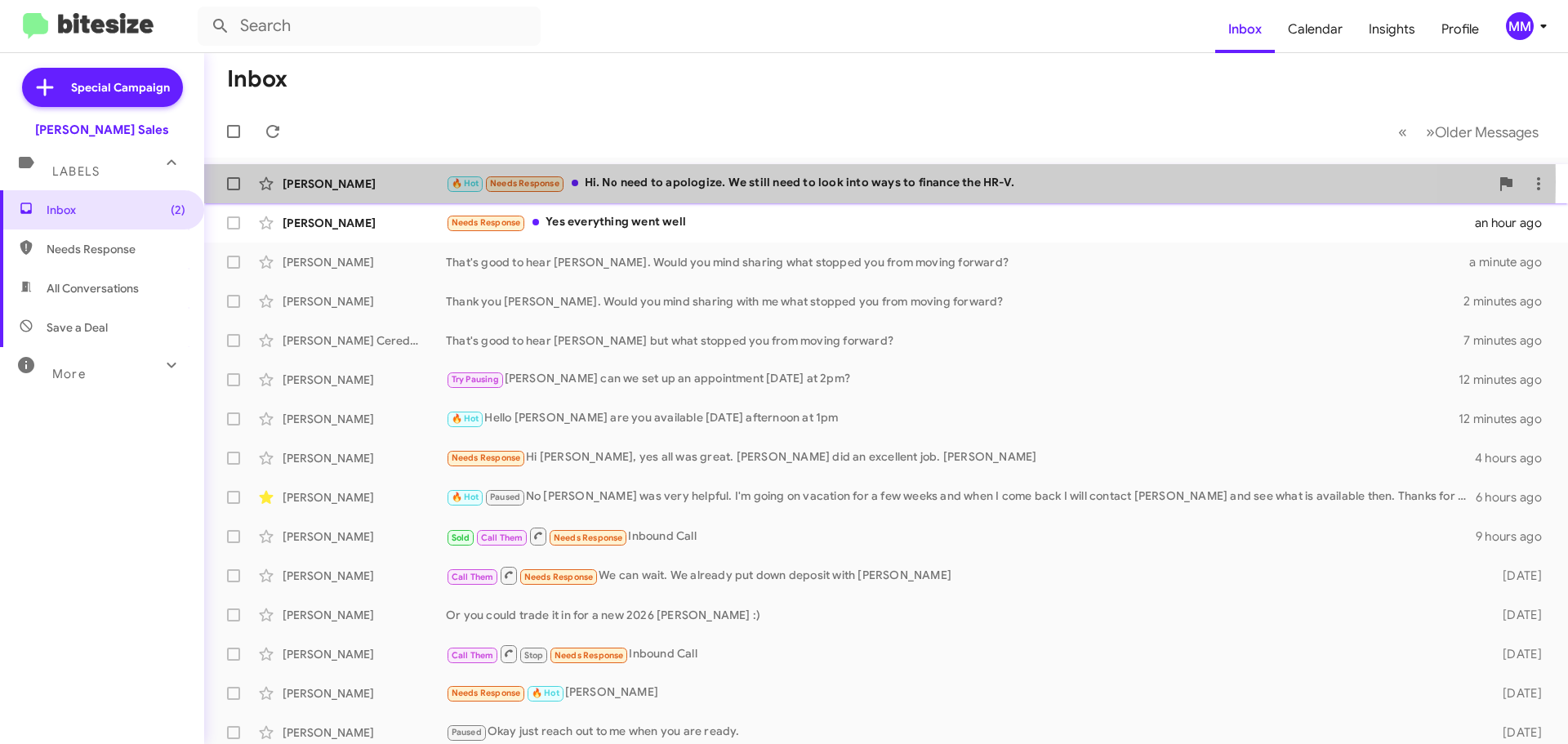
click at [770, 182] on div "🔥 Hot Needs Response Hi. No need to apologize. We still need to look into ways …" at bounding box center [967, 183] width 1044 height 19
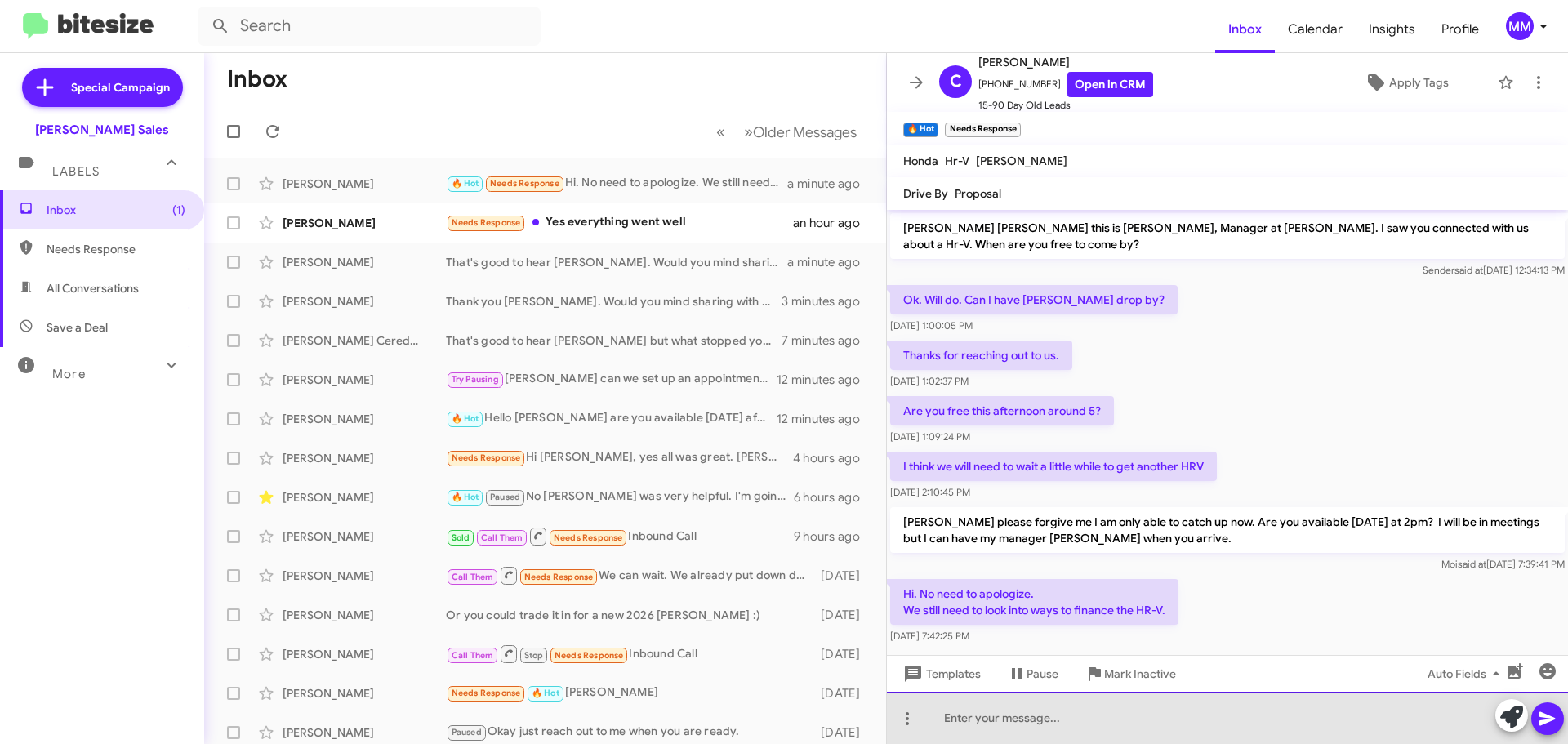
click at [986, 717] on div at bounding box center [1227, 717] width 681 height 52
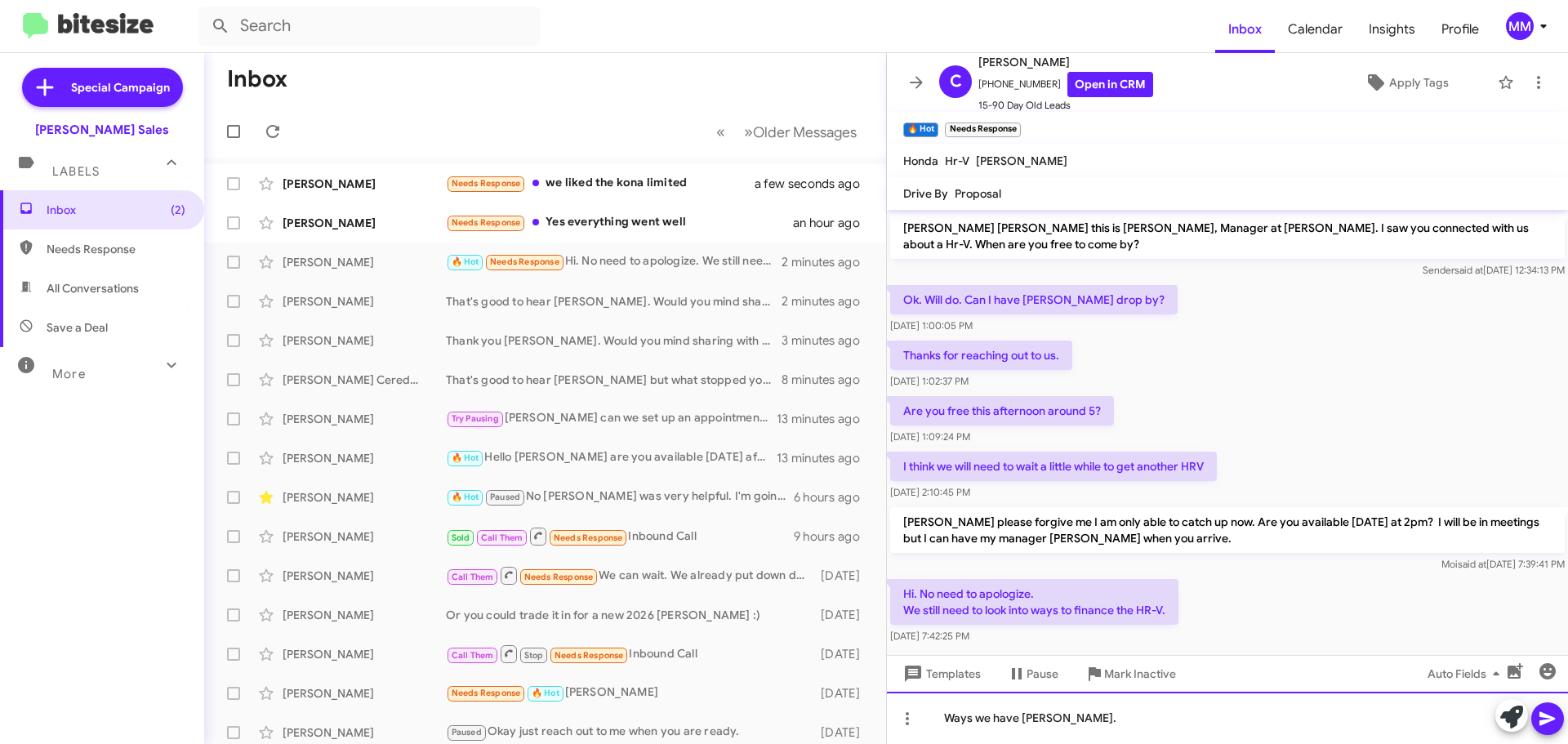
click at [1072, 718] on div "Ways we have [PERSON_NAME]." at bounding box center [1227, 717] width 681 height 52
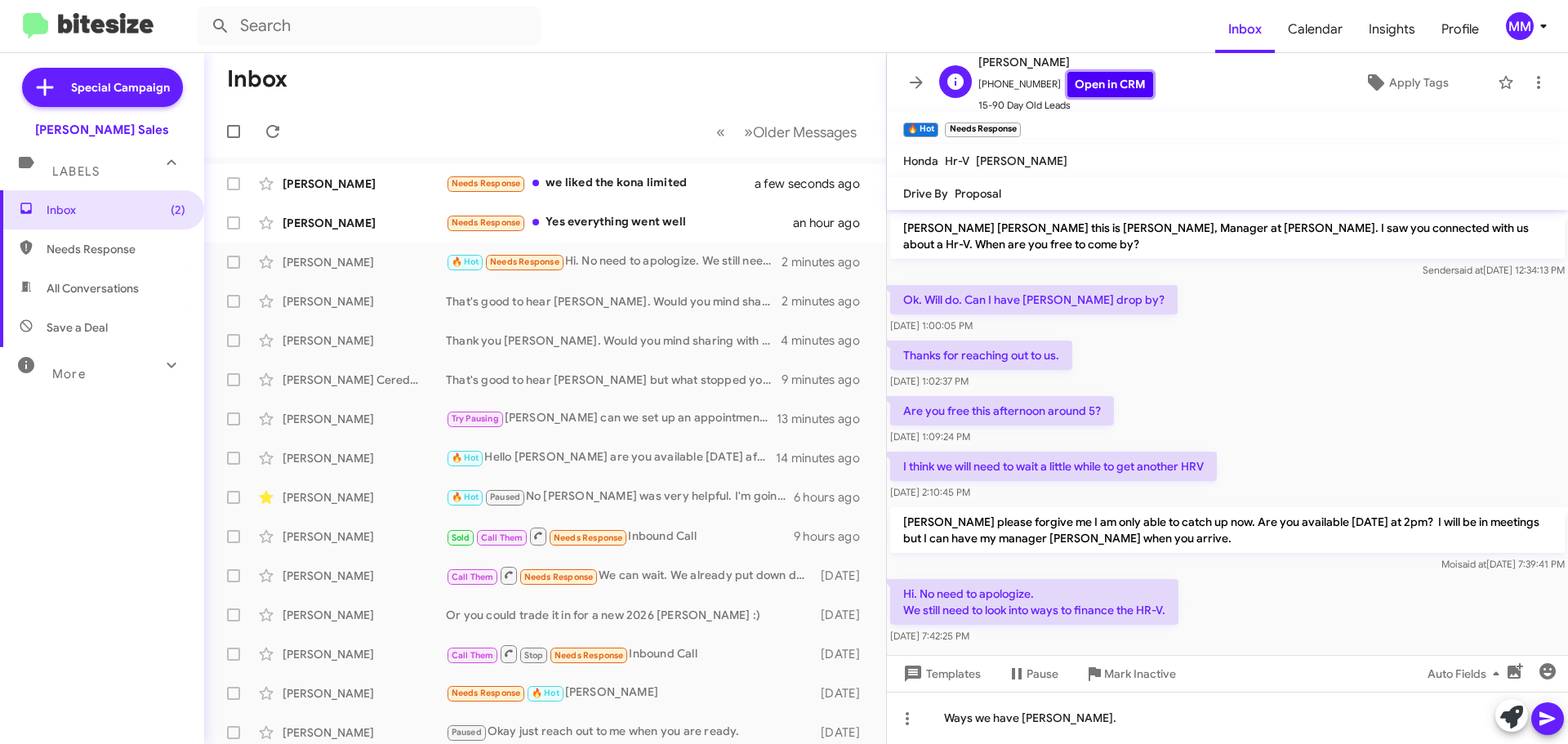
click at [1096, 84] on link "Open in CRM" at bounding box center [1109, 84] width 86 height 25
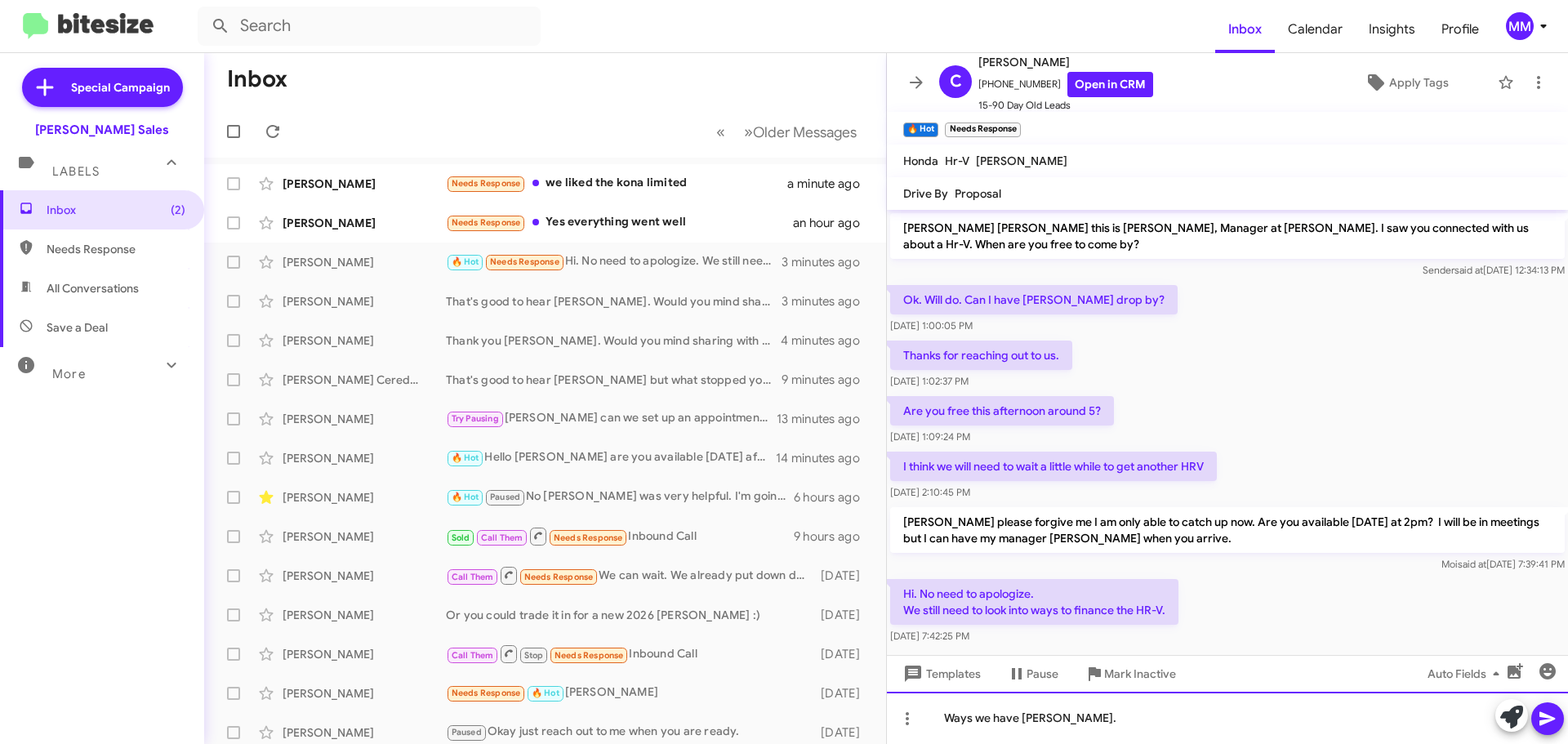
click at [1093, 720] on div "Ways we have [PERSON_NAME]." at bounding box center [1227, 717] width 681 height 52
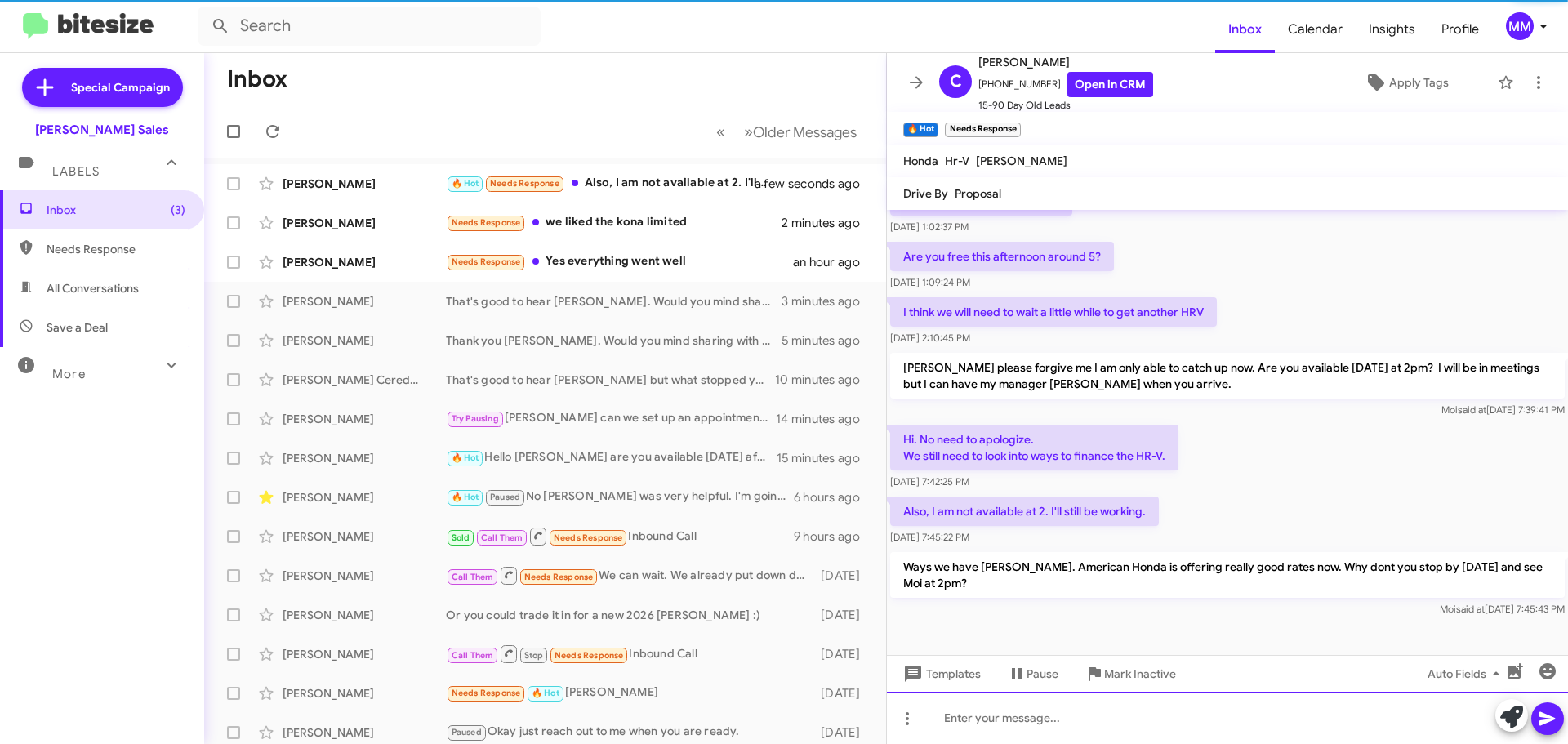
scroll to position [157, 0]
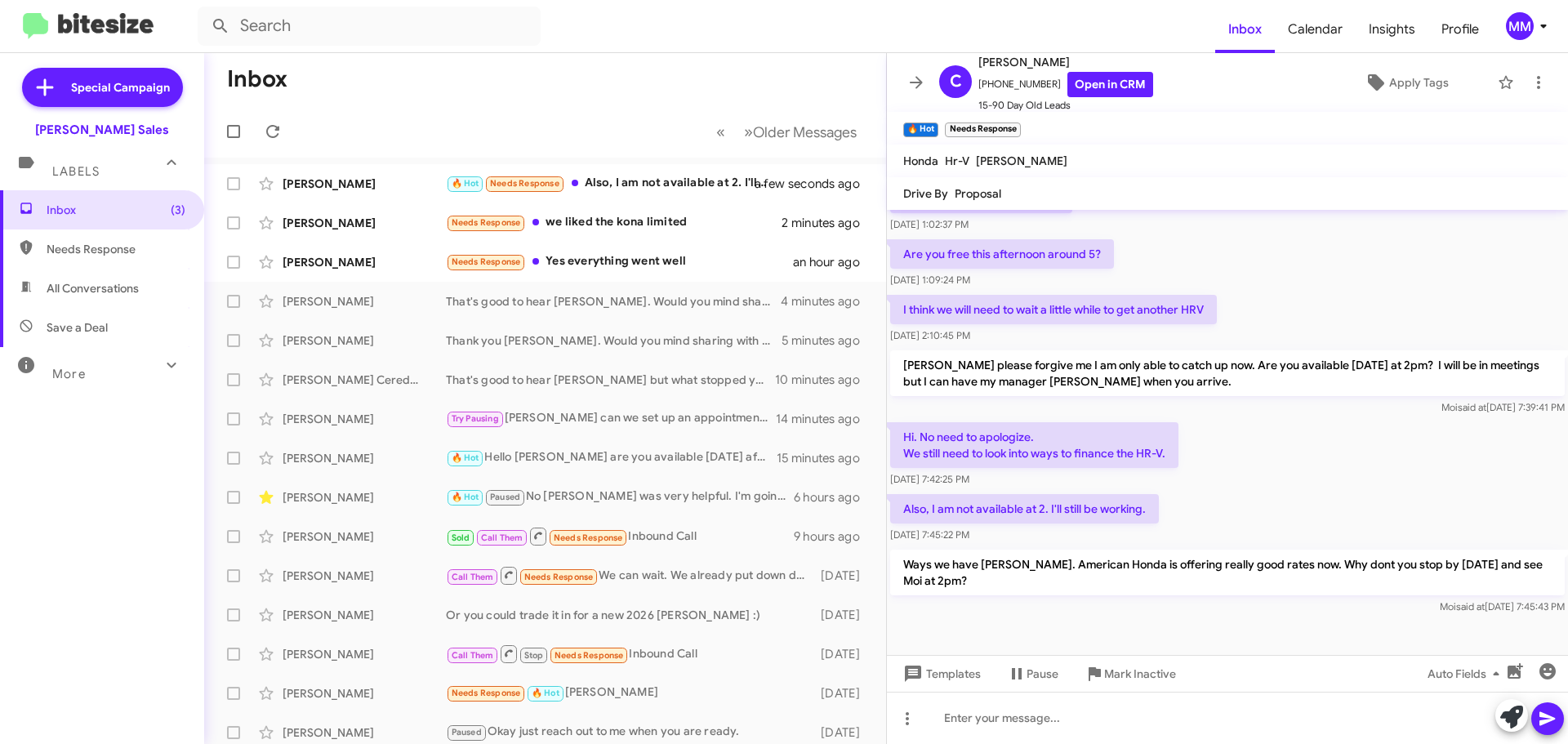
click at [920, 80] on icon at bounding box center [916, 82] width 20 height 20
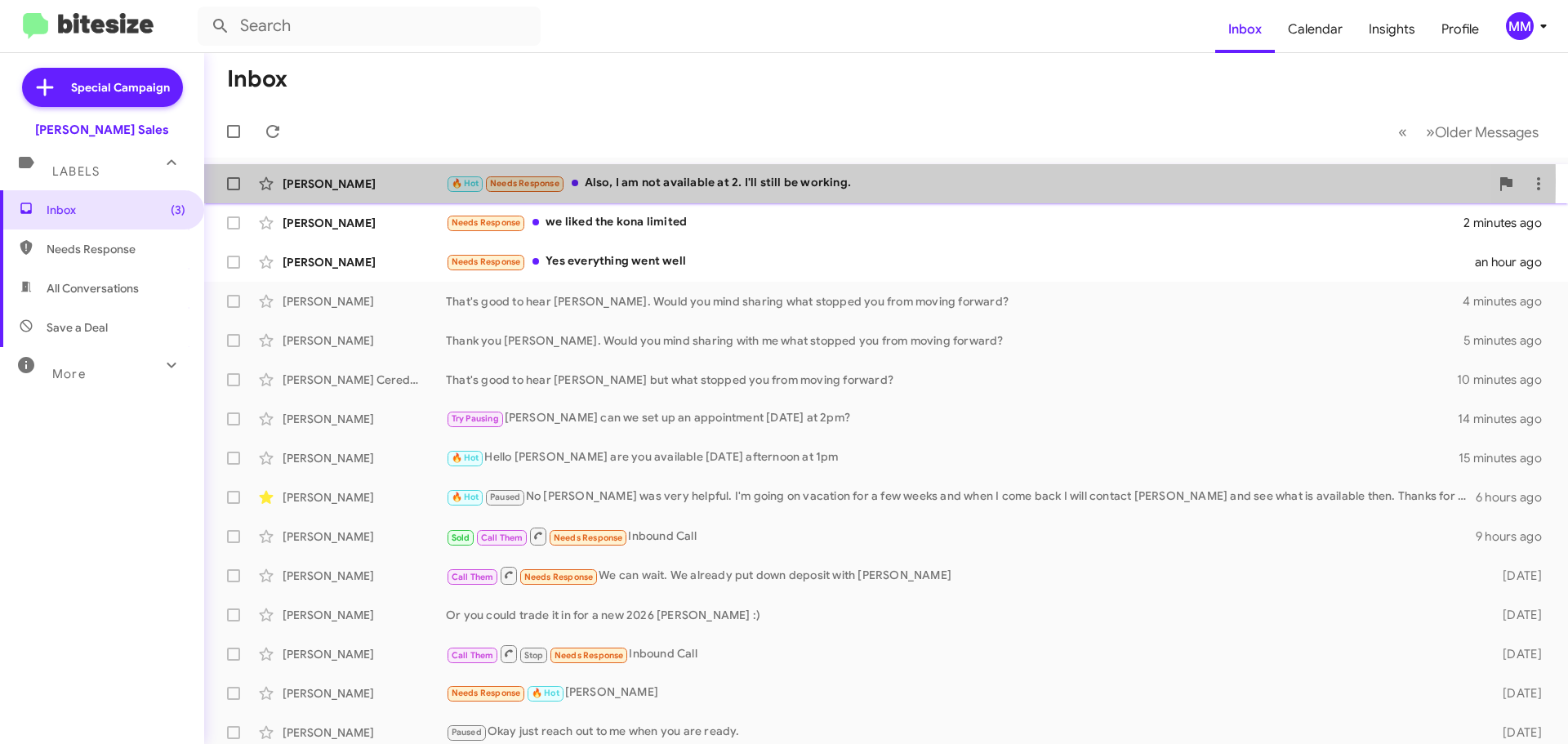
click at [693, 182] on div "🔥 Hot Needs Response Also, I am not available at 2. I'll still be working." at bounding box center [967, 183] width 1044 height 19
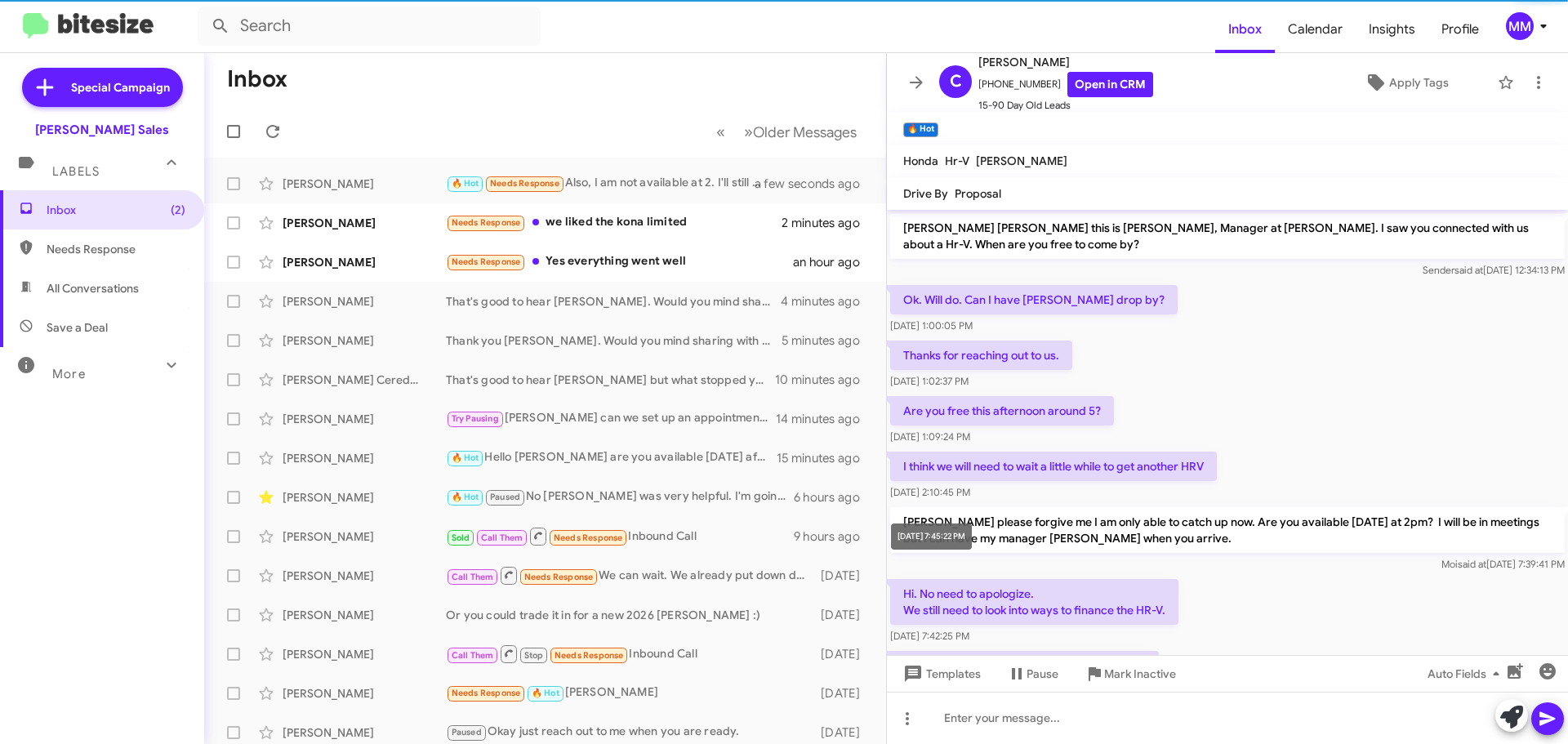
scroll to position [124, 0]
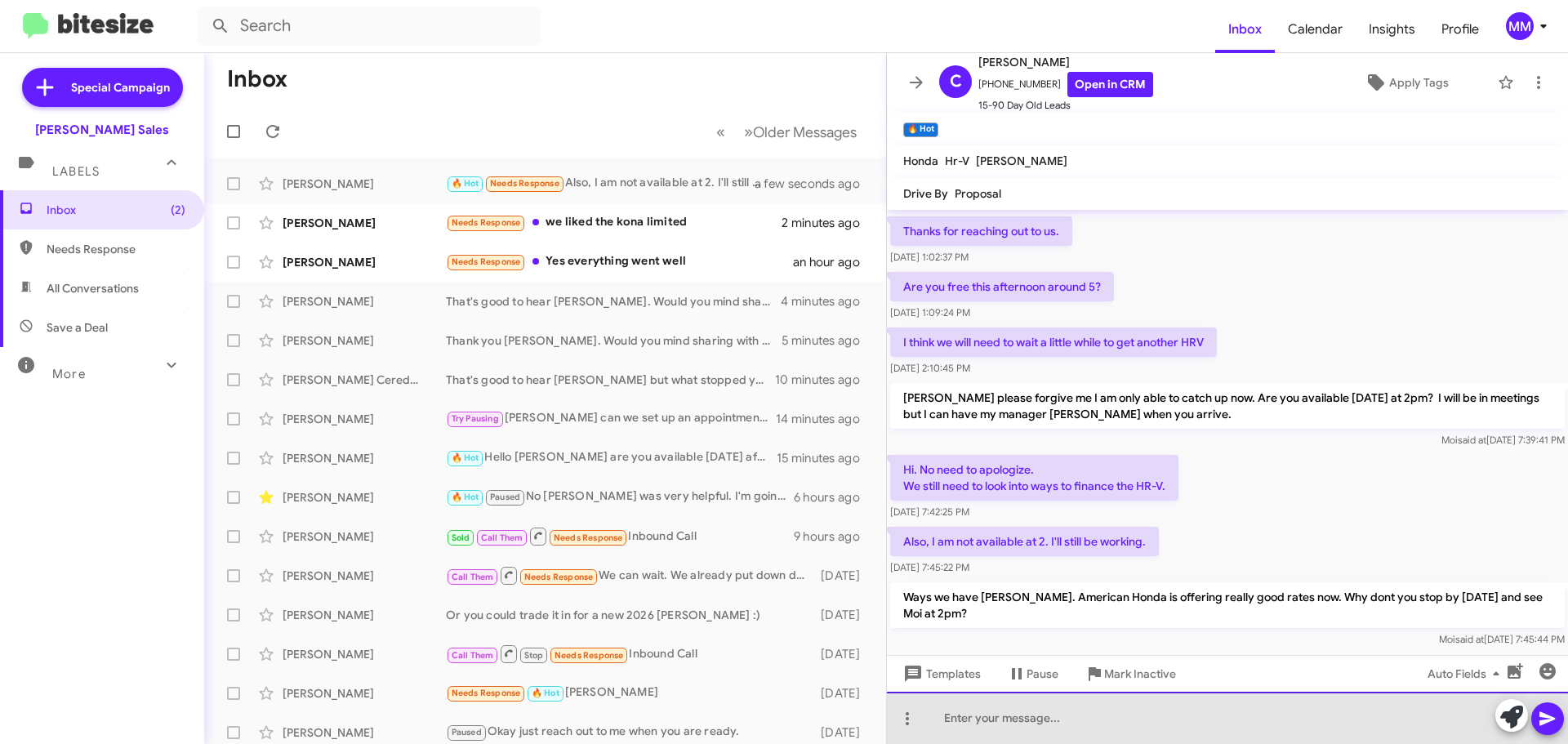
click at [977, 716] on div at bounding box center [1227, 717] width 681 height 52
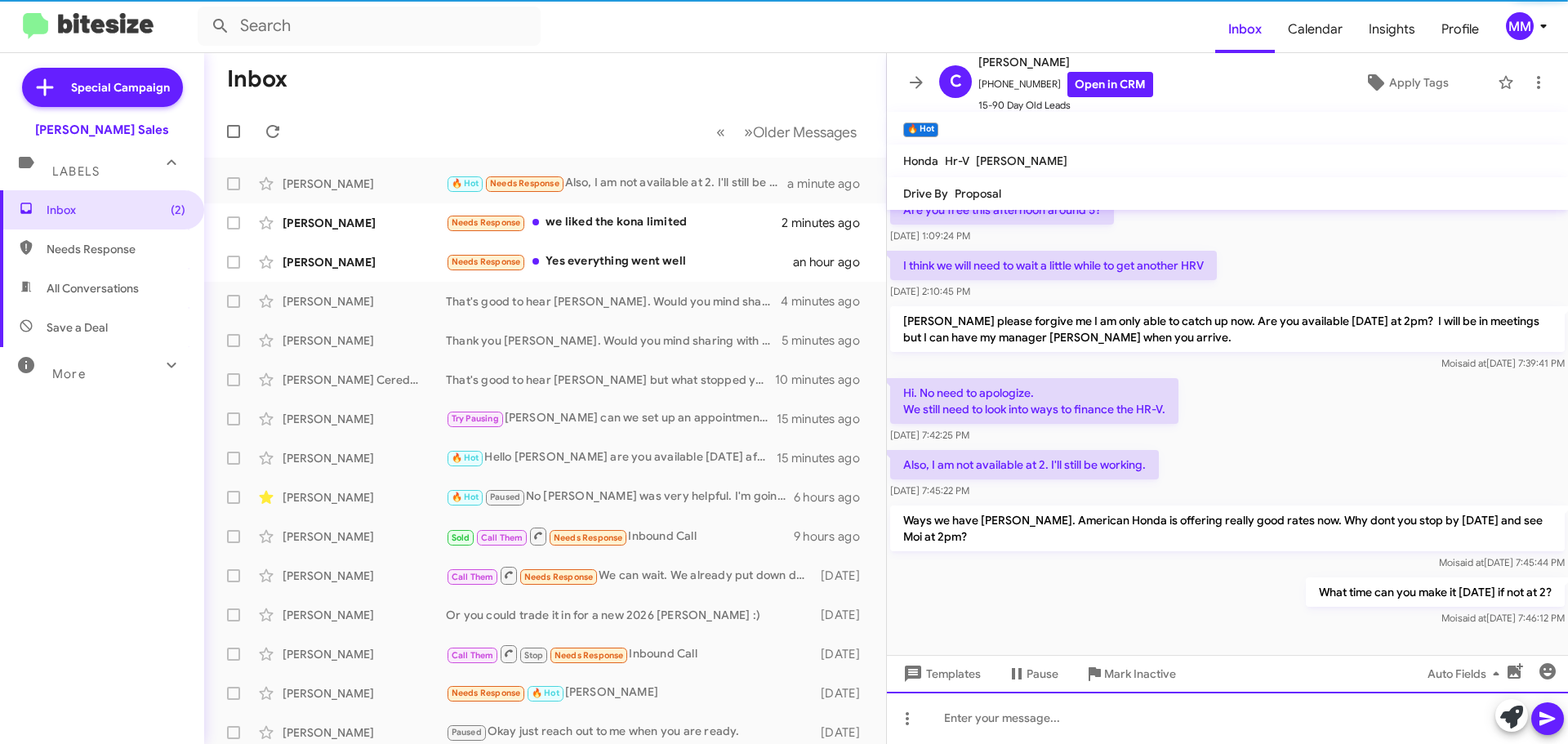
scroll to position [216, 0]
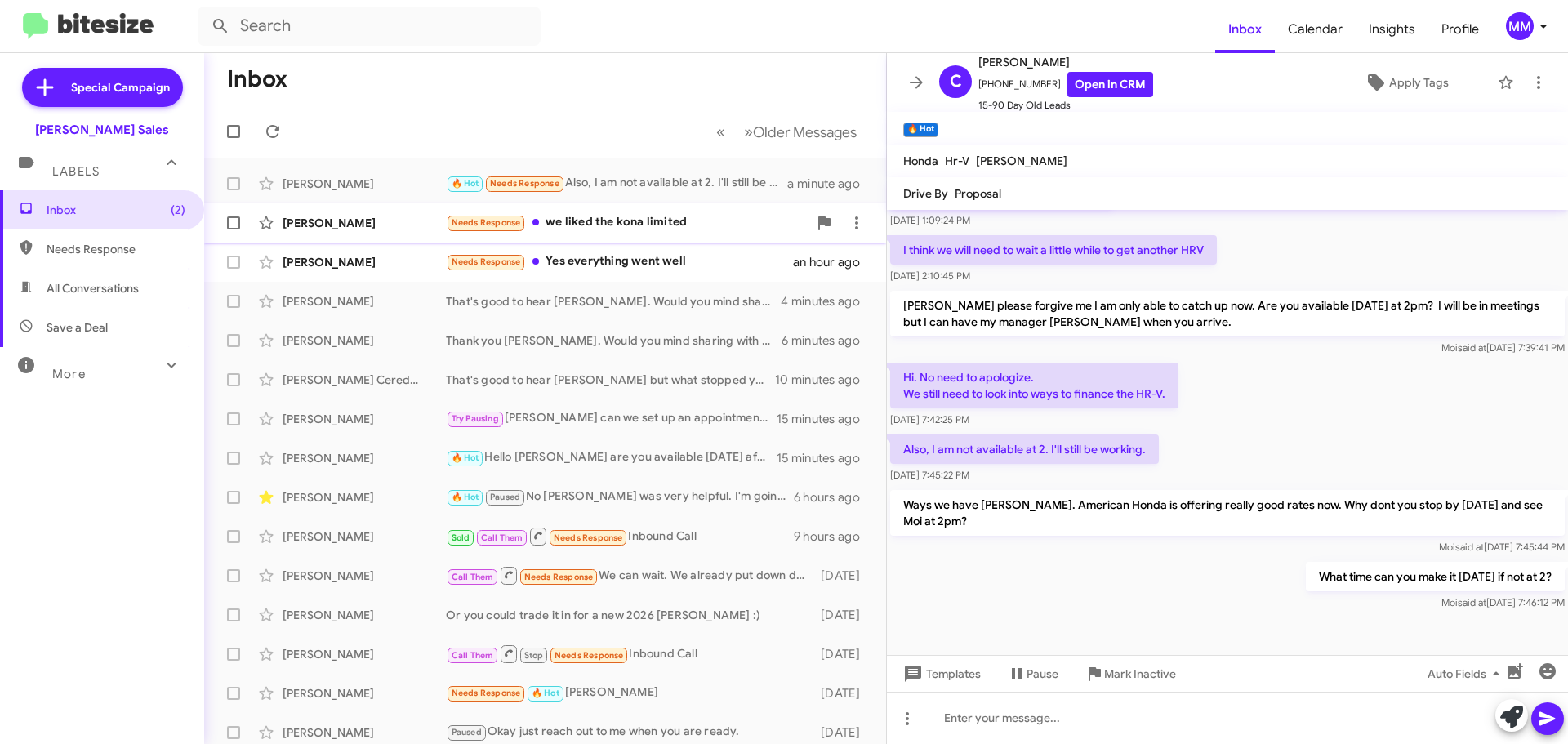
click at [622, 225] on div "Needs Response we liked the kona limited" at bounding box center [627, 222] width 362 height 19
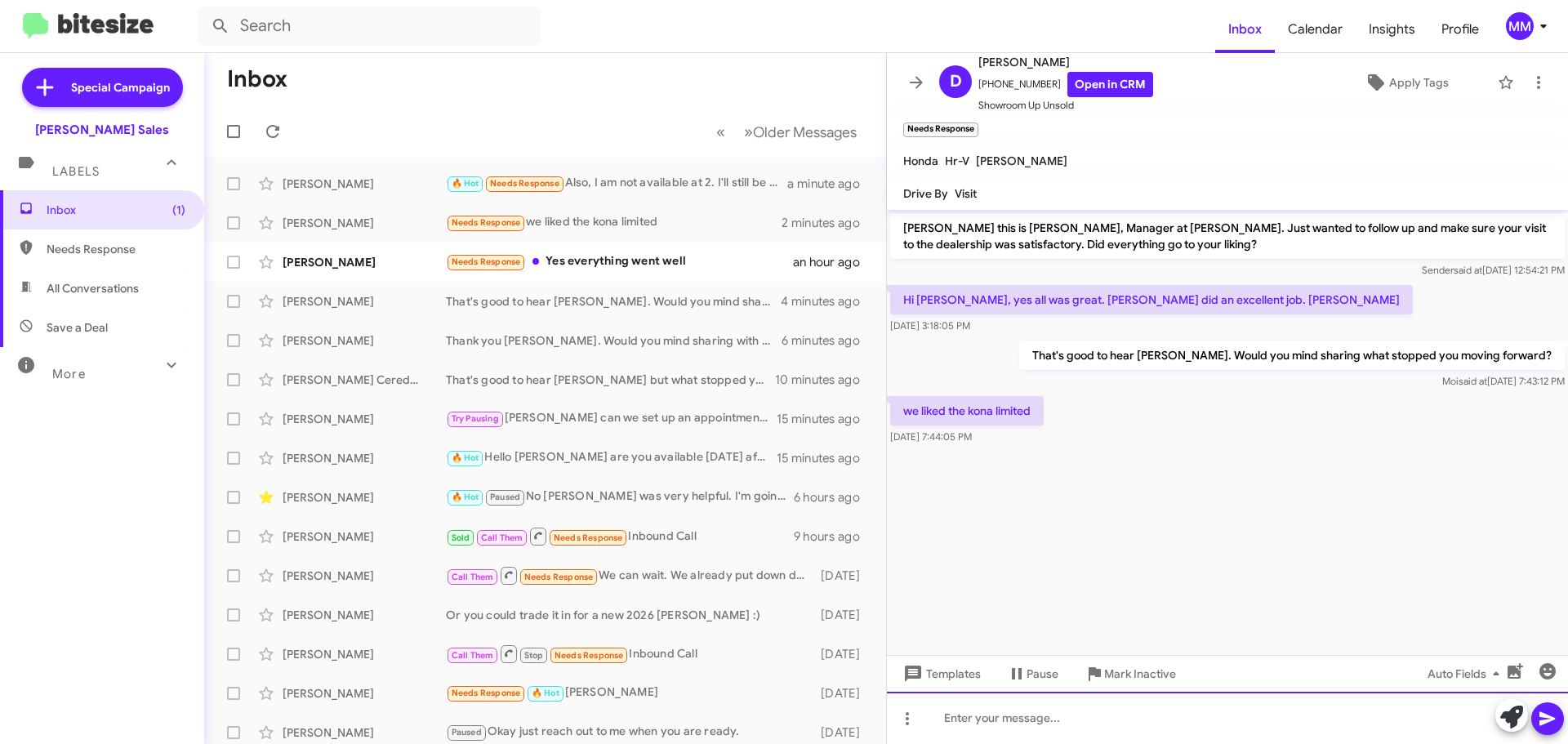
click at [1021, 703] on div at bounding box center [1227, 717] width 681 height 52
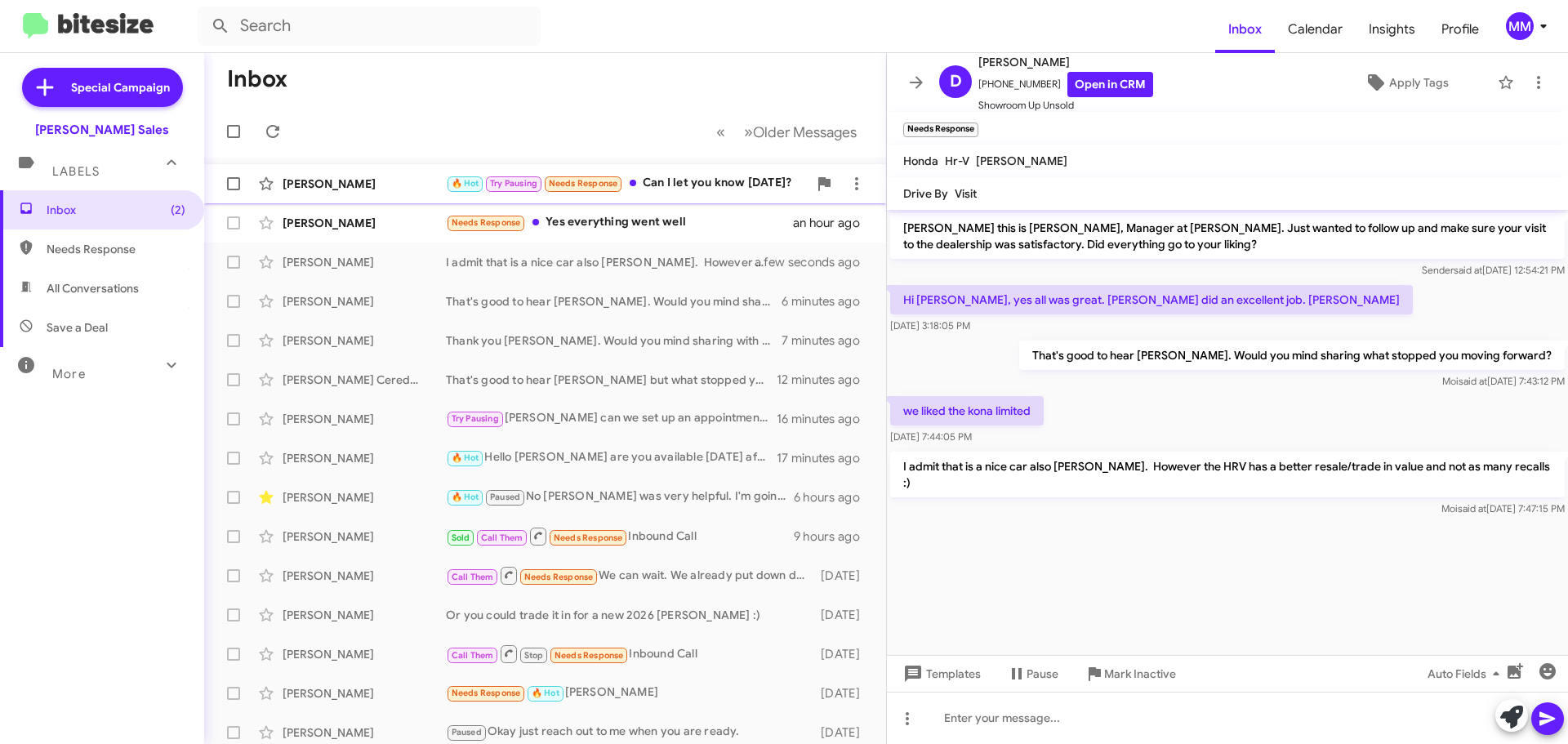
click at [699, 184] on div "🔥 Hot Try Pausing Needs Response Can I let you know [DATE]?" at bounding box center [627, 183] width 362 height 19
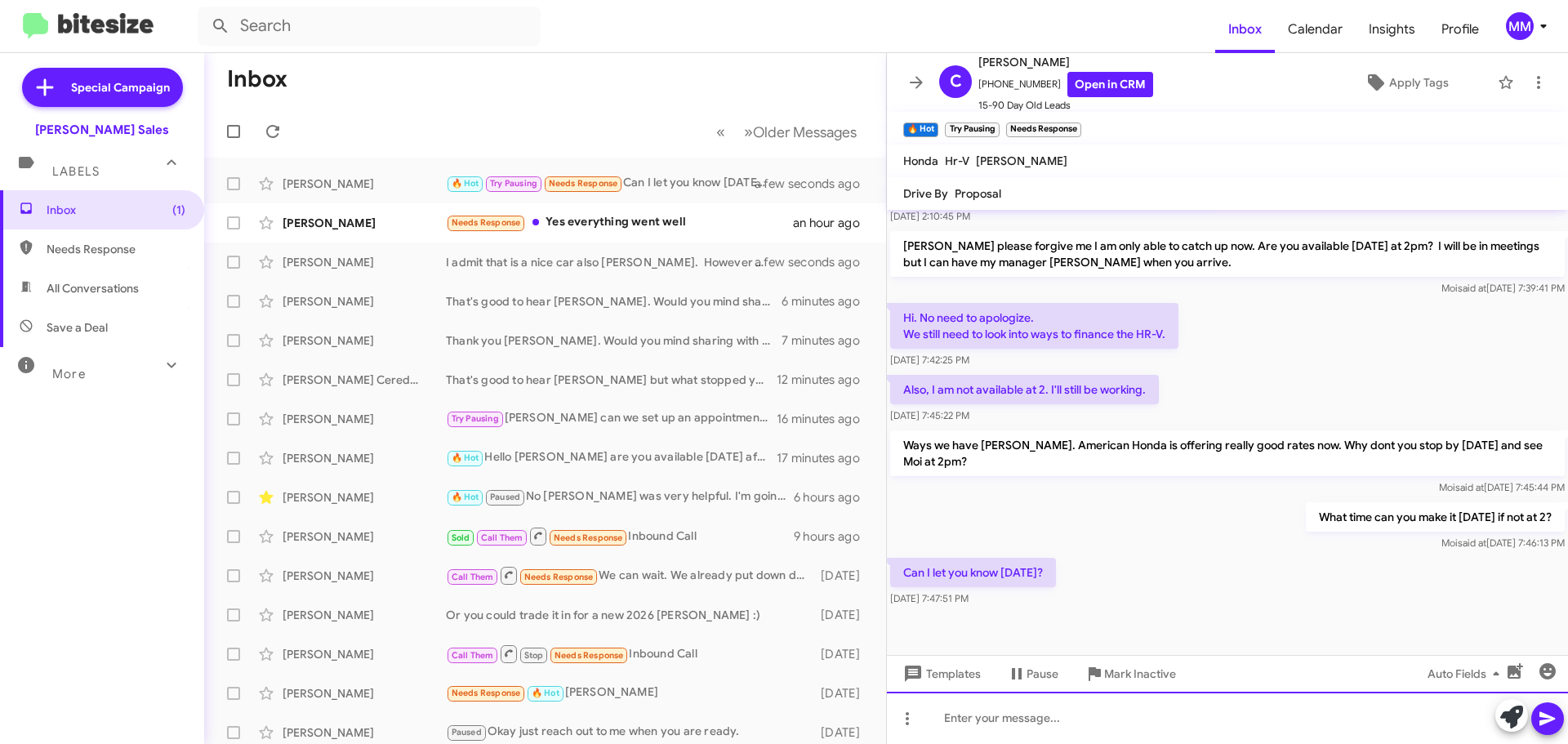
click at [1009, 728] on div at bounding box center [1227, 717] width 681 height 52
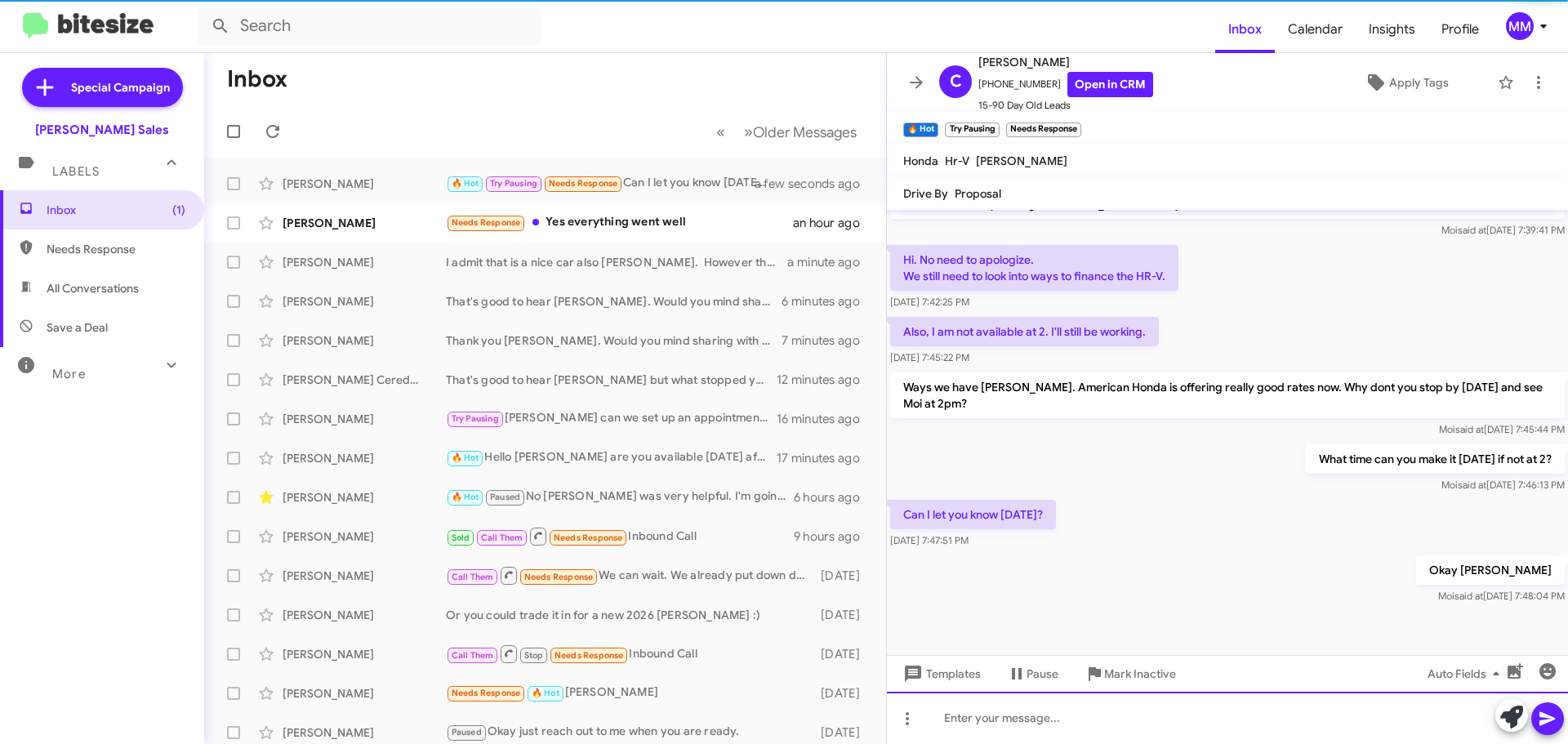
scroll to position [336, 0]
